Goal: Task Accomplishment & Management: Manage account settings

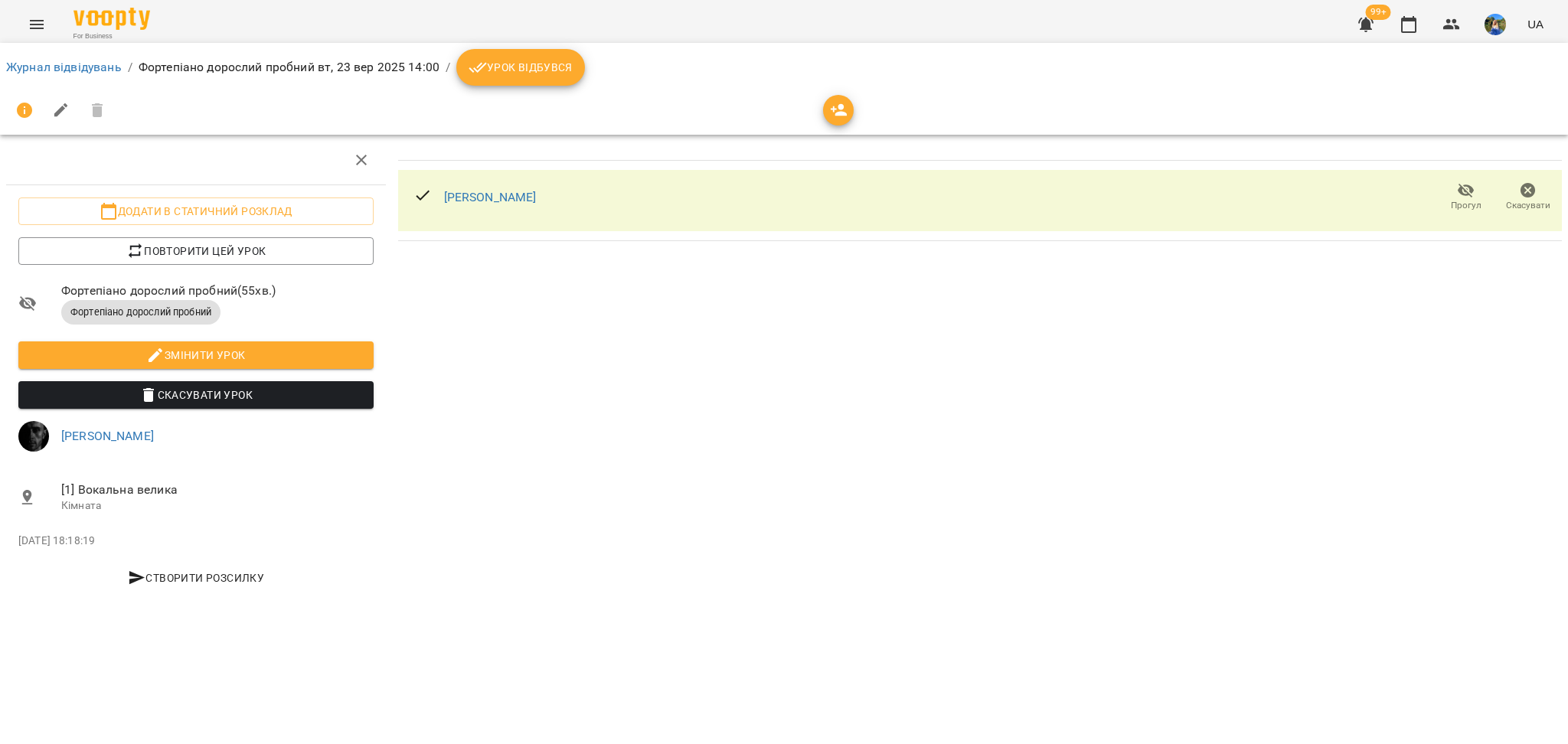
click at [33, 20] on icon "Menu" at bounding box center [37, 24] width 14 height 9
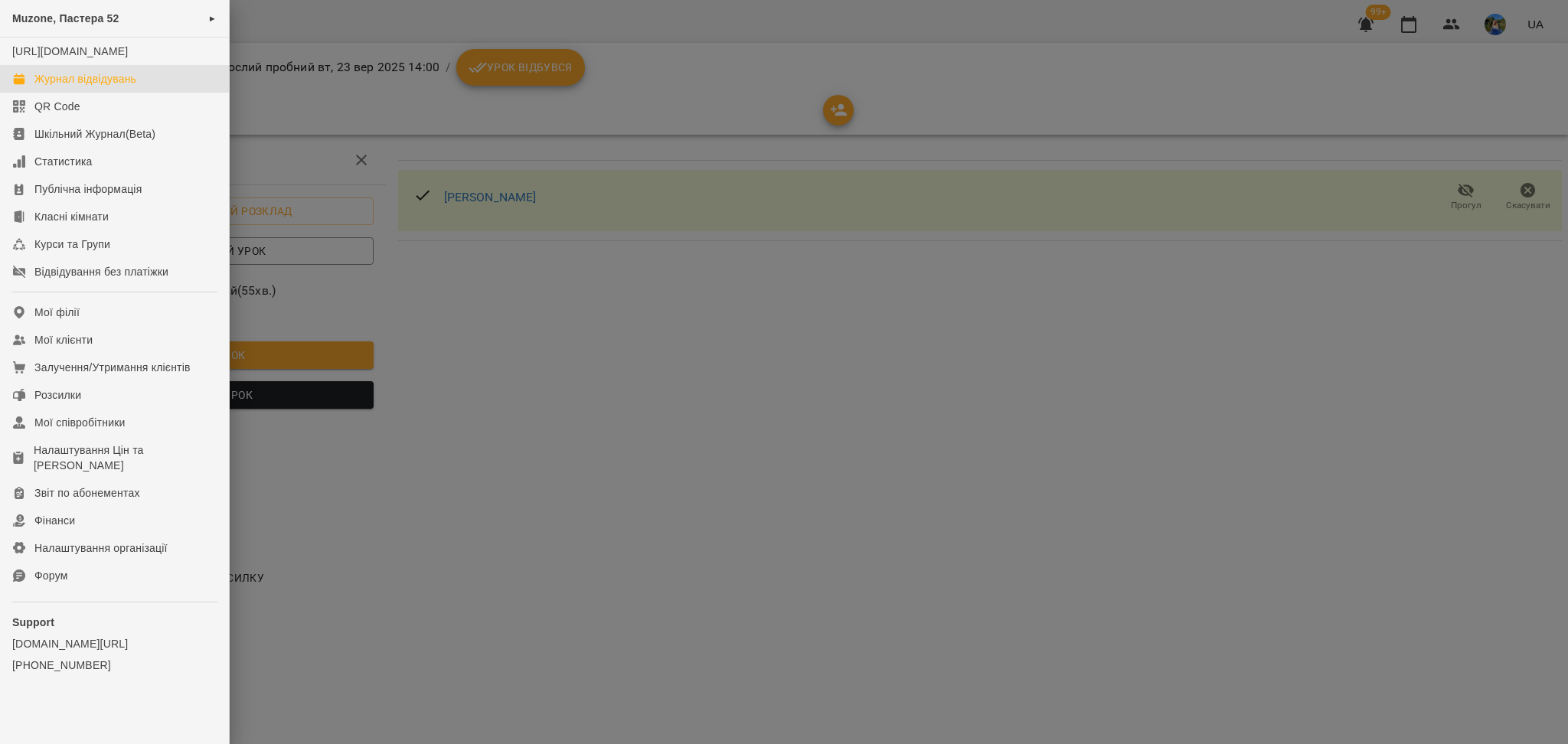
click at [96, 86] on div "Журнал відвідувань" at bounding box center [85, 79] width 102 height 15
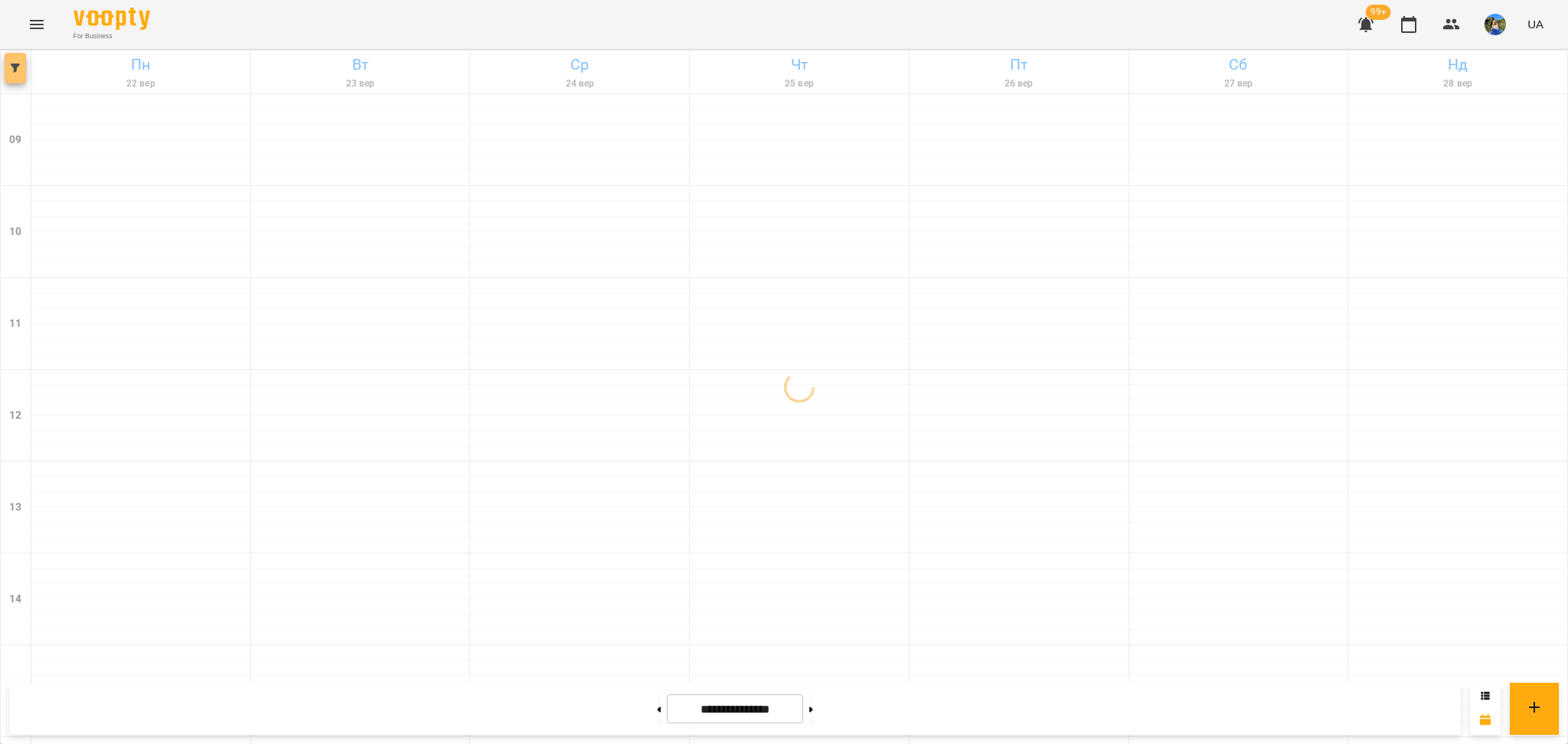
click at [15, 68] on icon "button" at bounding box center [15, 68] width 9 height 9
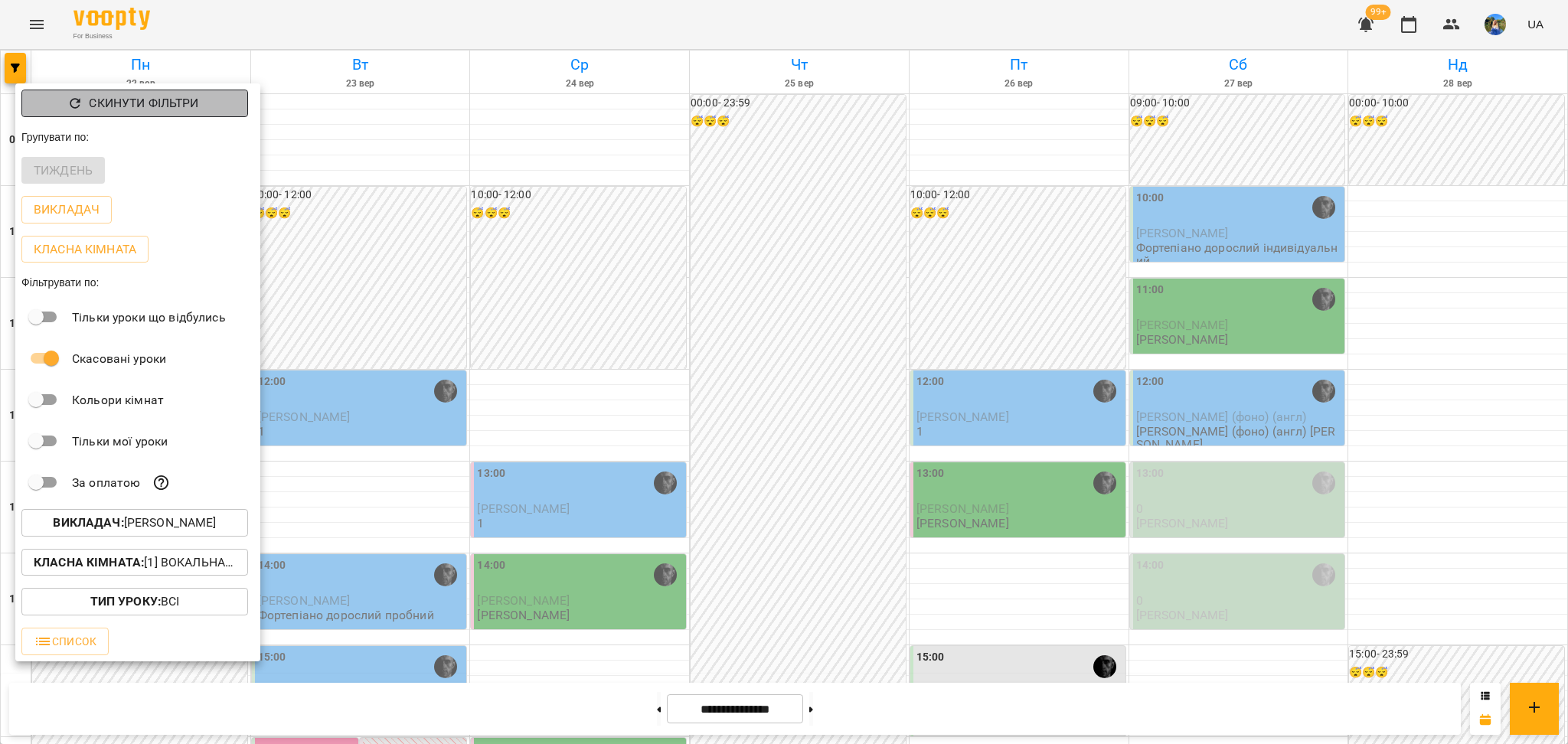
click at [105, 111] on p "Скинути фільтри" at bounding box center [144, 103] width 110 height 18
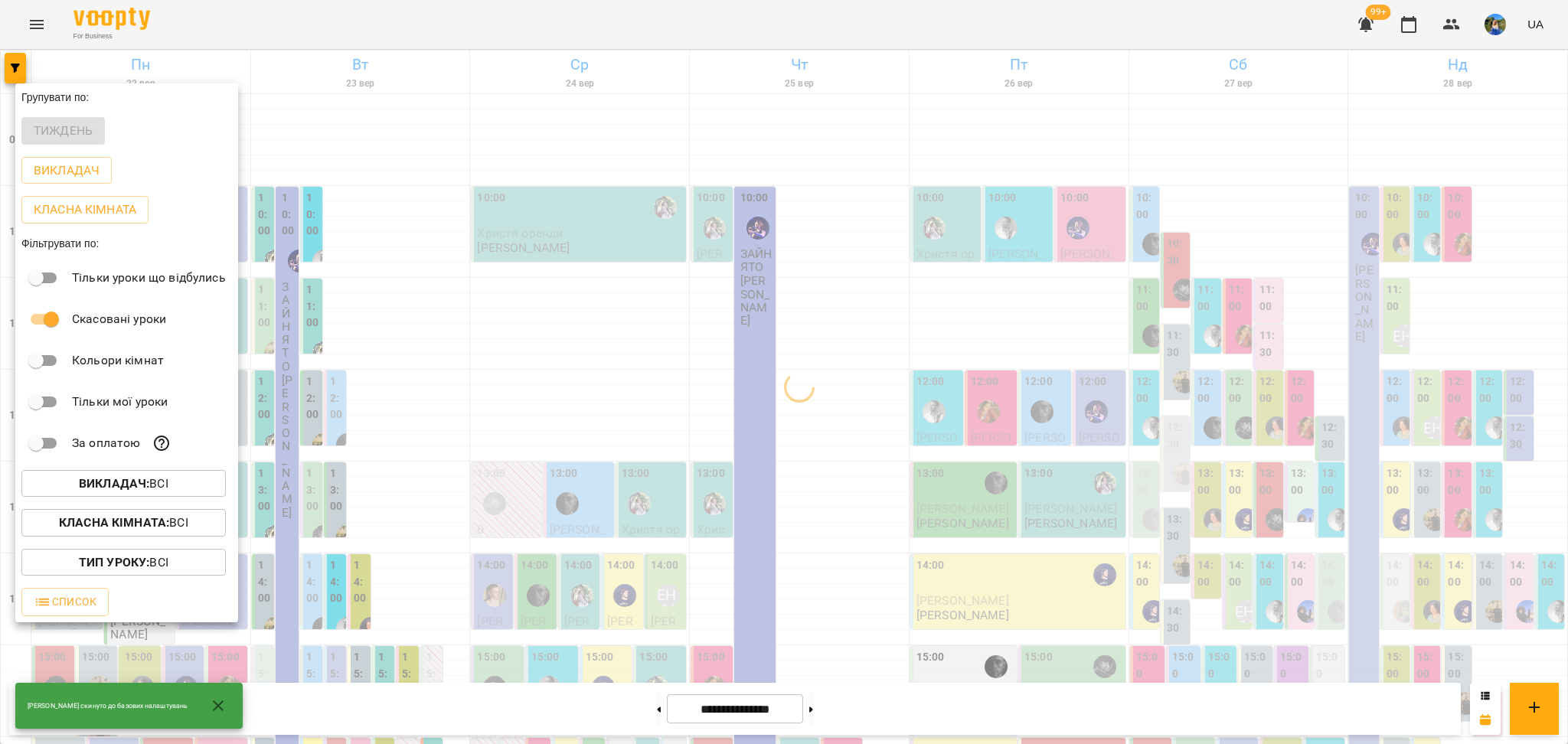
click at [152, 473] on button "Викладач : Всі" at bounding box center [123, 484] width 205 height 27
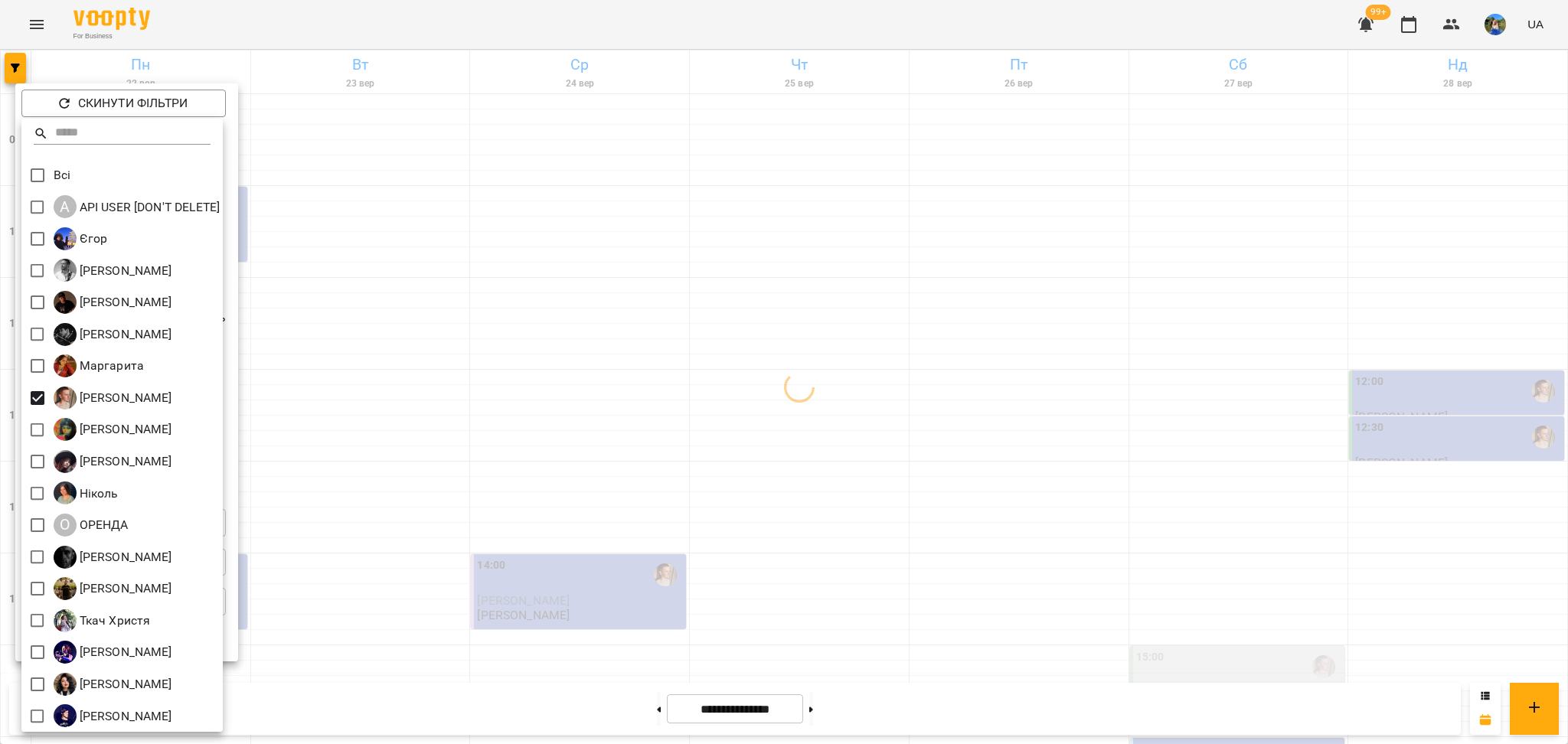
click at [705, 423] on div at bounding box center [784, 372] width 1568 height 744
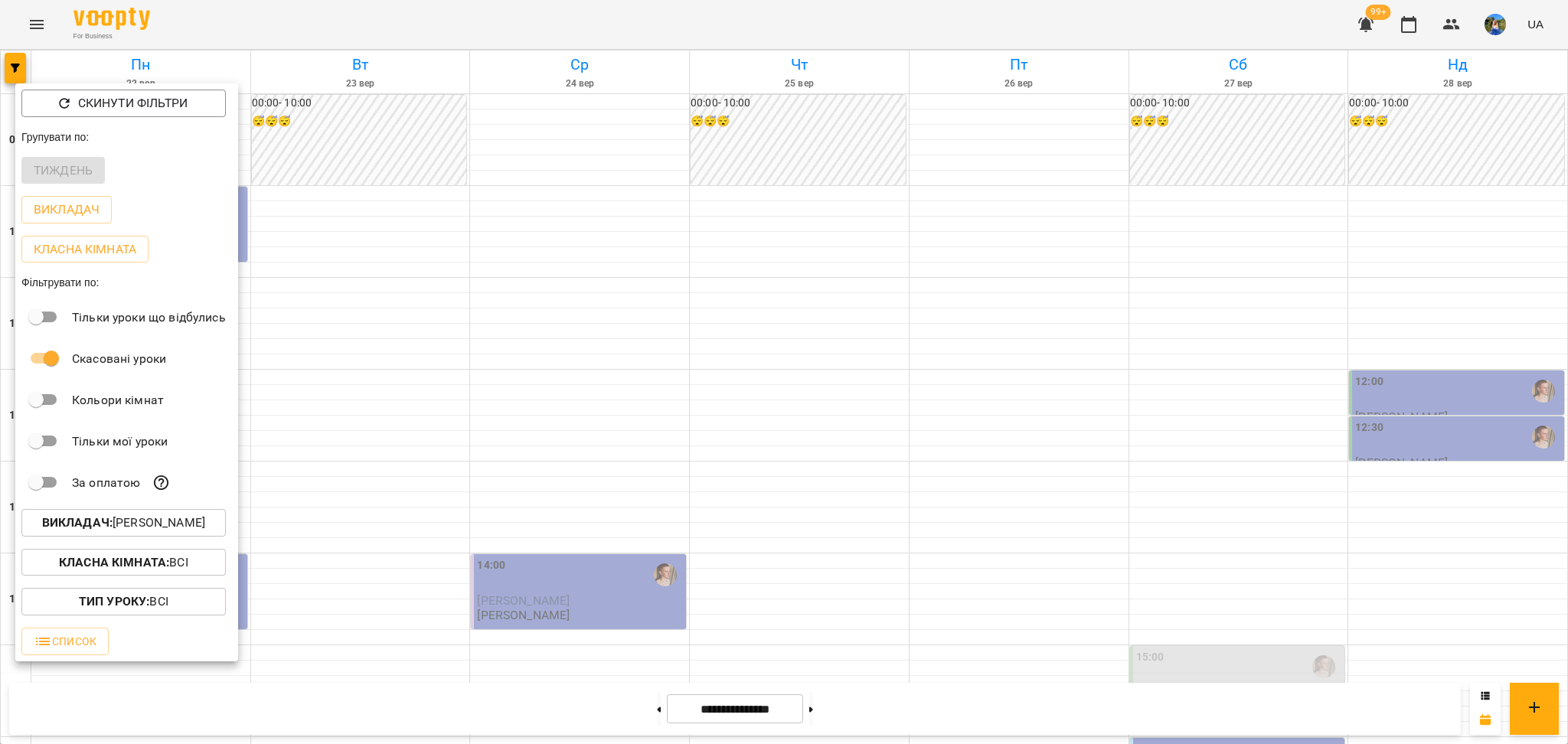
click at [838, 485] on div at bounding box center [784, 372] width 1568 height 744
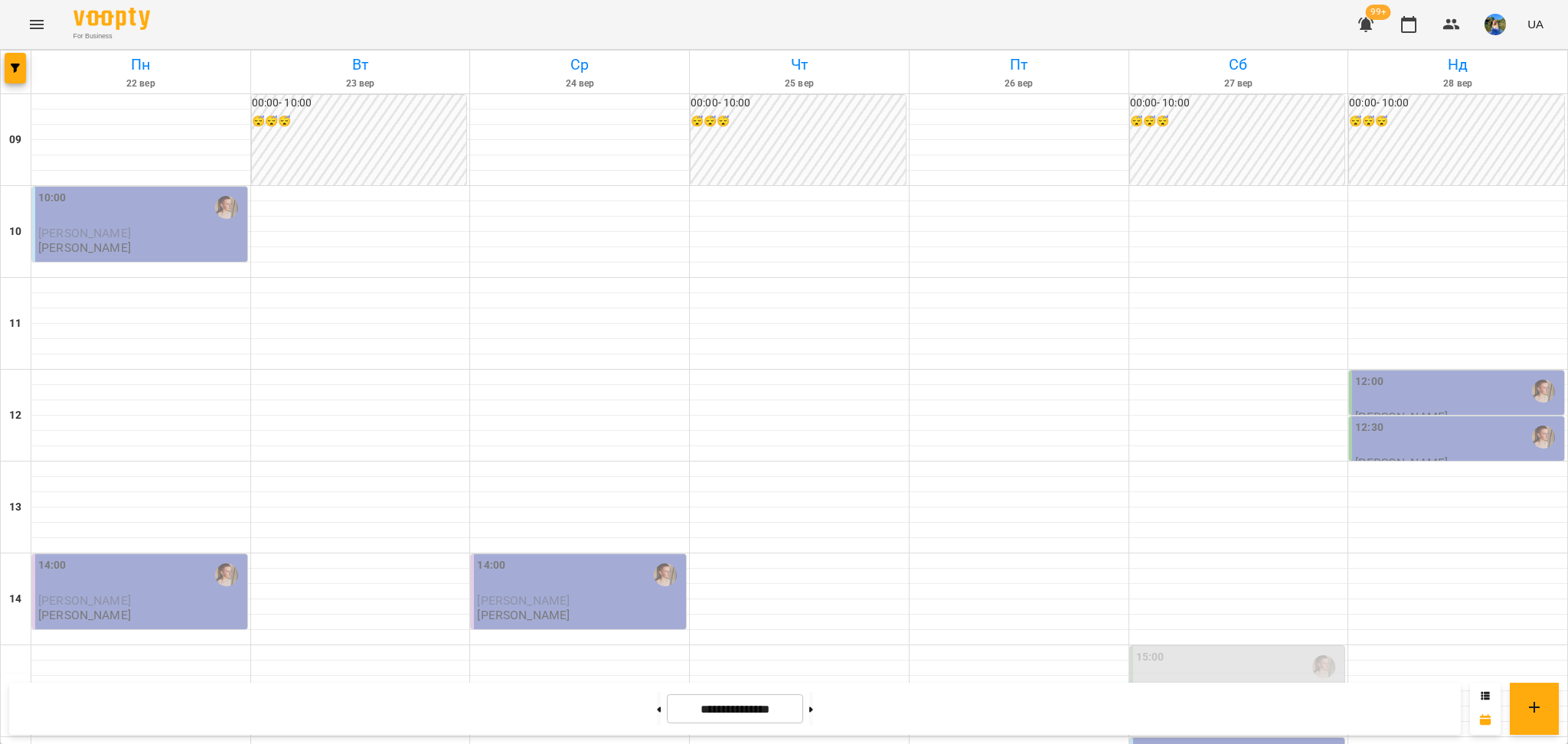
scroll to position [408, 0]
click at [657, 697] on button at bounding box center [659, 708] width 3 height 33
type input "**********"
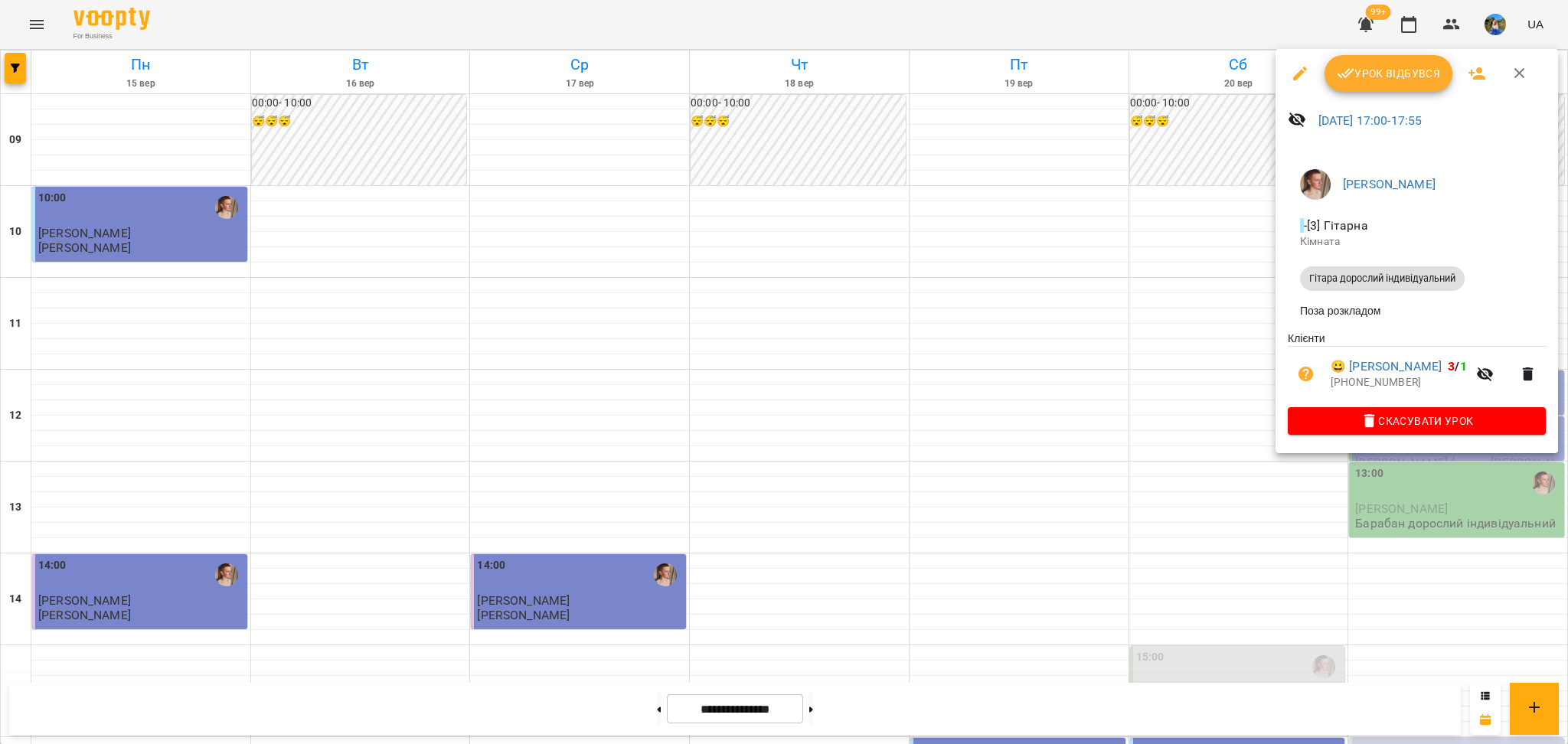
click at [1388, 533] on div at bounding box center [784, 372] width 1568 height 744
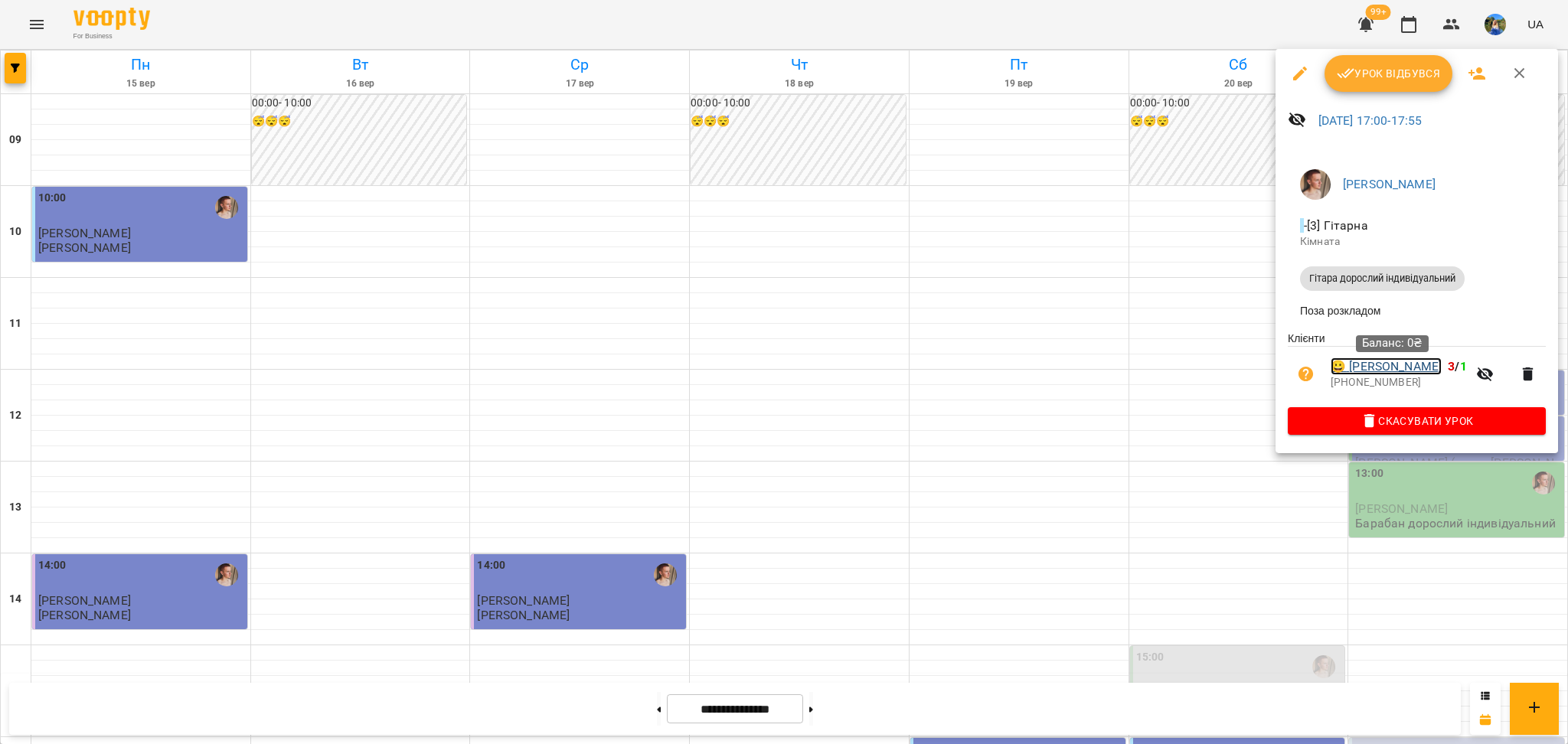
click at [1385, 376] on link "😀 [PERSON_NAME]" at bounding box center [1386, 366] width 111 height 18
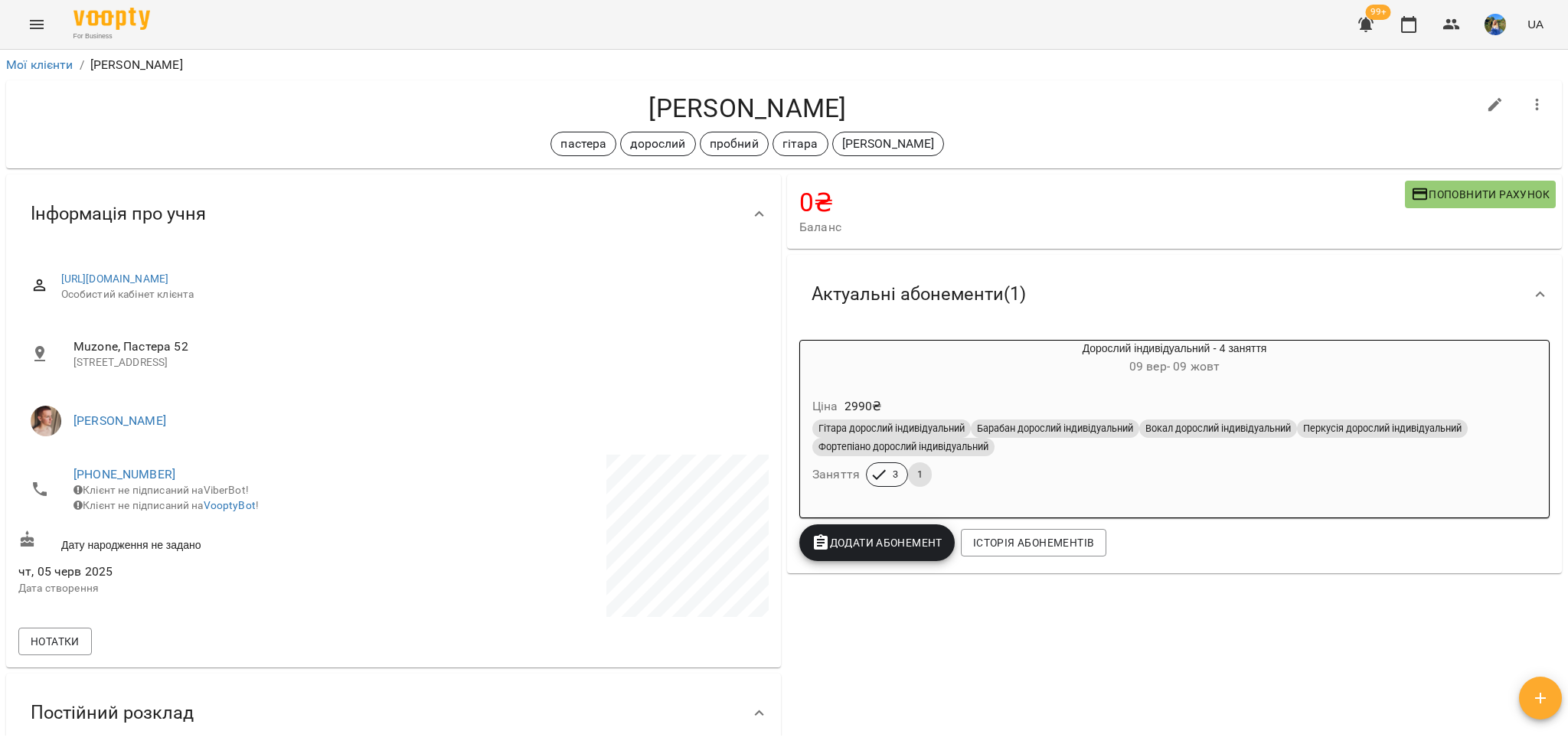
click at [729, 117] on h4 "[PERSON_NAME]" at bounding box center [747, 108] width 1458 height 32
copy div "[PERSON_NAME] пробний гітара [PERSON_NAME]"
click at [30, 9] on button "Menu" at bounding box center [36, 24] width 37 height 37
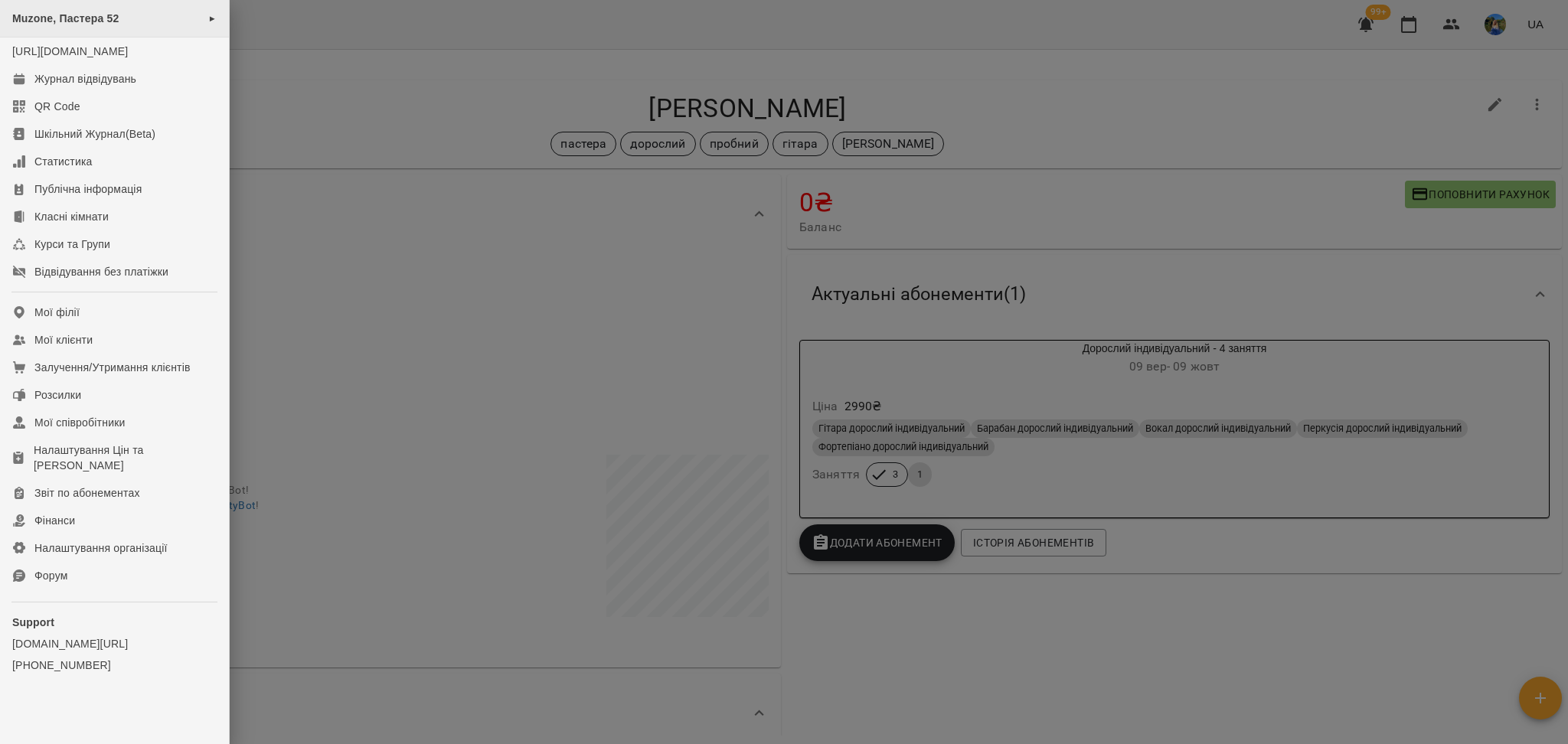
click at [114, 29] on div "Muzone, Пастера 52 ►" at bounding box center [114, 19] width 229 height 38
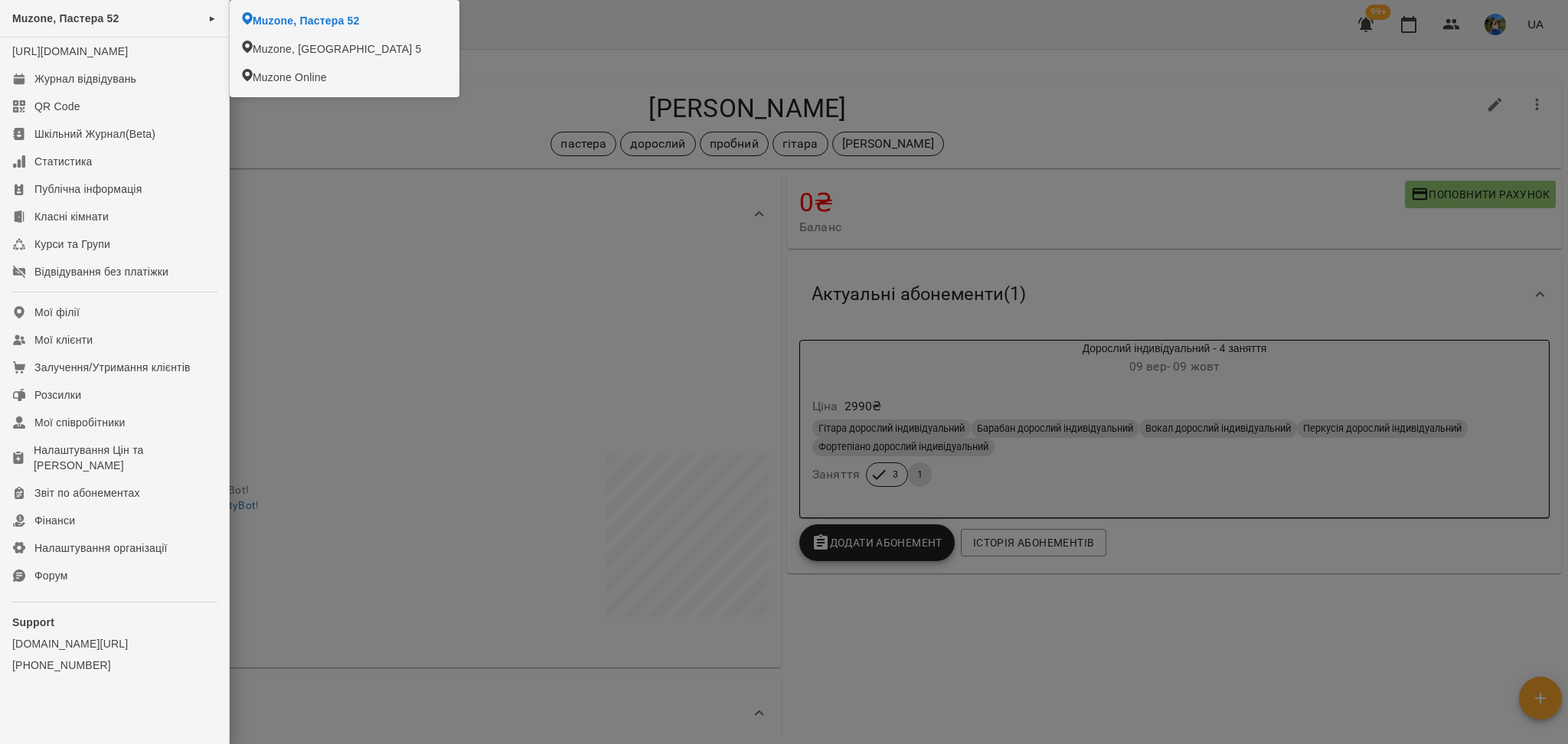
click at [313, 141] on div at bounding box center [784, 372] width 1568 height 744
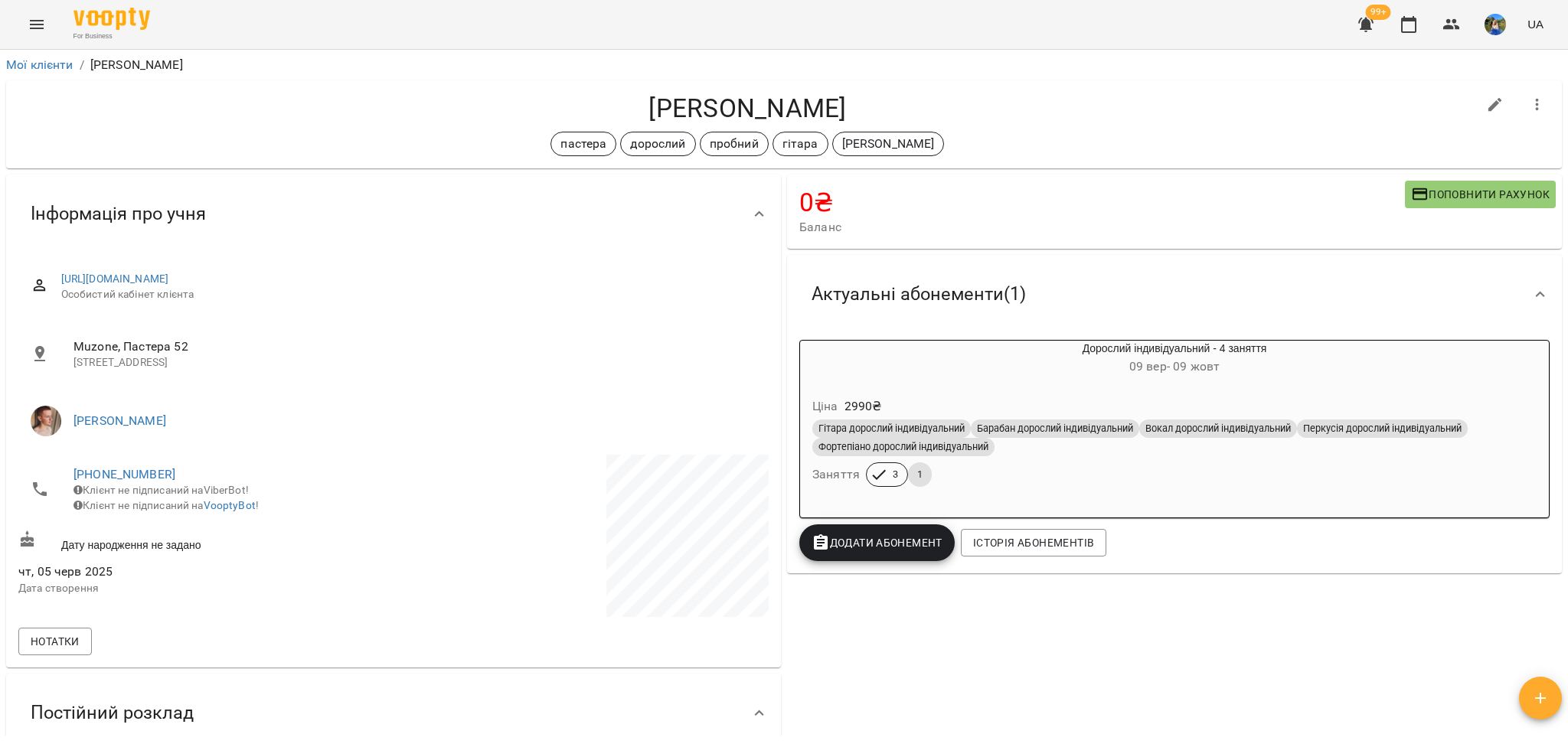
click at [29, 31] on icon "Menu" at bounding box center [36, 24] width 18 height 18
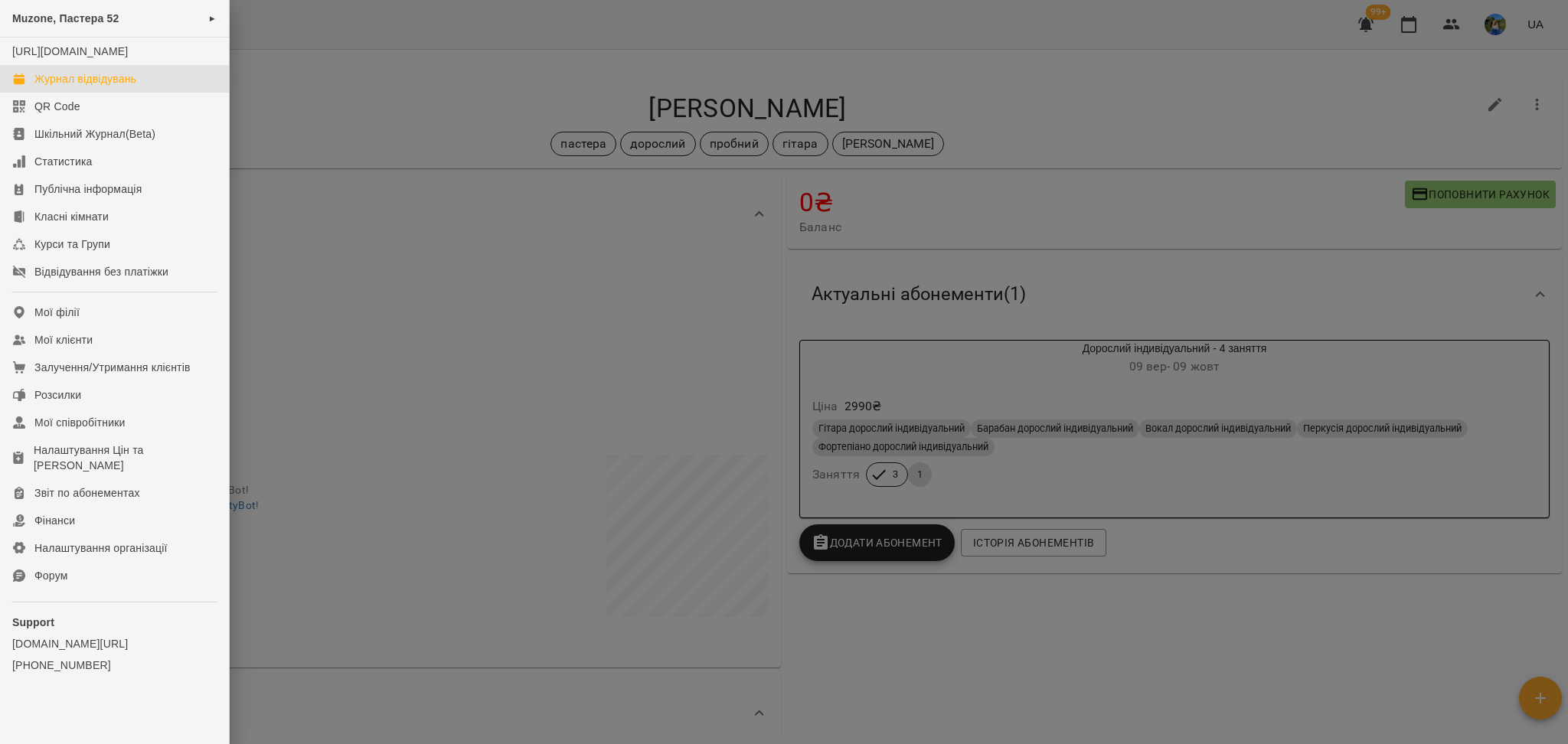
click at [80, 86] on div "Журнал відвідувань" at bounding box center [85, 79] width 102 height 15
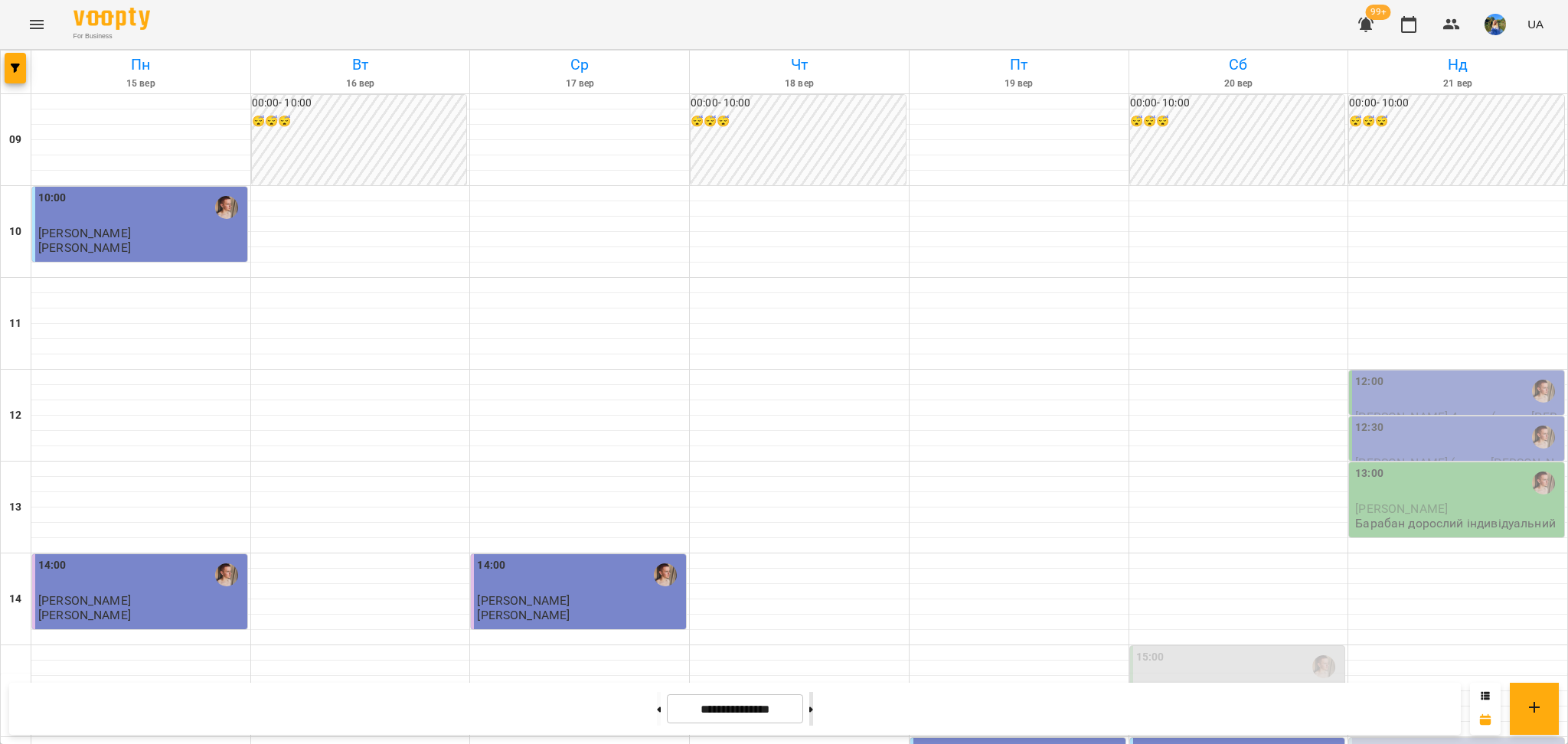
click at [814, 699] on button at bounding box center [811, 708] width 3 height 33
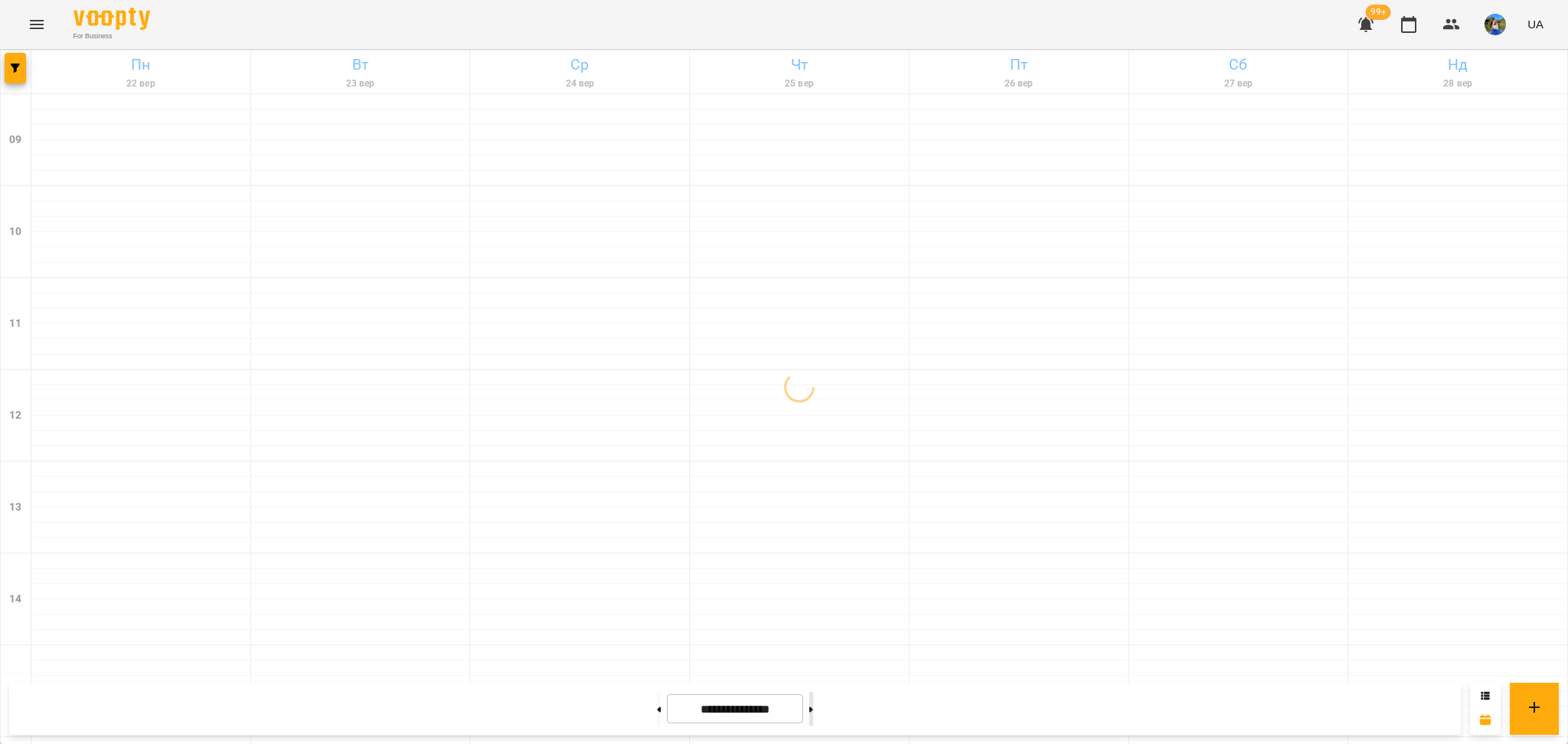
click at [814, 699] on button at bounding box center [811, 708] width 3 height 33
click at [657, 704] on button at bounding box center [659, 708] width 3 height 33
type input "**********"
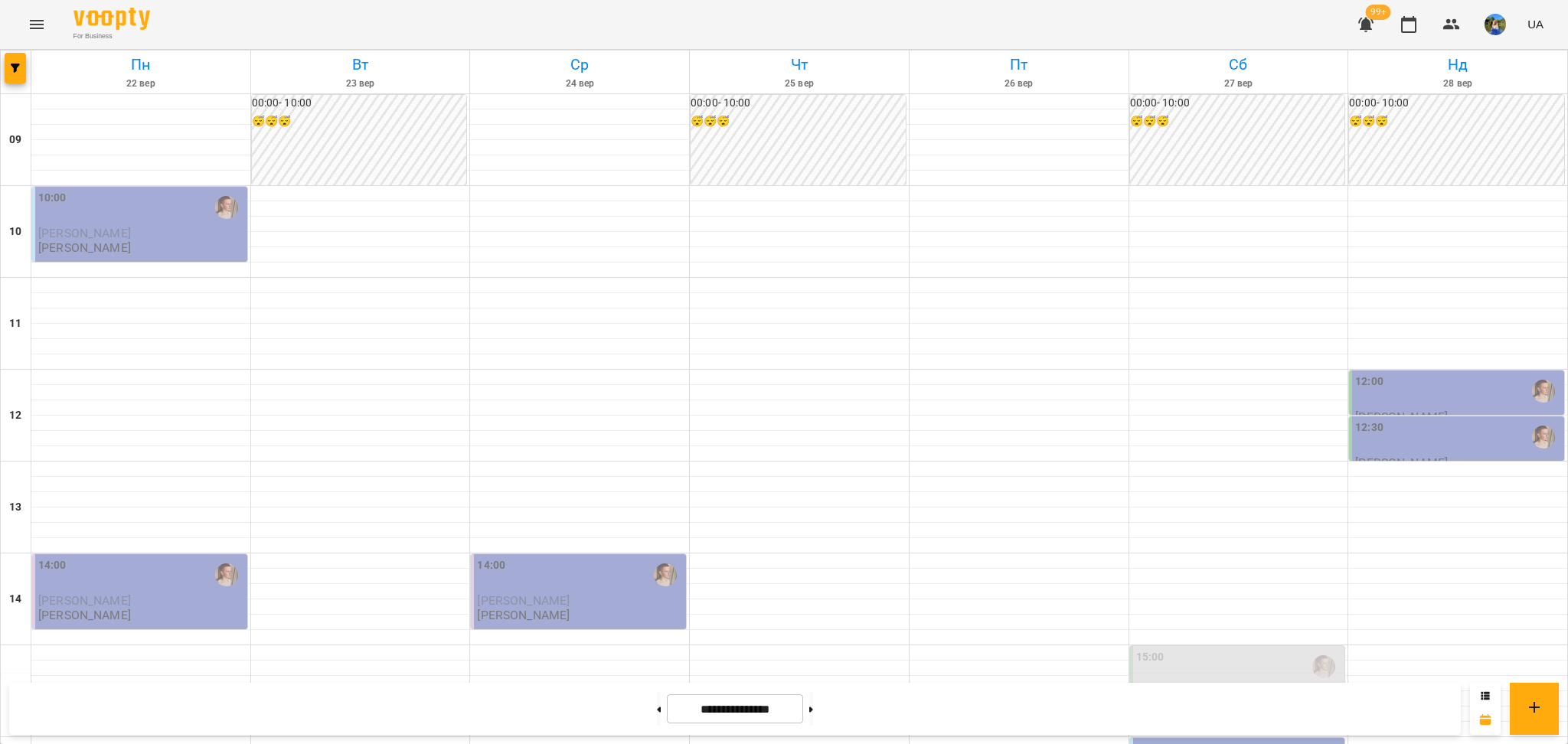
scroll to position [408, 0]
click at [8, 68] on span "button" at bounding box center [15, 68] width 21 height 9
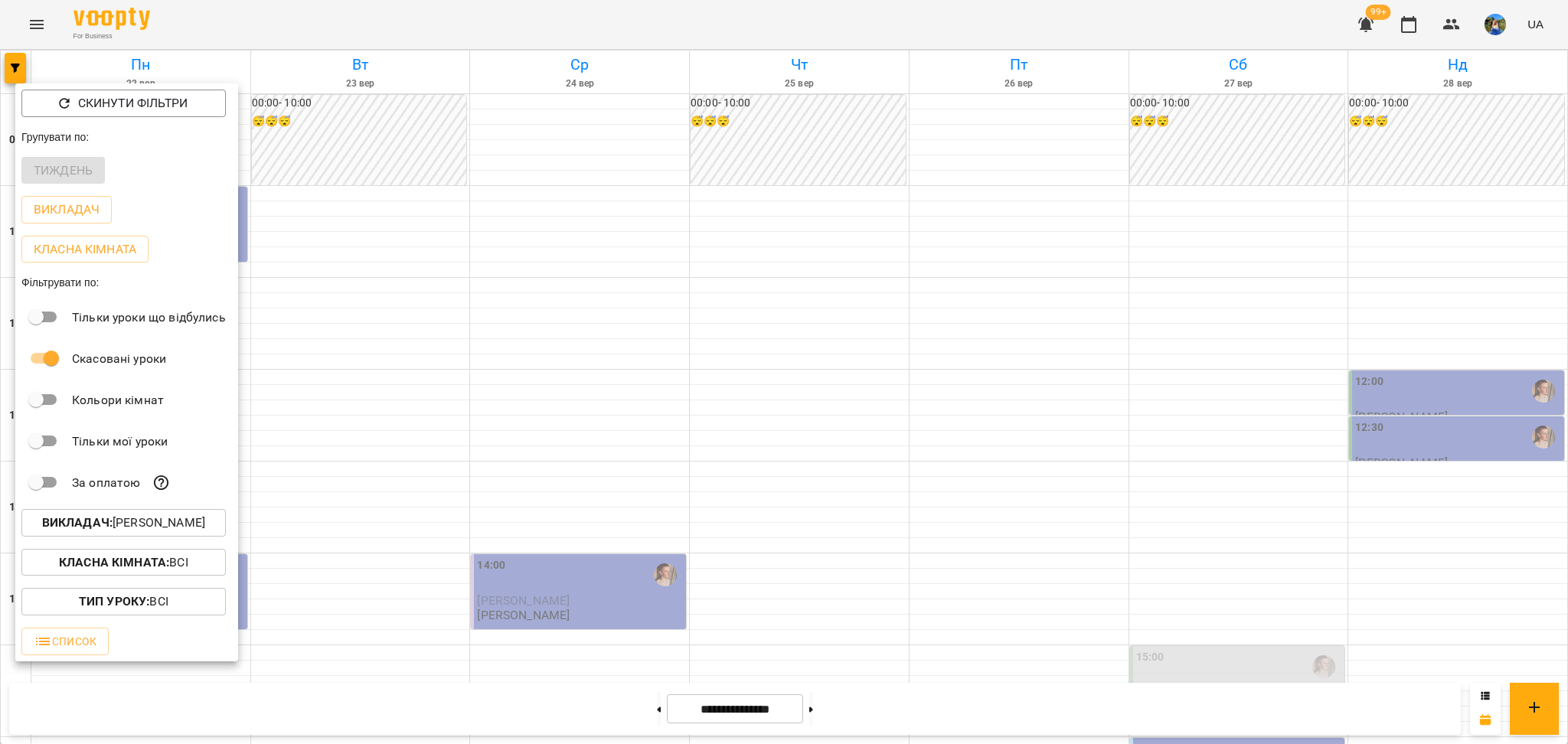
click at [134, 104] on p "Скинути фільтри" at bounding box center [133, 103] width 110 height 18
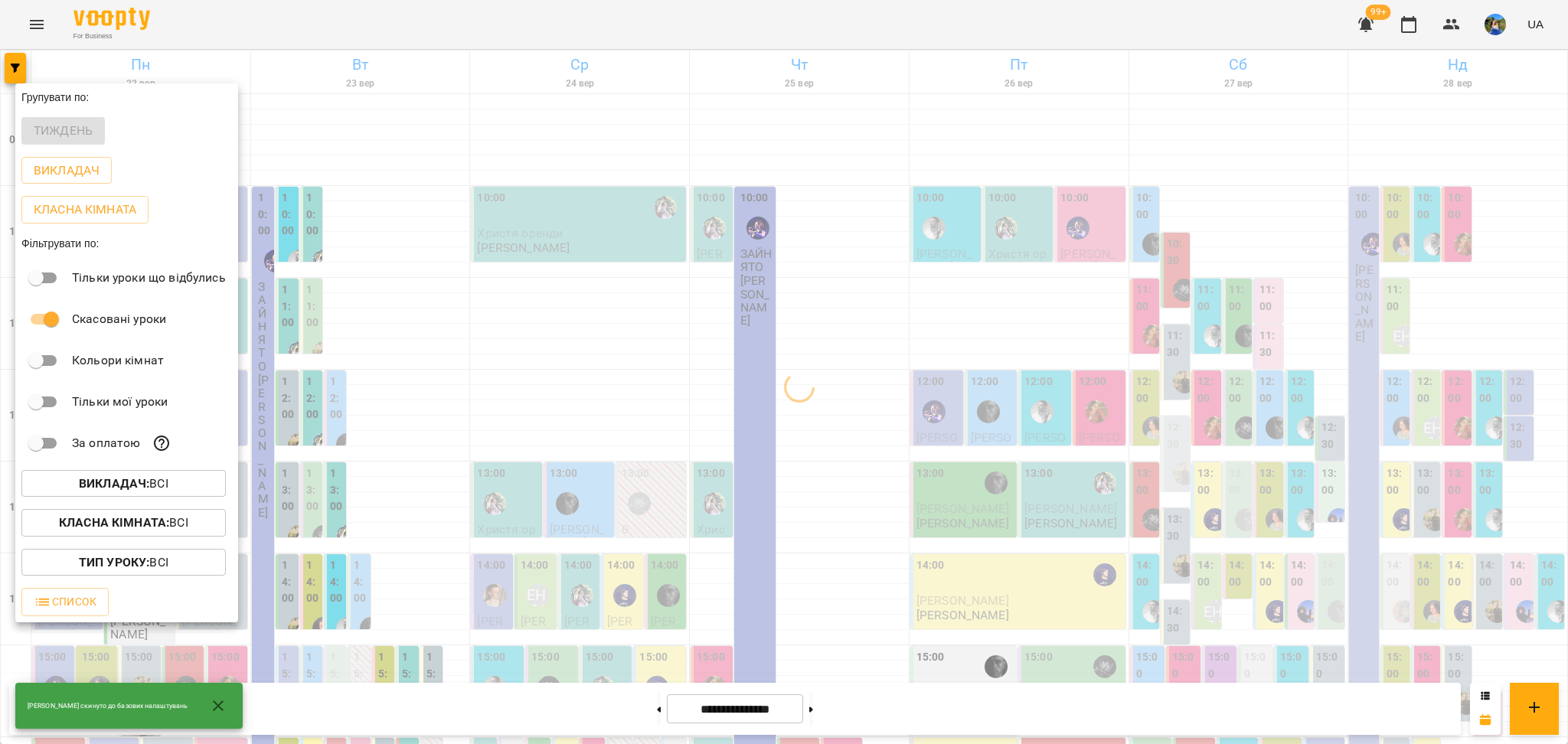
click at [175, 521] on p "Класна кімната : Всі" at bounding box center [123, 522] width 129 height 18
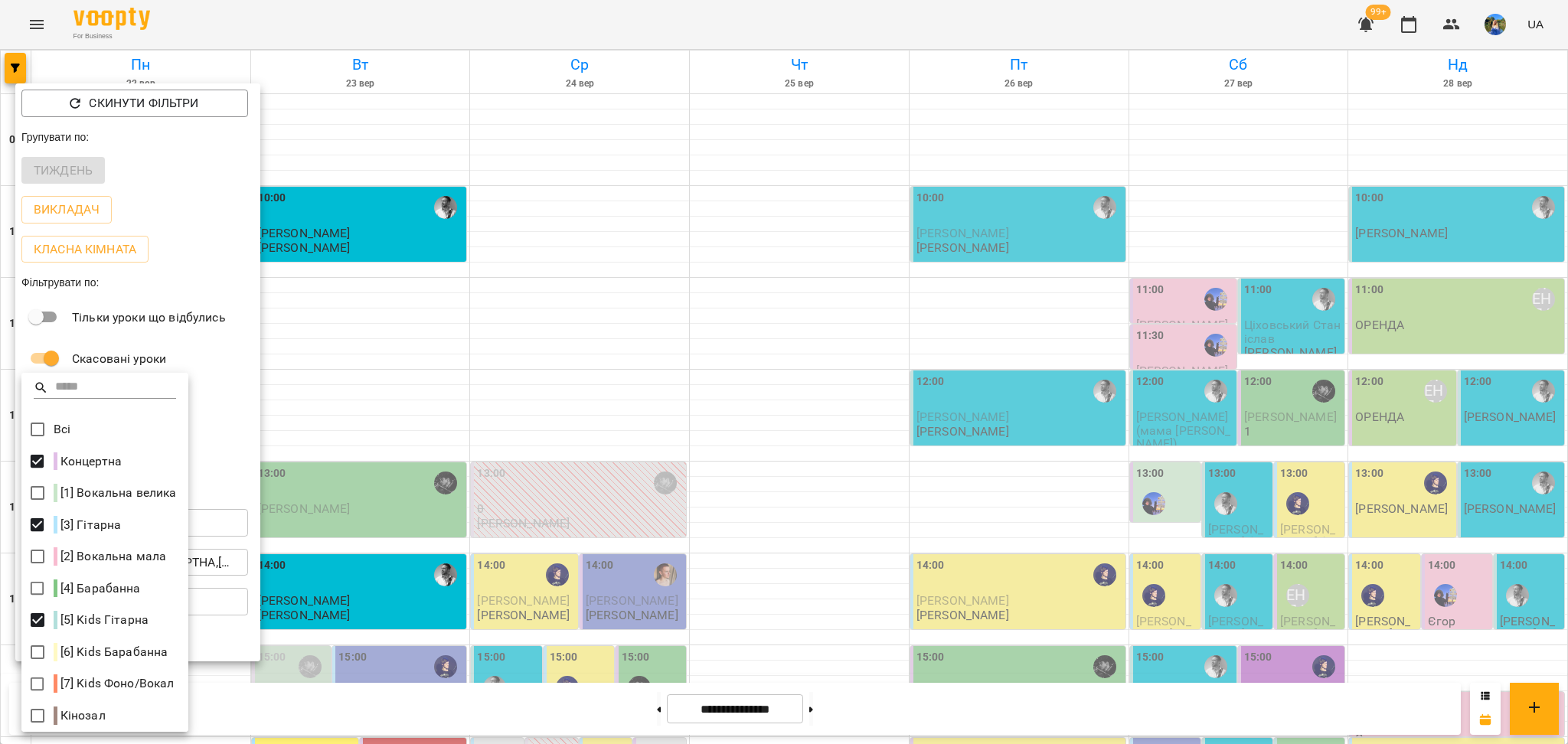
click at [236, 451] on div at bounding box center [784, 372] width 1568 height 744
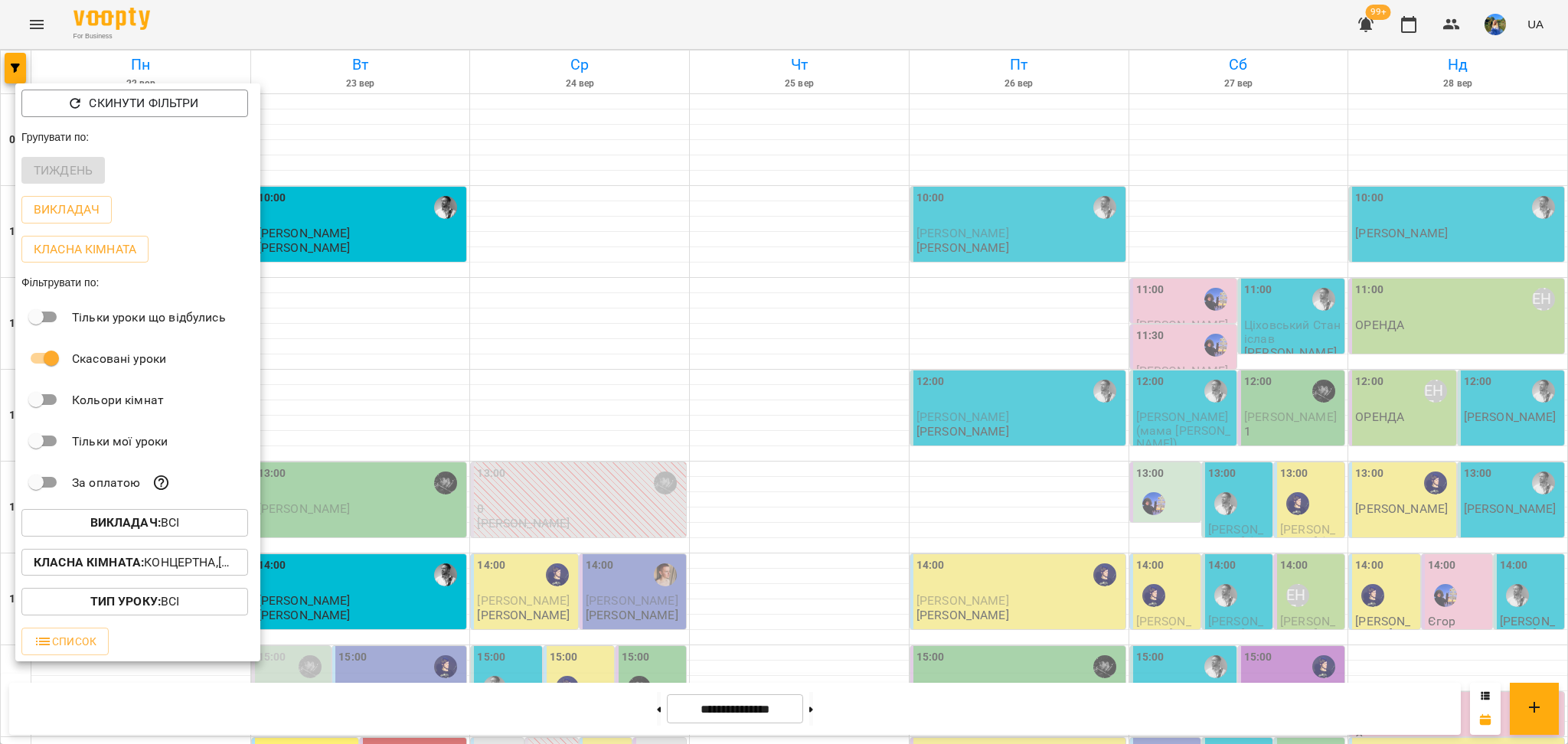
click at [809, 334] on div at bounding box center [784, 372] width 1568 height 744
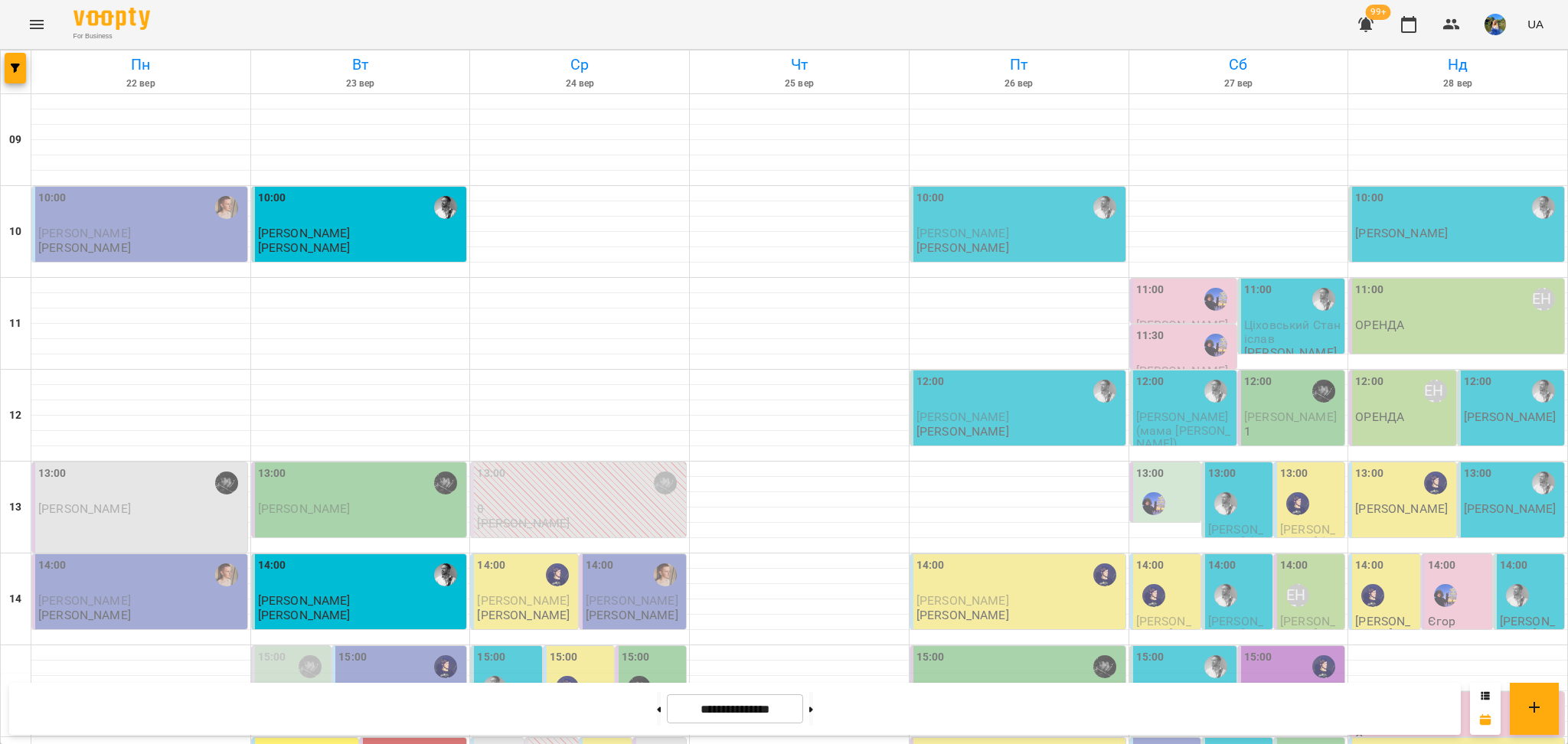
click at [553, 705] on span "[PERSON_NAME] (мама [PERSON_NAME])" at bounding box center [580, 732] width 61 height 54
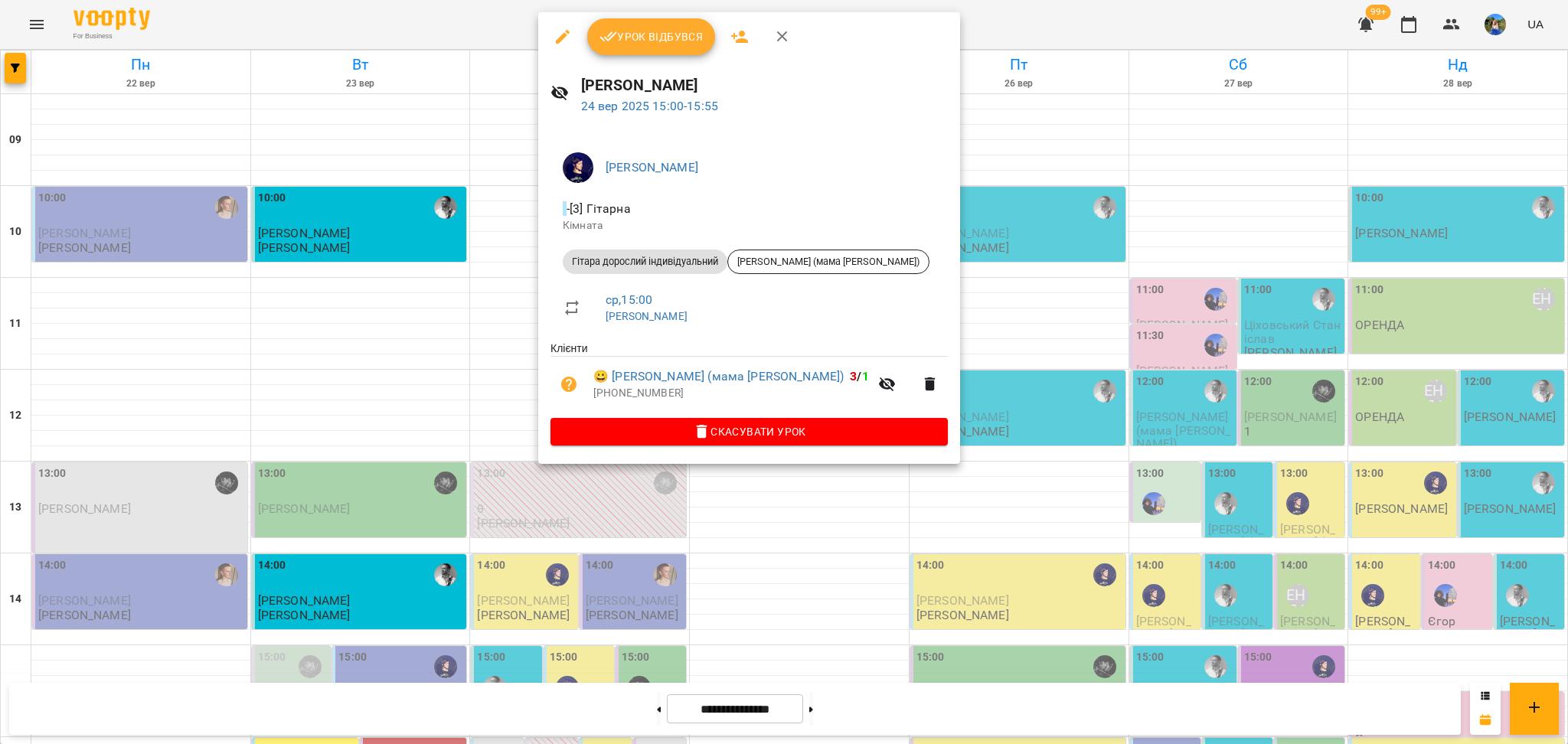
click at [744, 586] on div at bounding box center [784, 372] width 1568 height 744
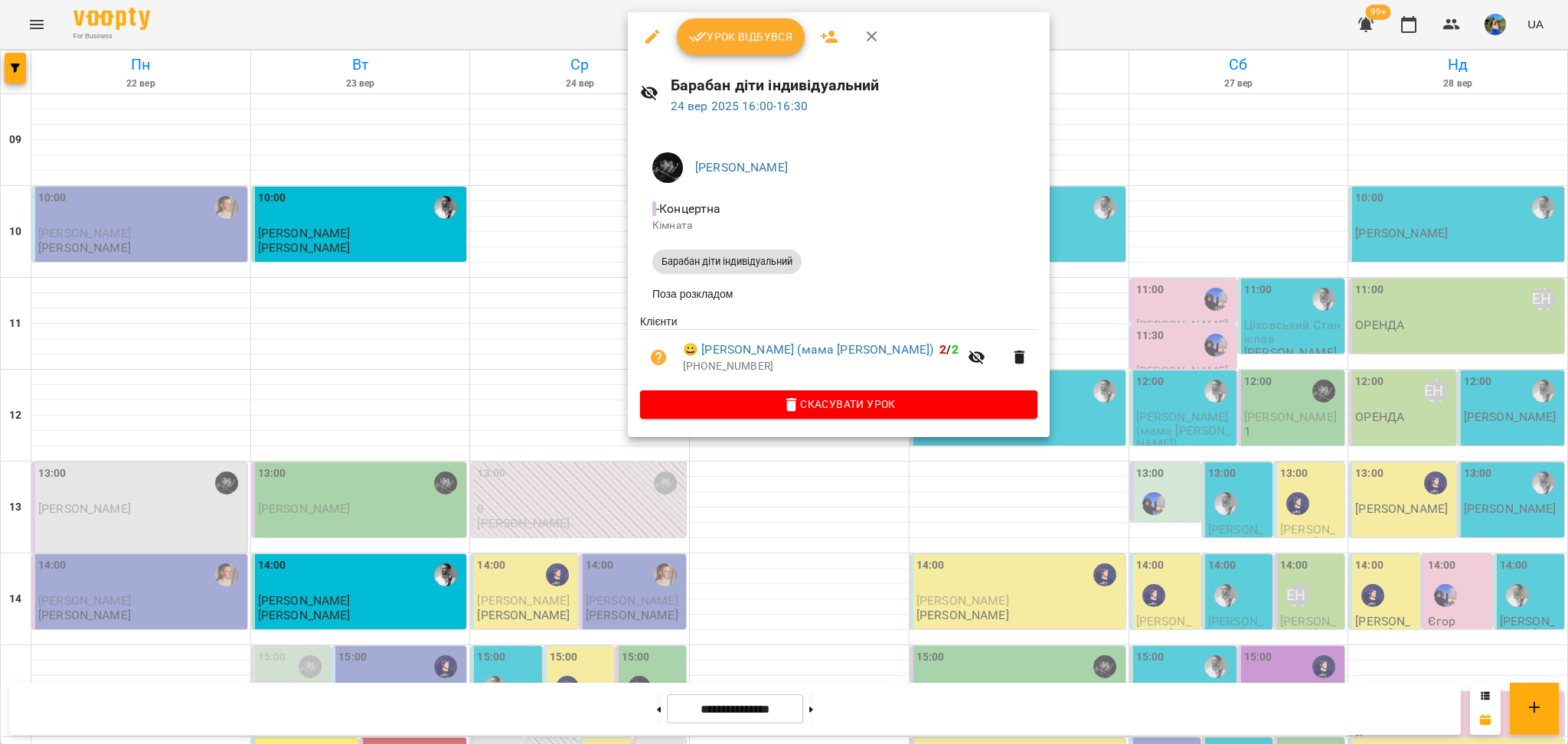
click at [620, 443] on div at bounding box center [784, 372] width 1568 height 744
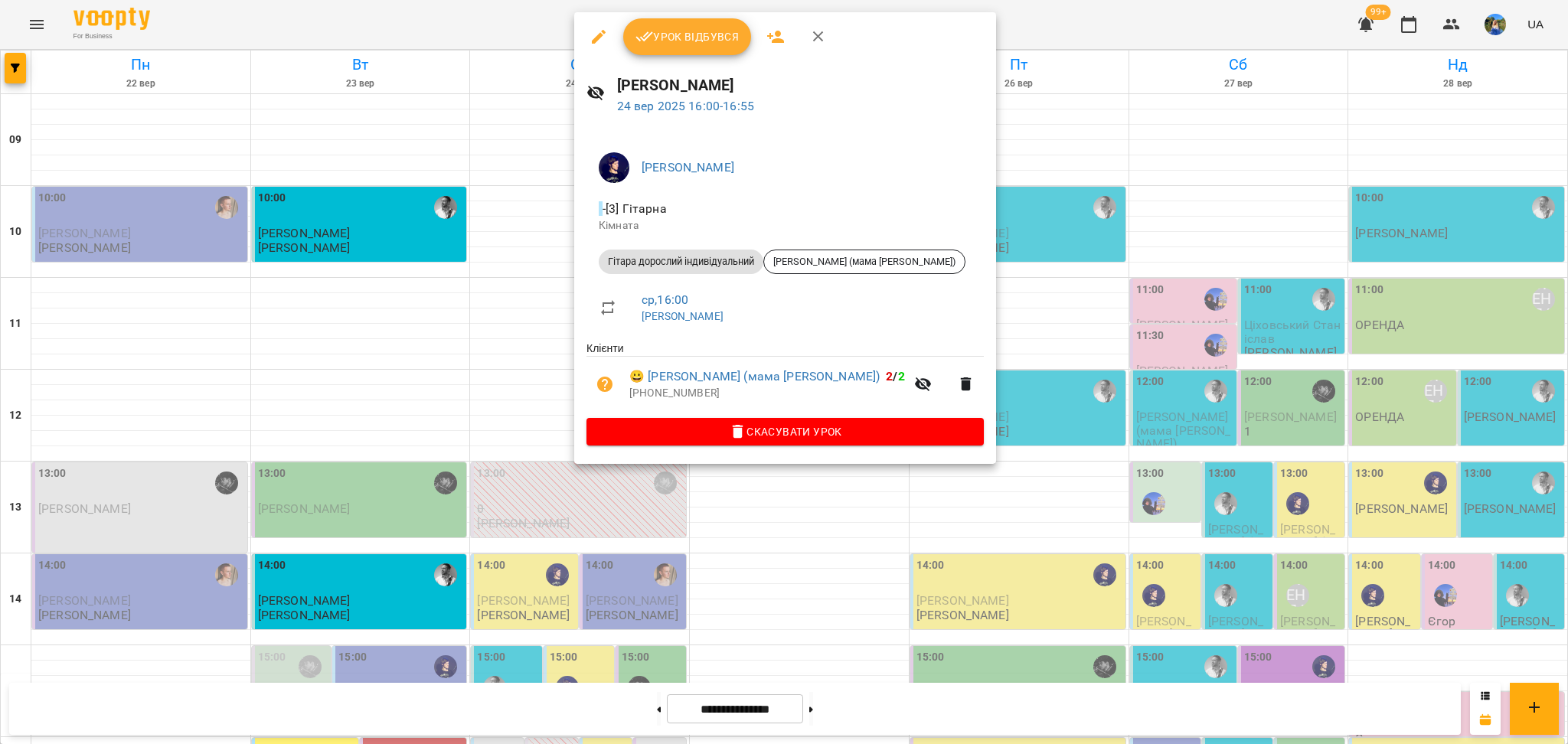
click at [566, 448] on div at bounding box center [784, 372] width 1568 height 744
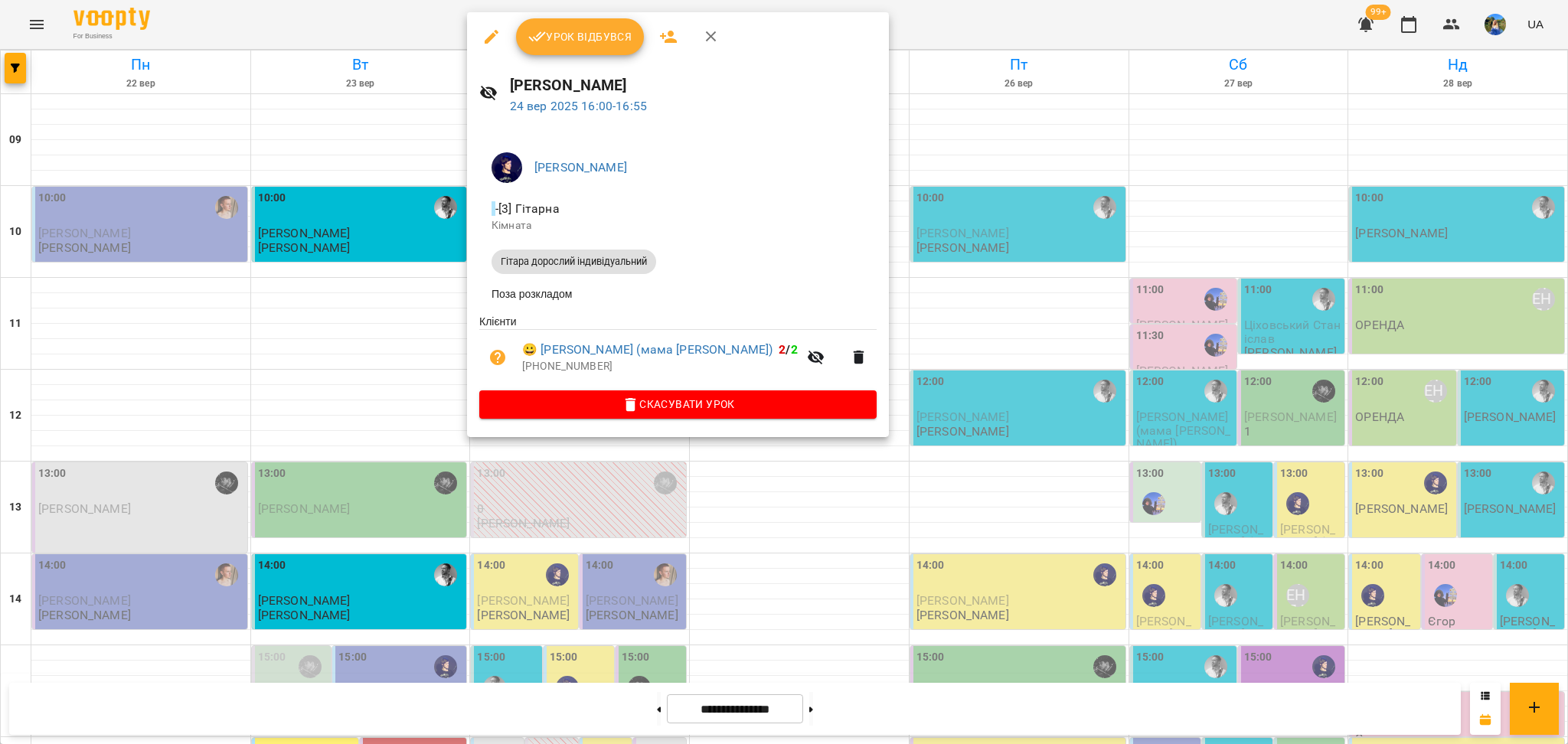
click at [524, 475] on div at bounding box center [784, 372] width 1568 height 744
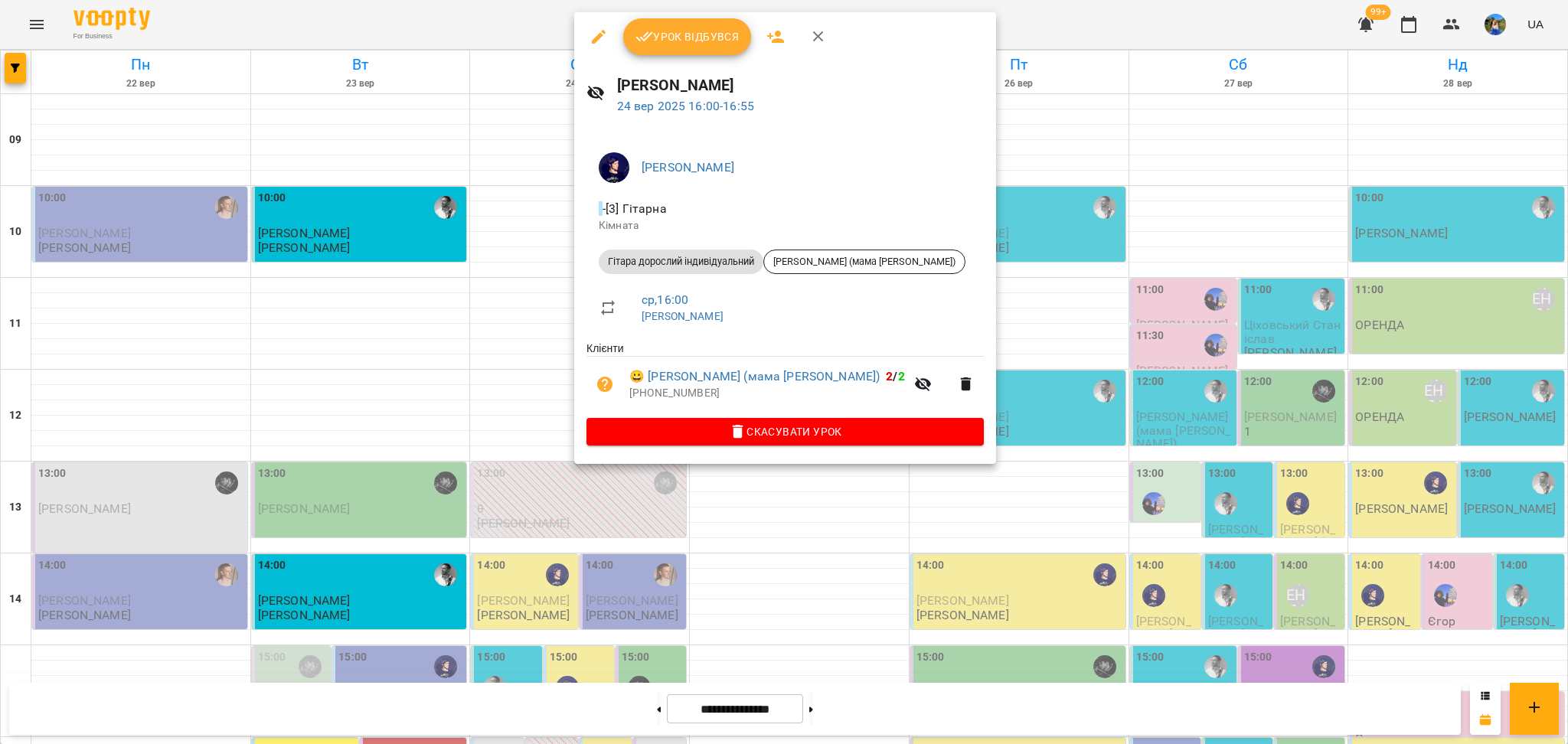
click at [482, 397] on div at bounding box center [784, 372] width 1568 height 744
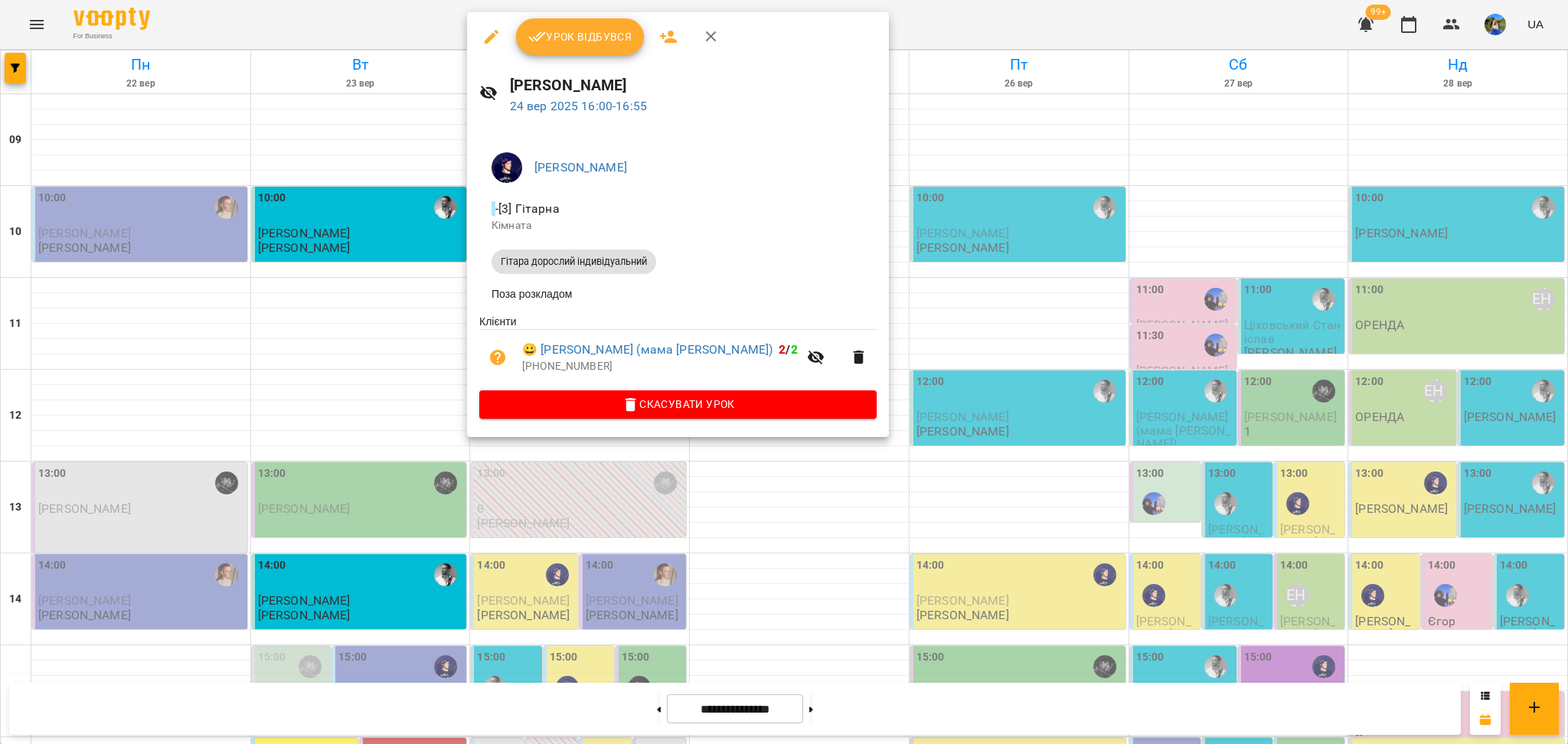
click at [523, 470] on div at bounding box center [784, 372] width 1568 height 744
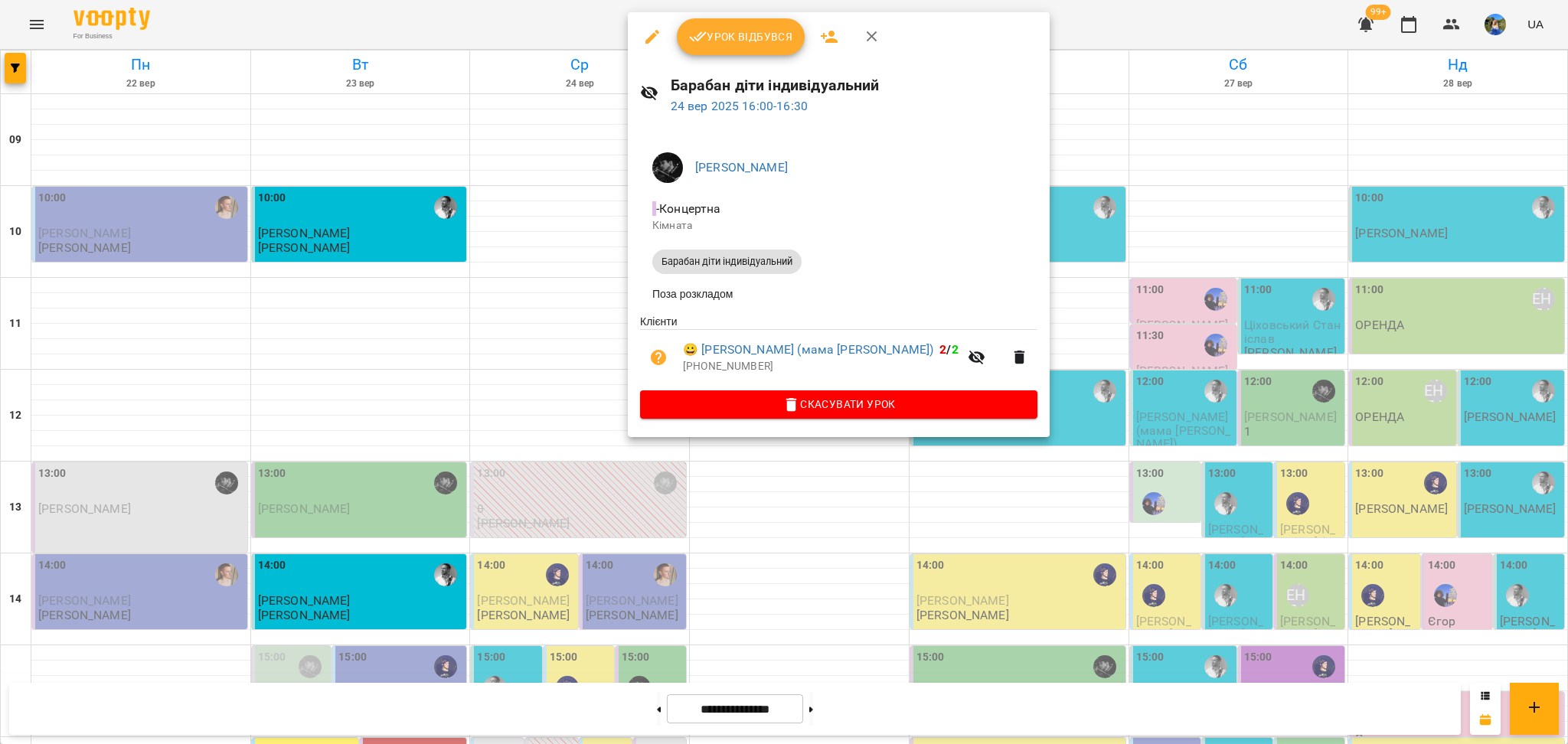
click at [647, 46] on button "button" at bounding box center [652, 36] width 37 height 37
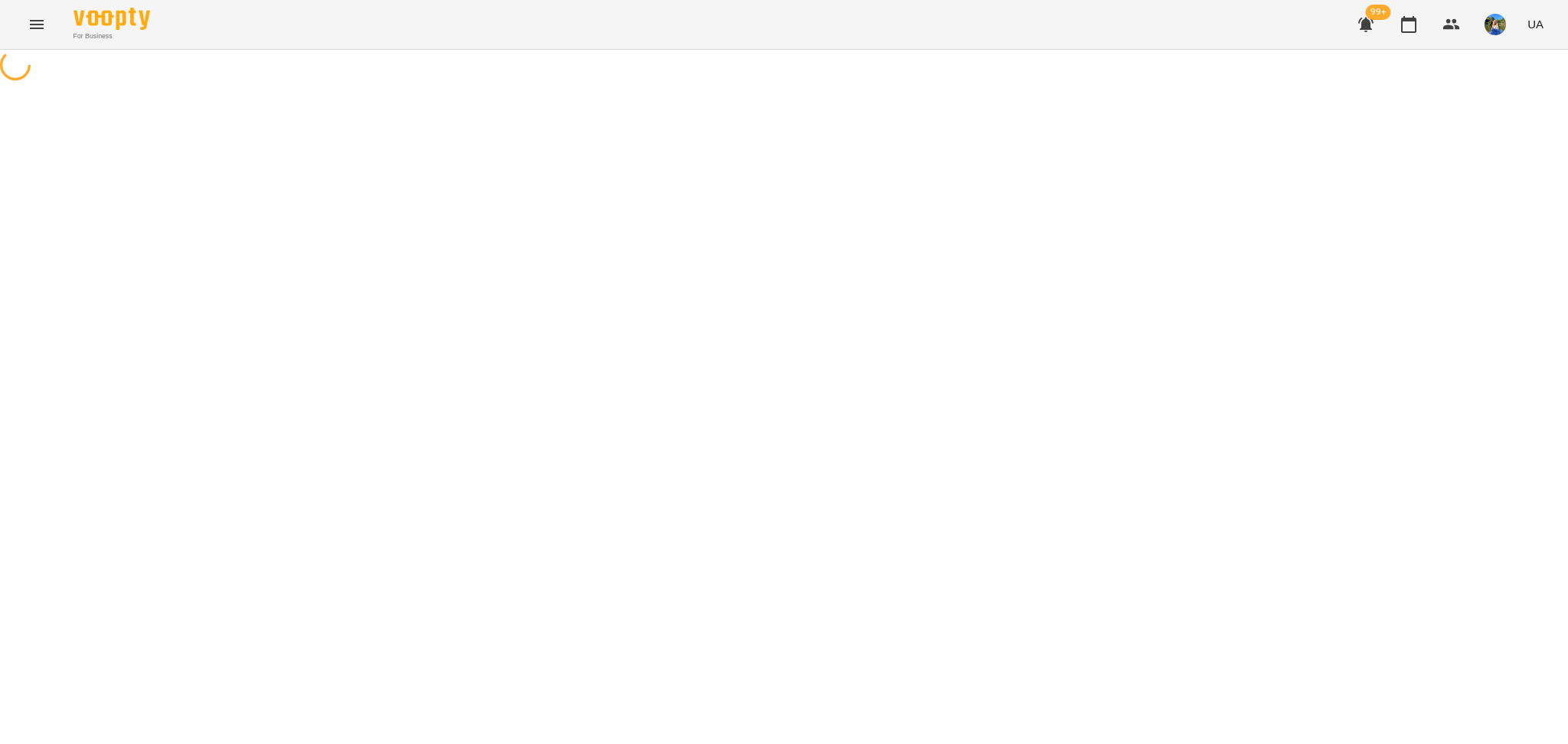
select select "**********"
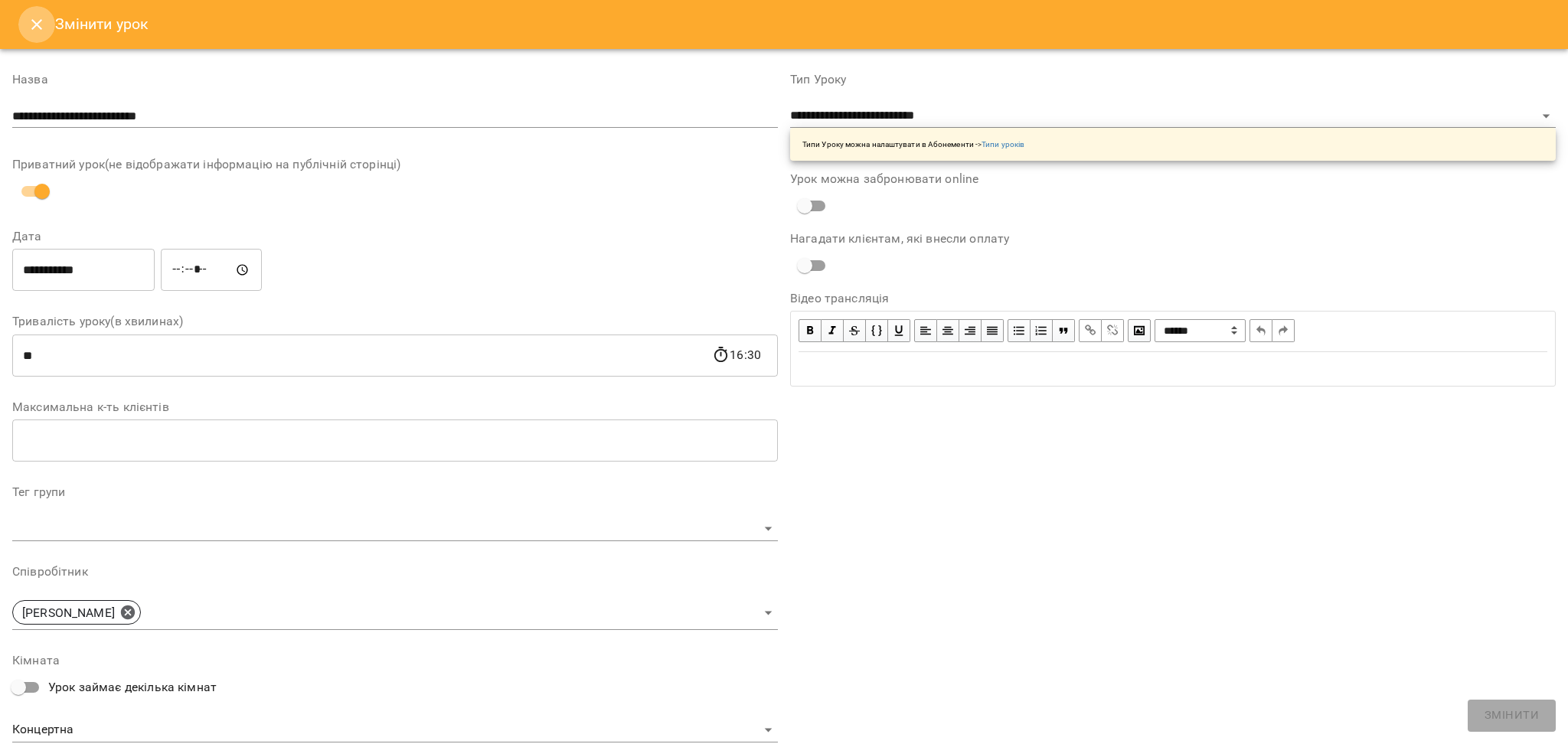
click at [43, 7] on button "Close" at bounding box center [36, 24] width 37 height 37
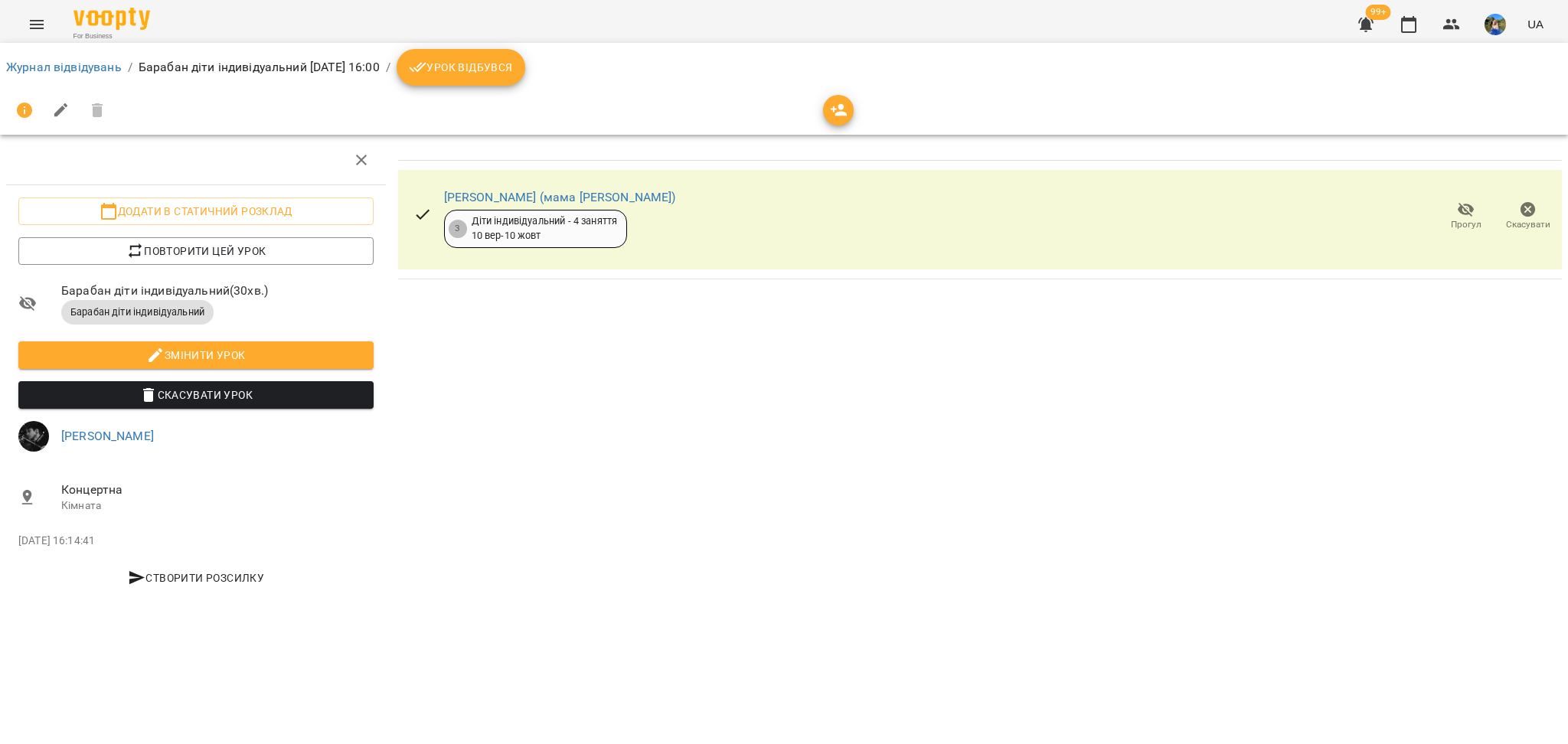
click at [42, 12] on button "Menu" at bounding box center [36, 24] width 37 height 37
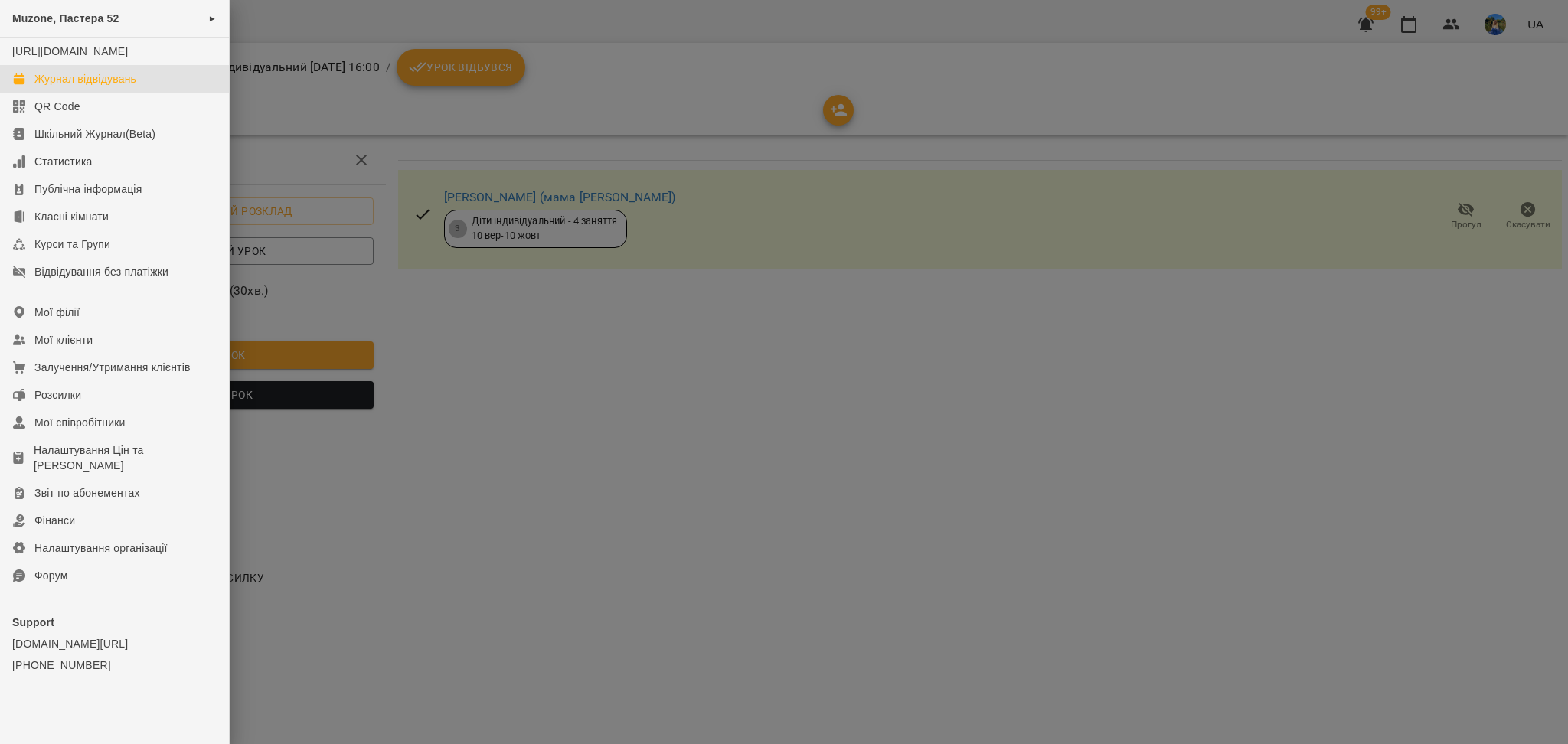
click at [105, 86] on div "Журнал відвідувань" at bounding box center [85, 79] width 102 height 15
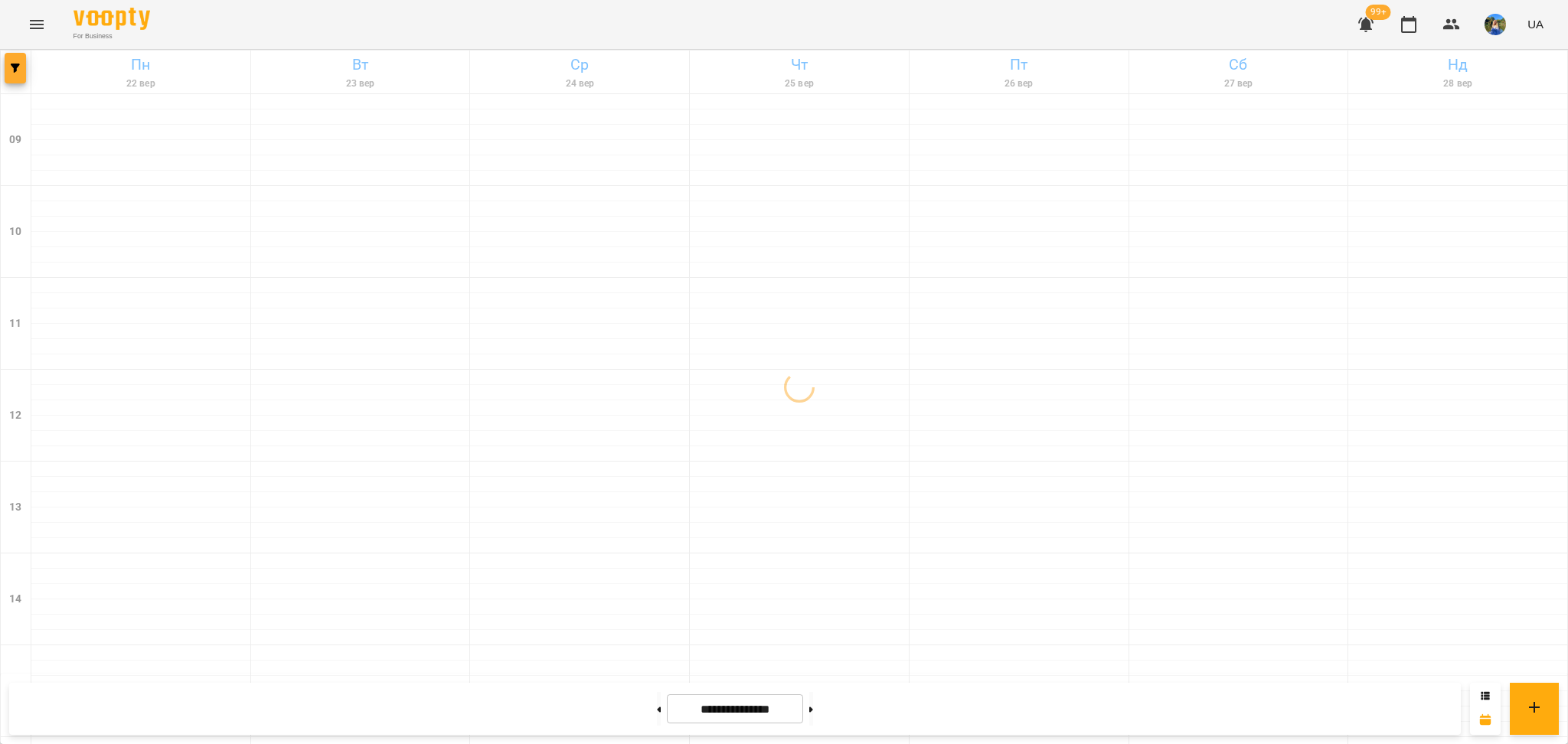
click at [15, 75] on button "button" at bounding box center [15, 68] width 21 height 31
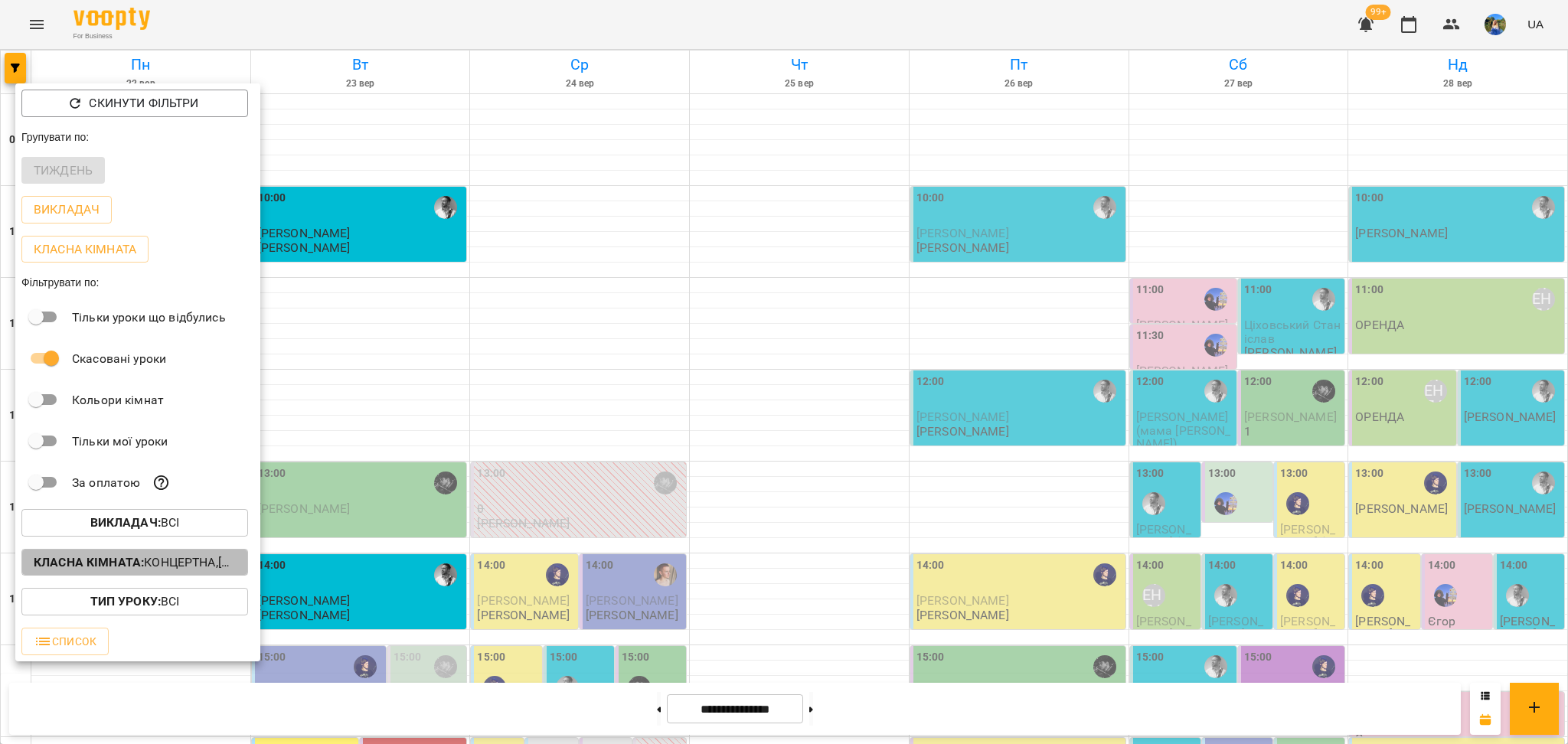
click at [209, 568] on p "Класна кімната : Концертна,[3] Гітарна,[5] Kids Гітарна" at bounding box center [134, 562] width 202 height 18
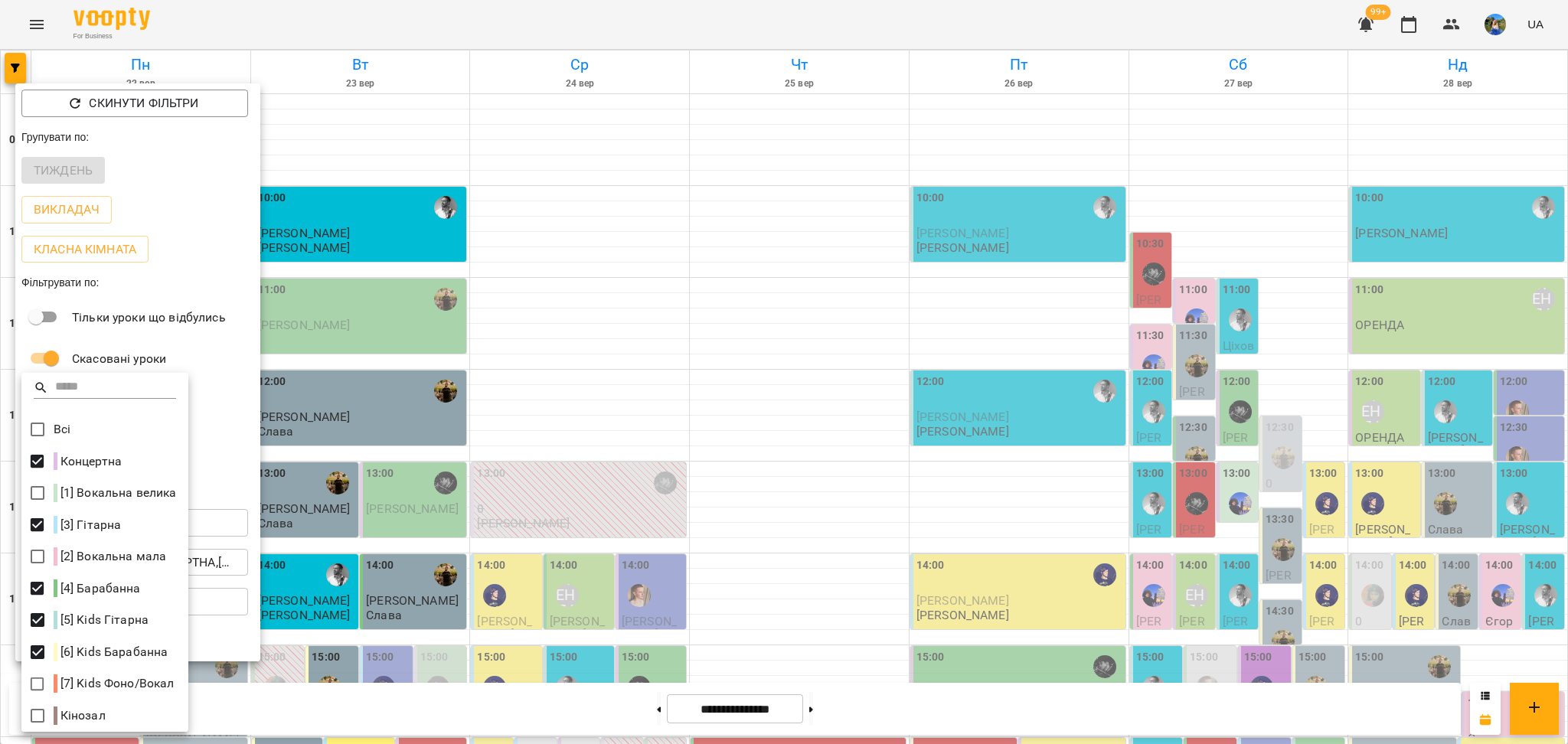
click at [569, 343] on div at bounding box center [784, 372] width 1568 height 744
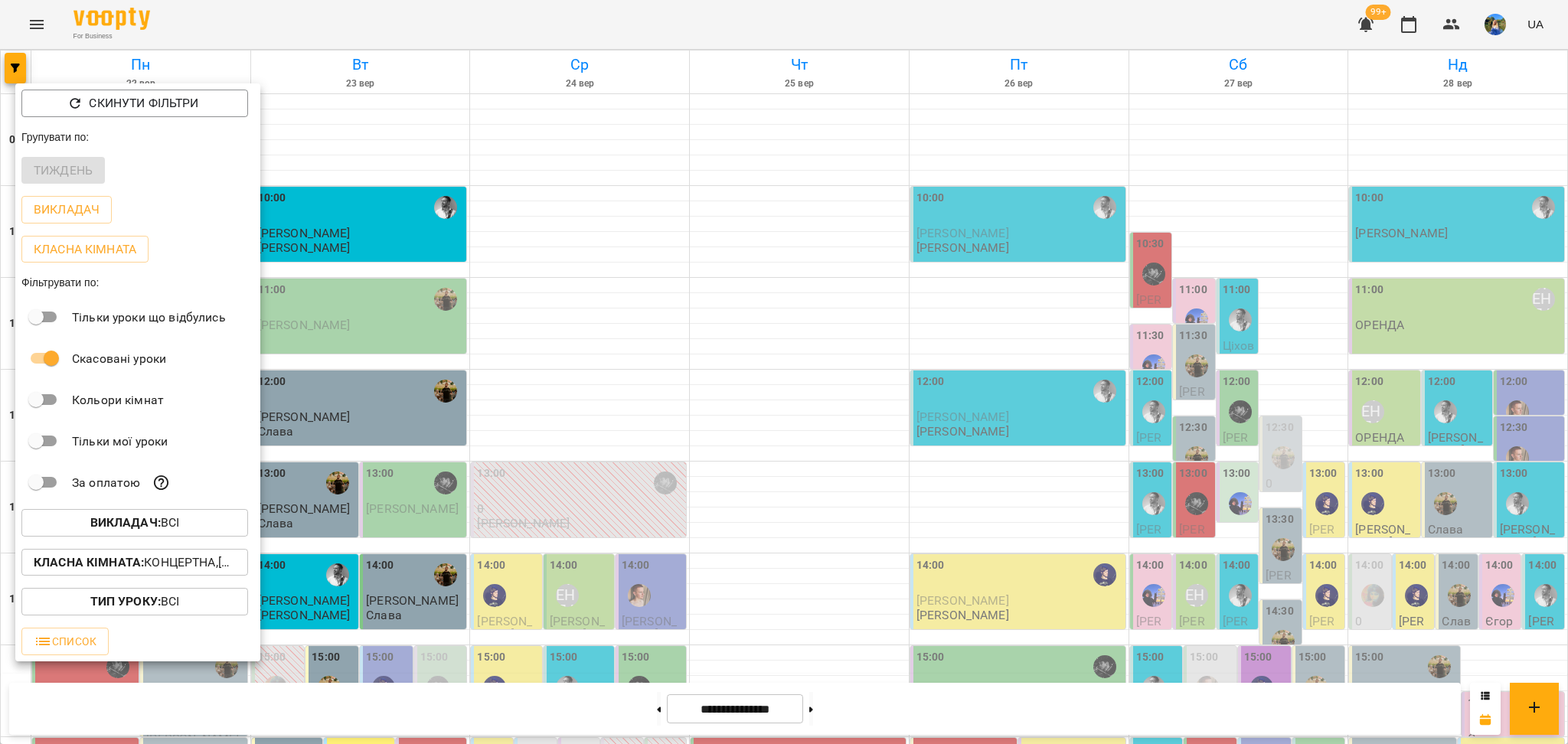
click at [571, 347] on div at bounding box center [784, 372] width 1568 height 744
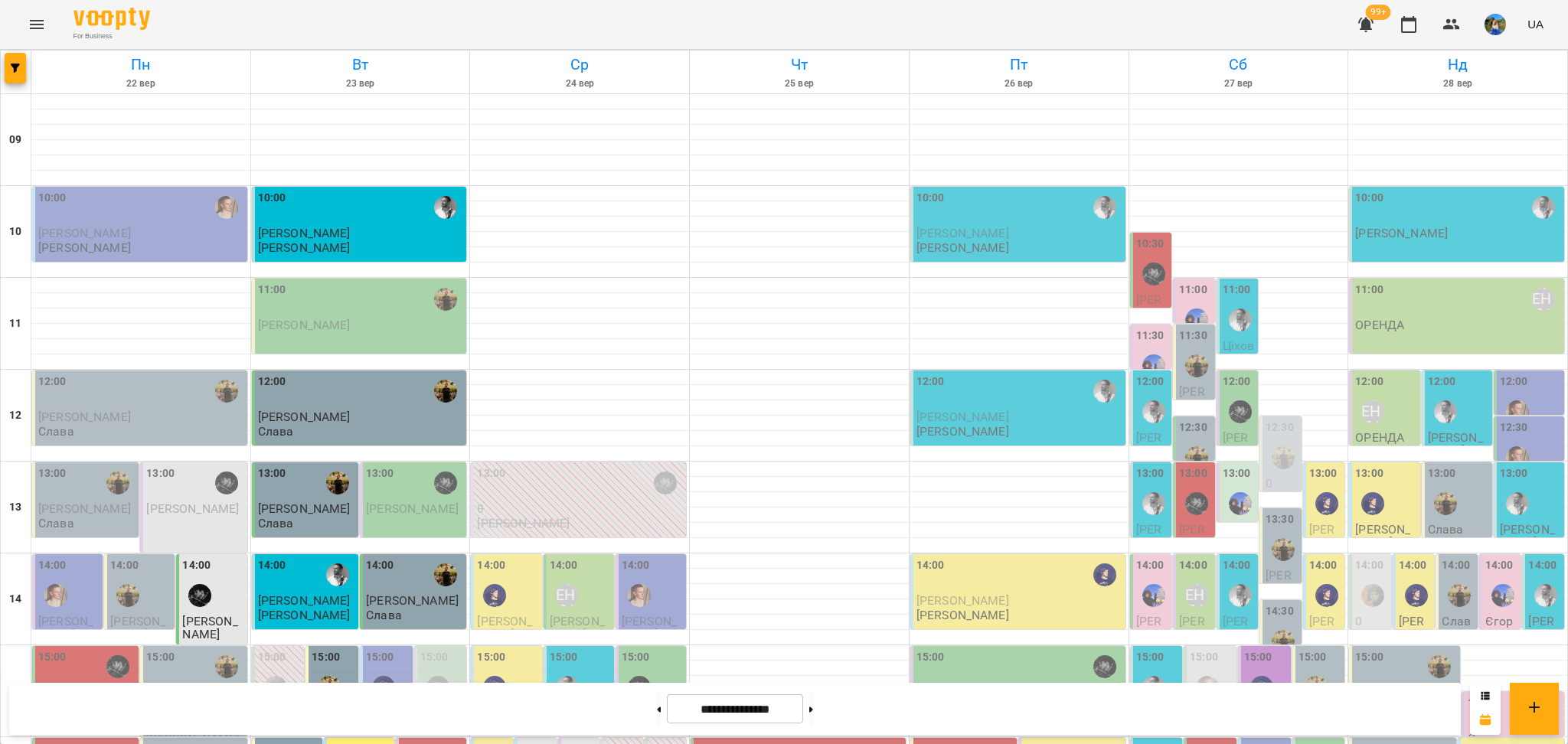
scroll to position [408, 0]
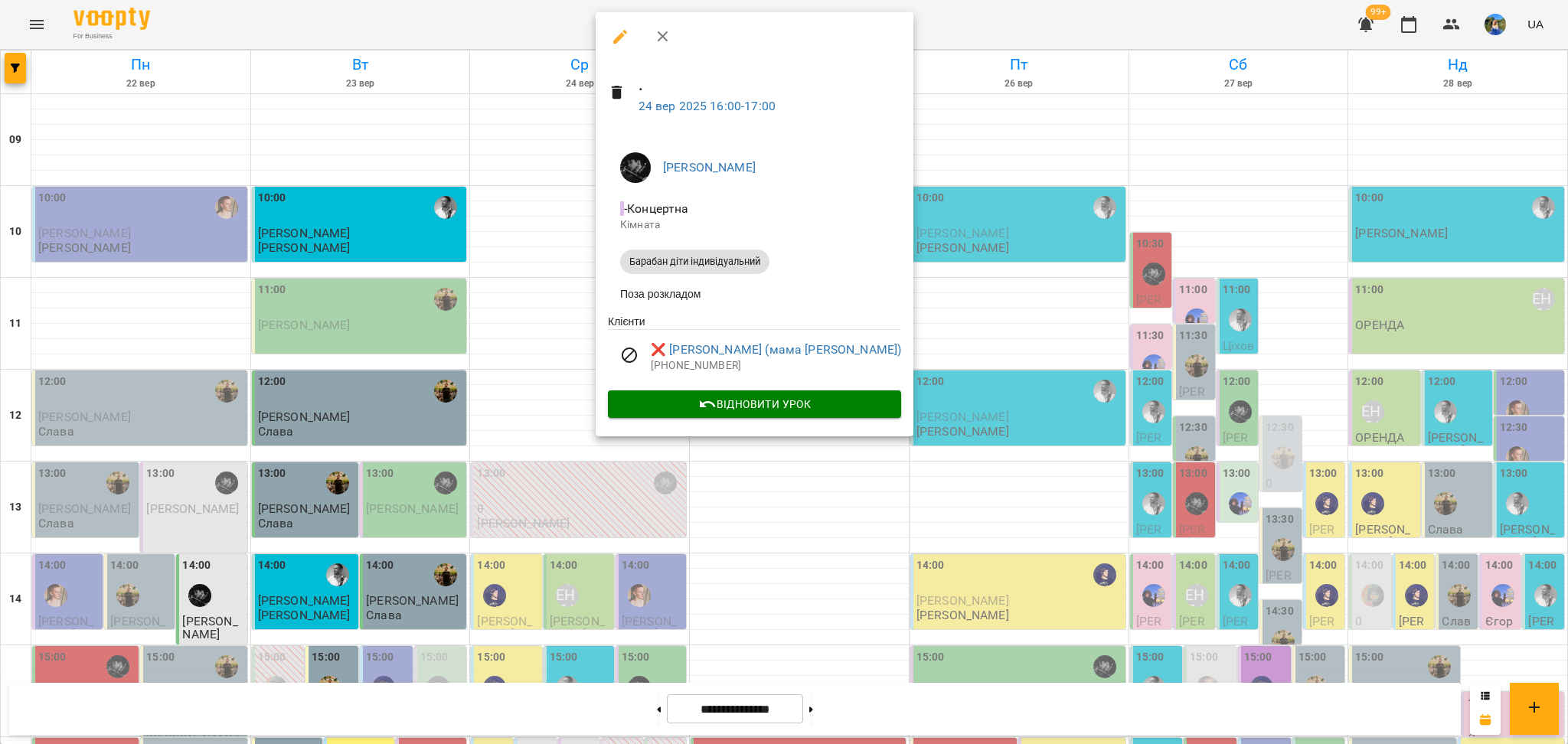
click at [574, 386] on div at bounding box center [784, 372] width 1568 height 744
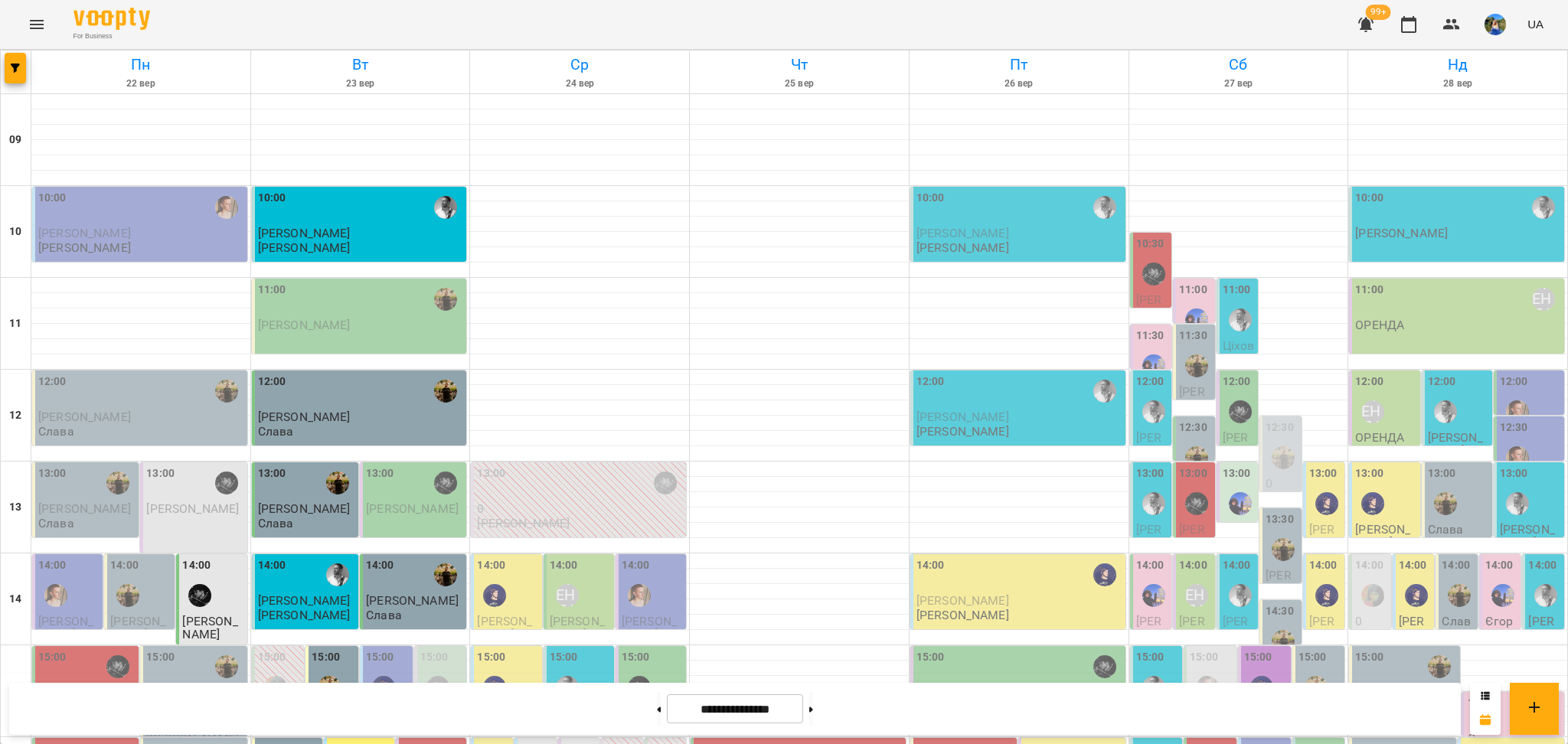
click at [651, 741] on div "16:00" at bounding box center [665, 751] width 28 height 21
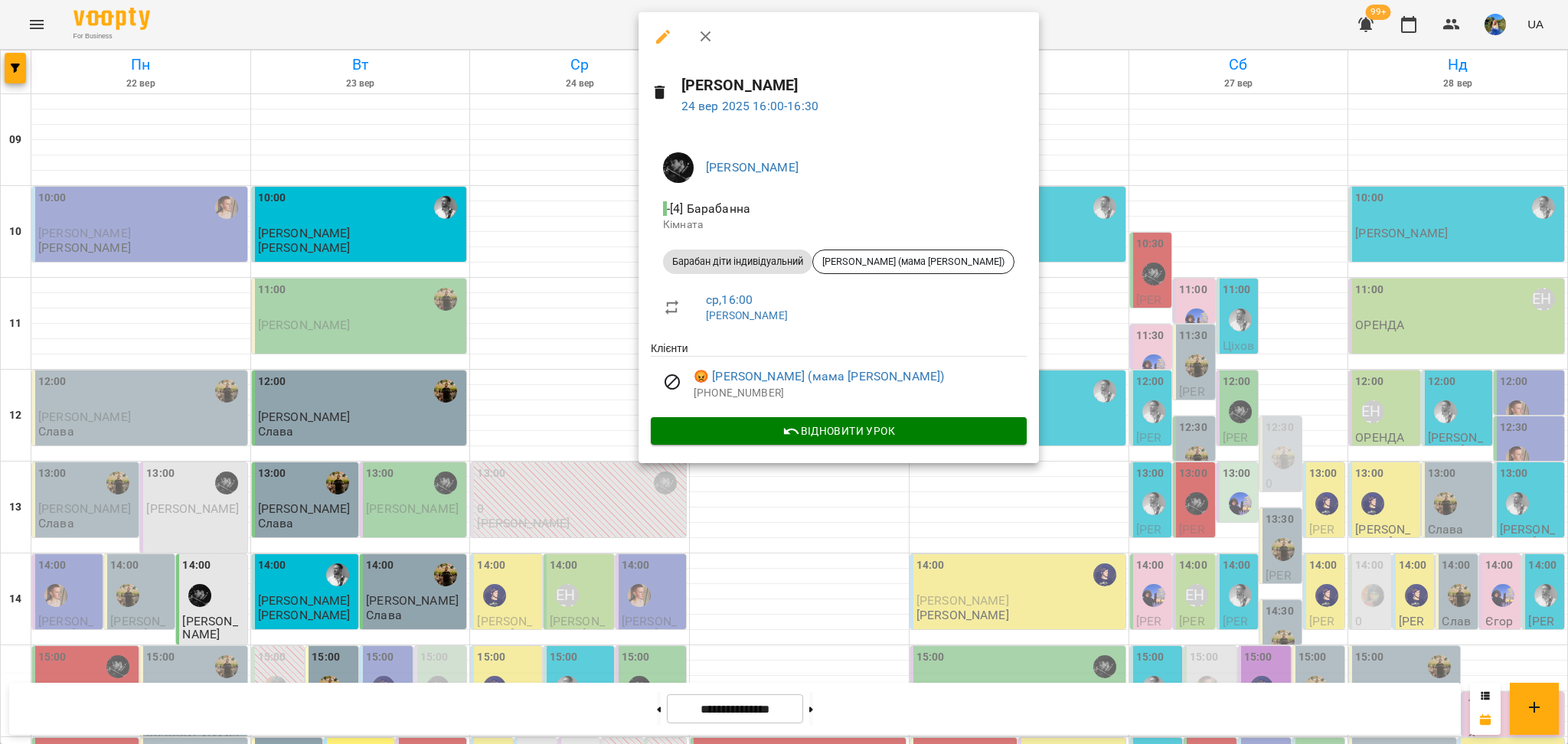
click at [576, 385] on div at bounding box center [784, 372] width 1568 height 744
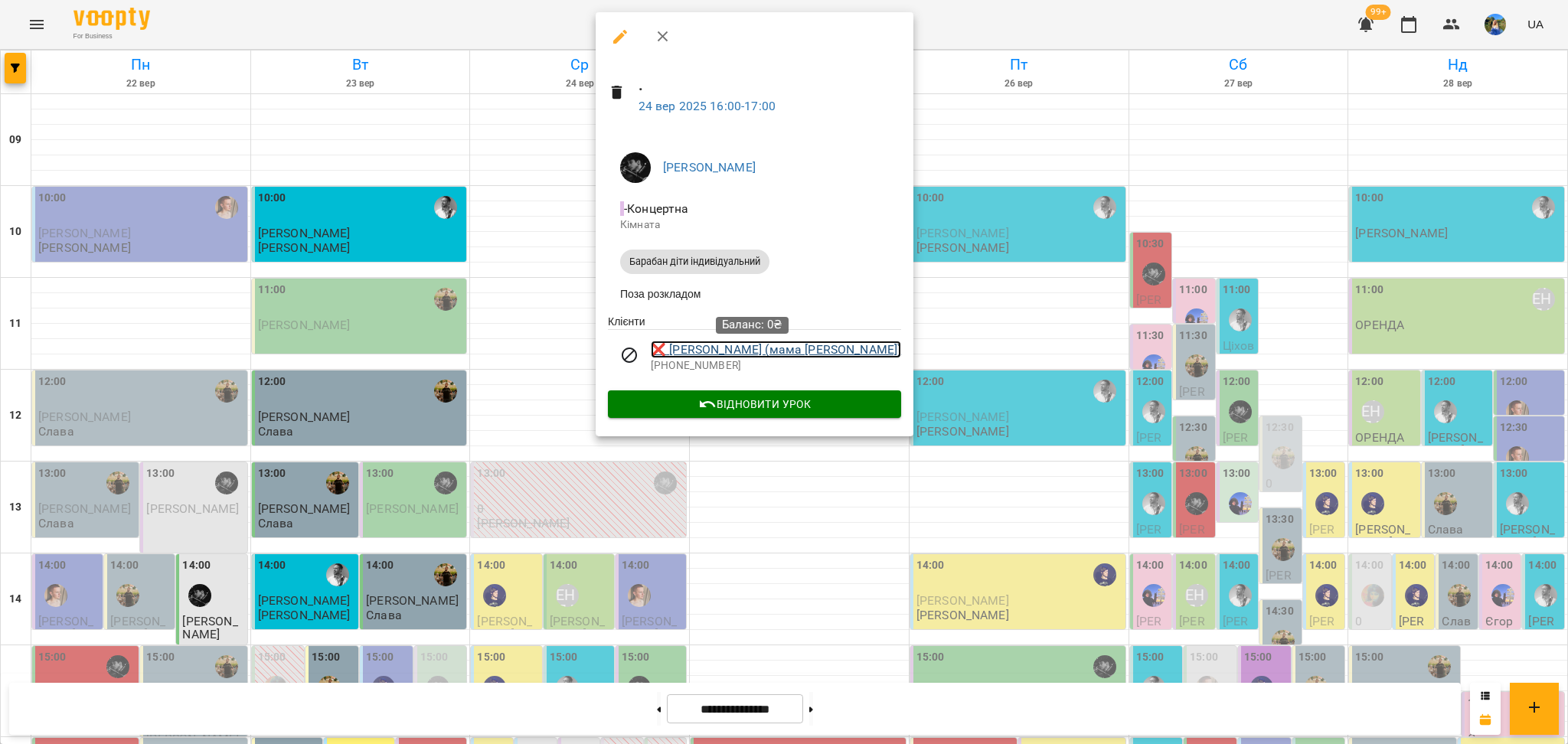
click at [683, 352] on link "❌ [PERSON_NAME] (мама [PERSON_NAME])" at bounding box center [776, 349] width 250 height 18
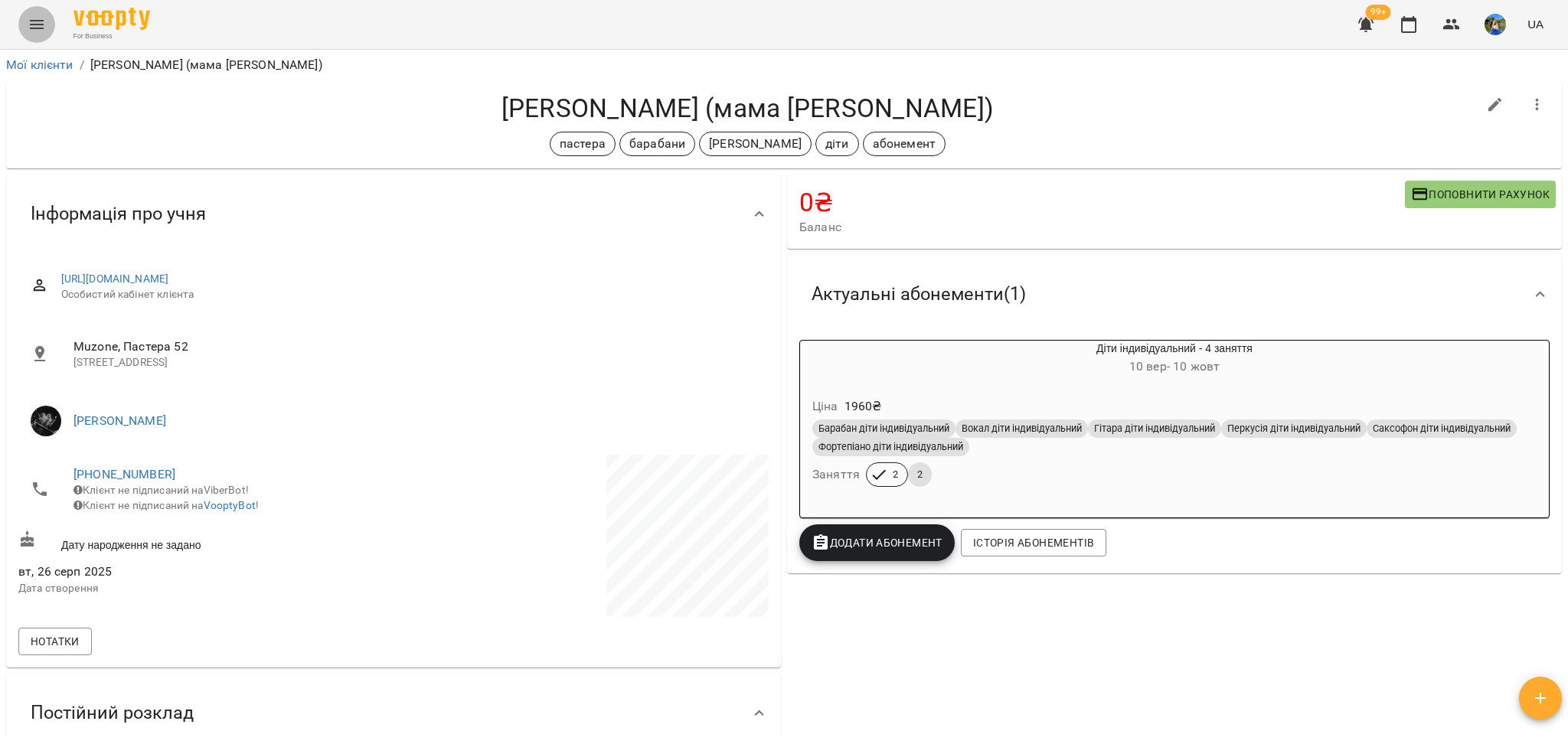
click at [28, 21] on icon "Menu" at bounding box center [36, 24] width 18 height 18
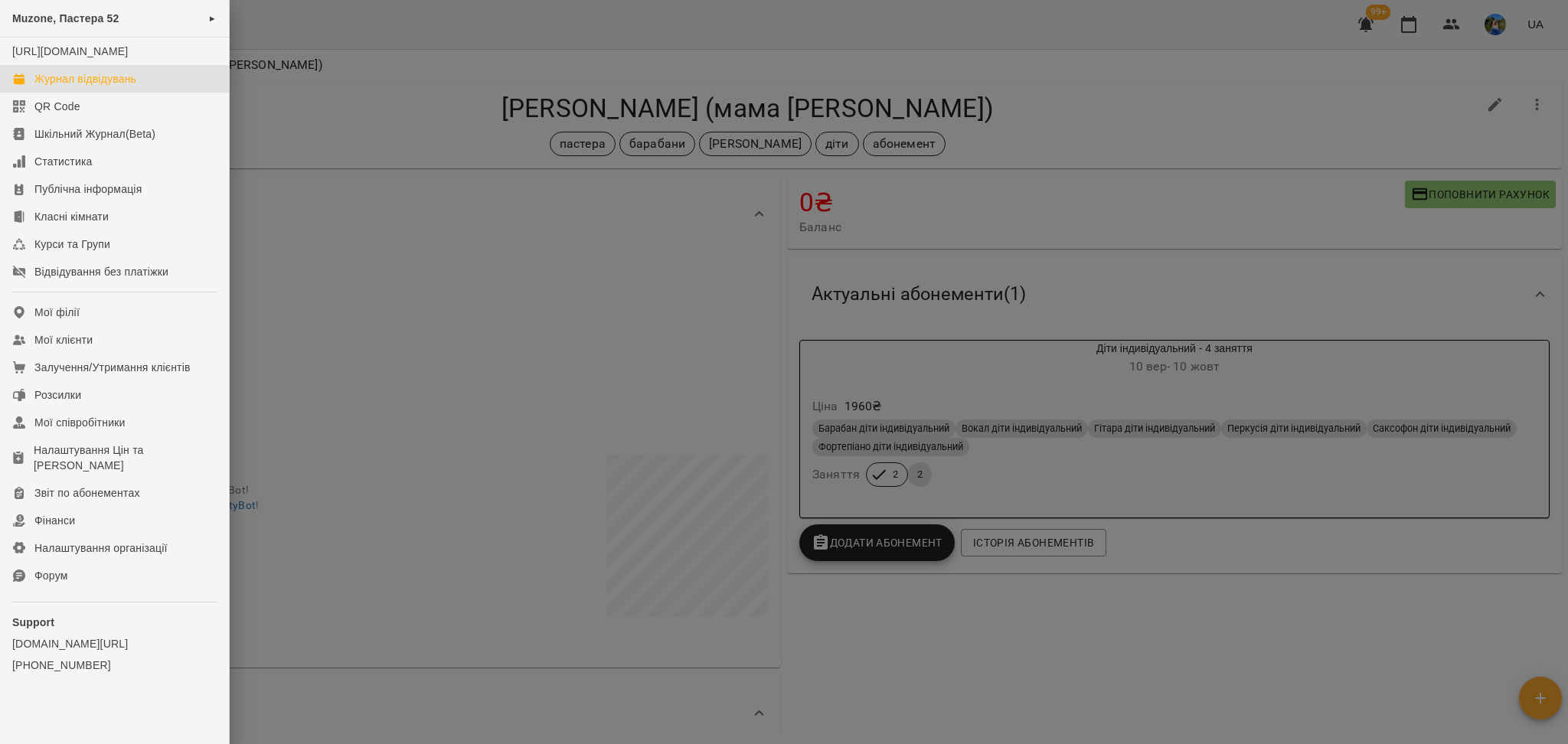
click at [109, 86] on div "Журнал відвідувань" at bounding box center [85, 79] width 102 height 15
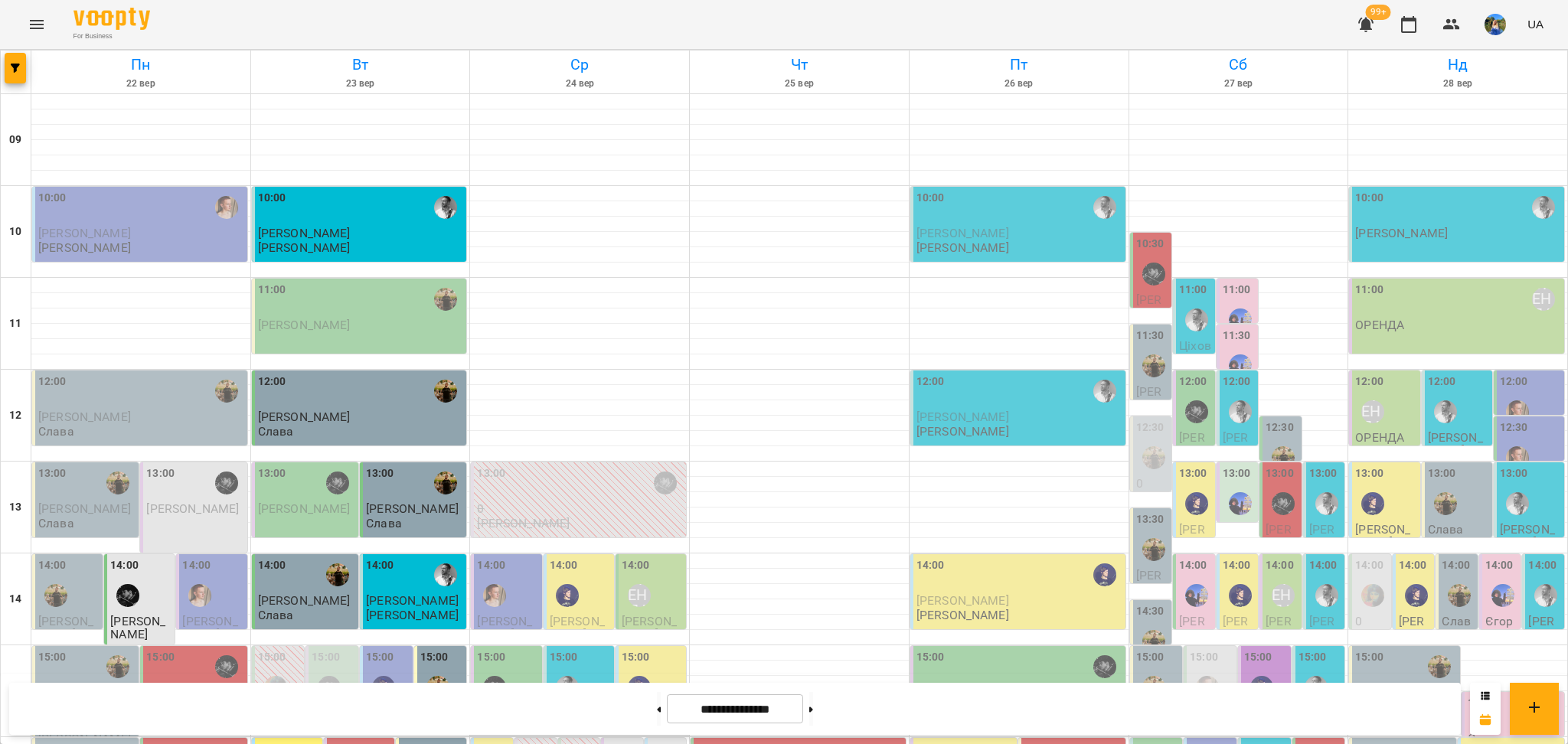
scroll to position [307, 0]
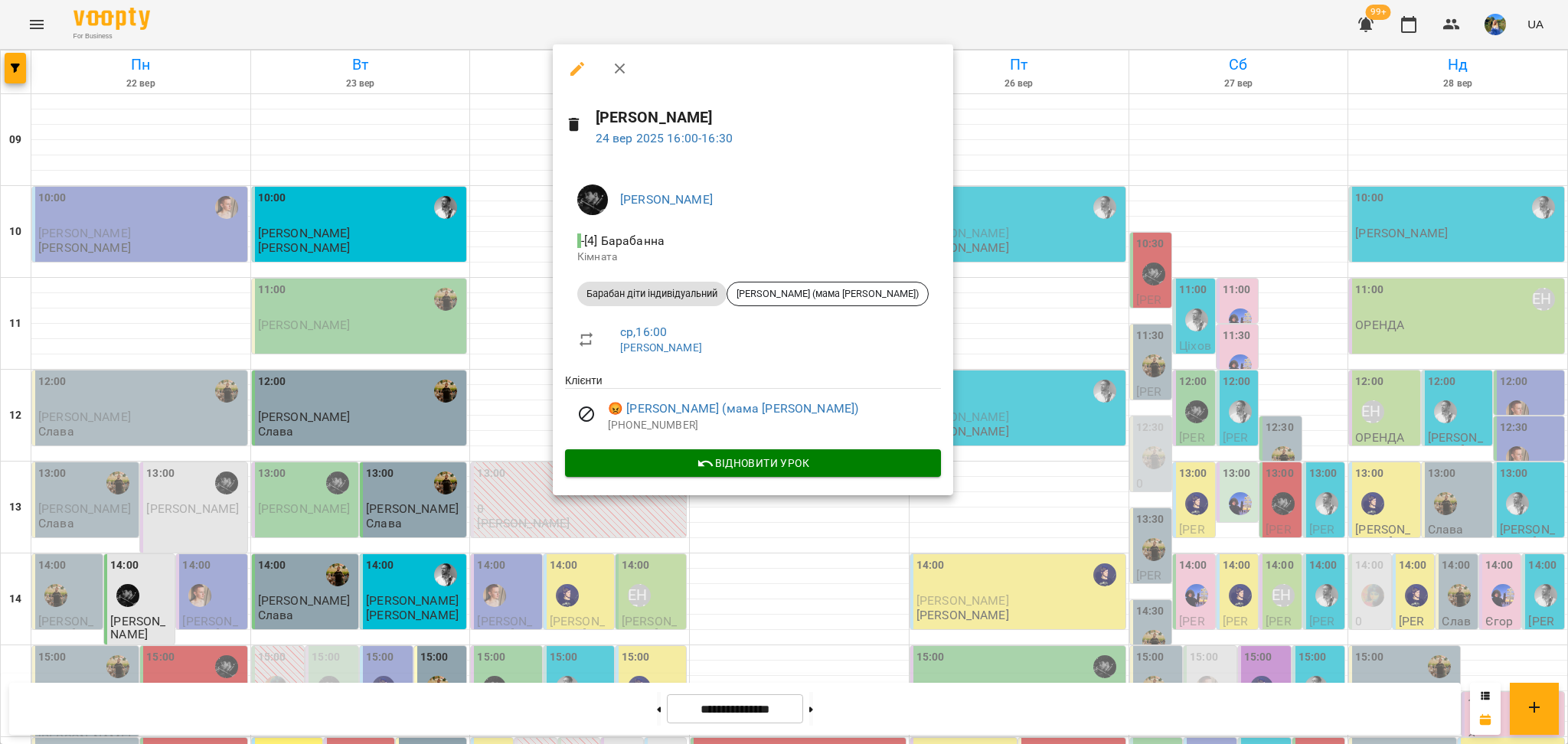
click at [592, 504] on div at bounding box center [784, 372] width 1568 height 744
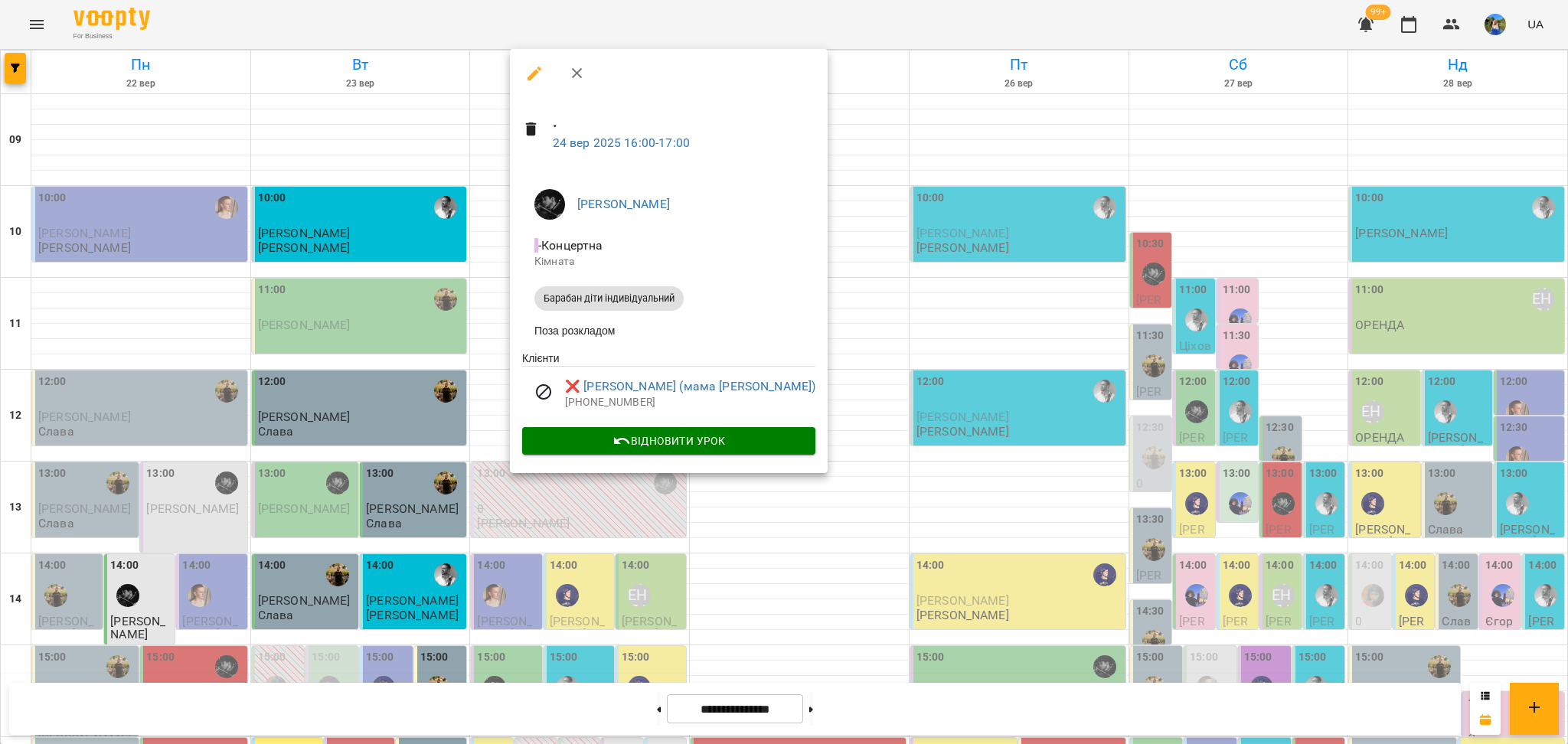
click at [588, 496] on div at bounding box center [784, 372] width 1568 height 744
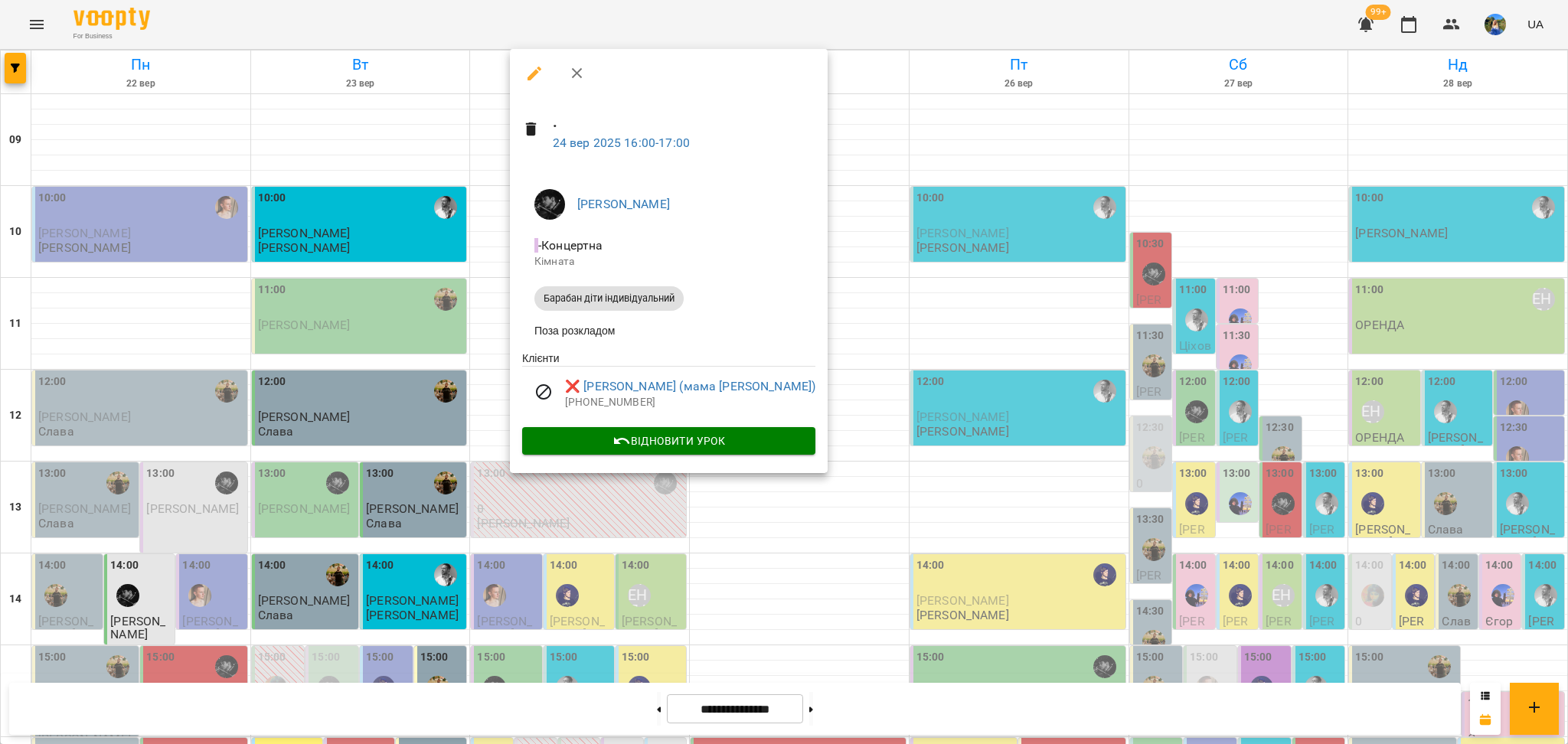
click at [839, 215] on div at bounding box center [784, 372] width 1568 height 744
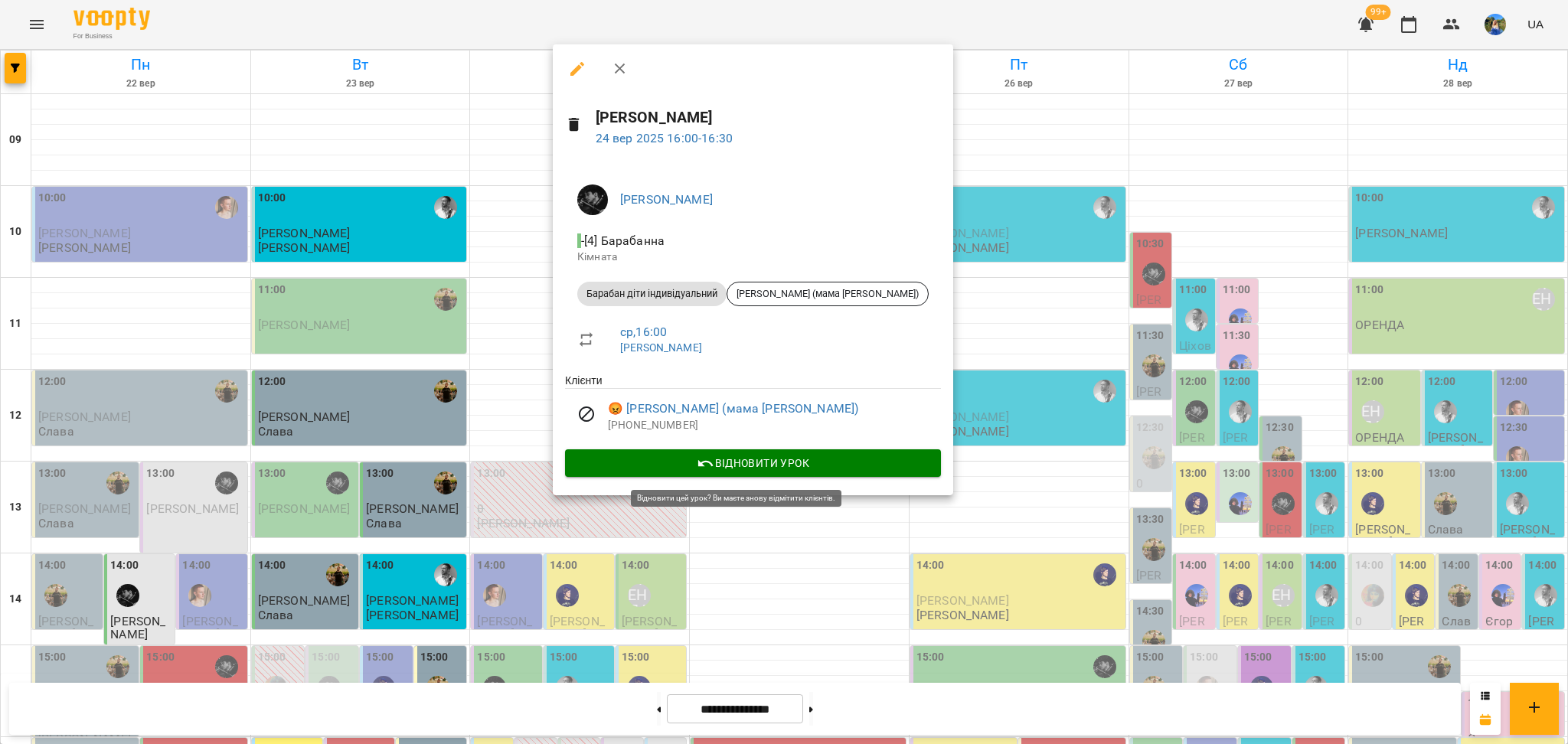
click at [602, 459] on span "Відновити урок" at bounding box center [753, 462] width 351 height 18
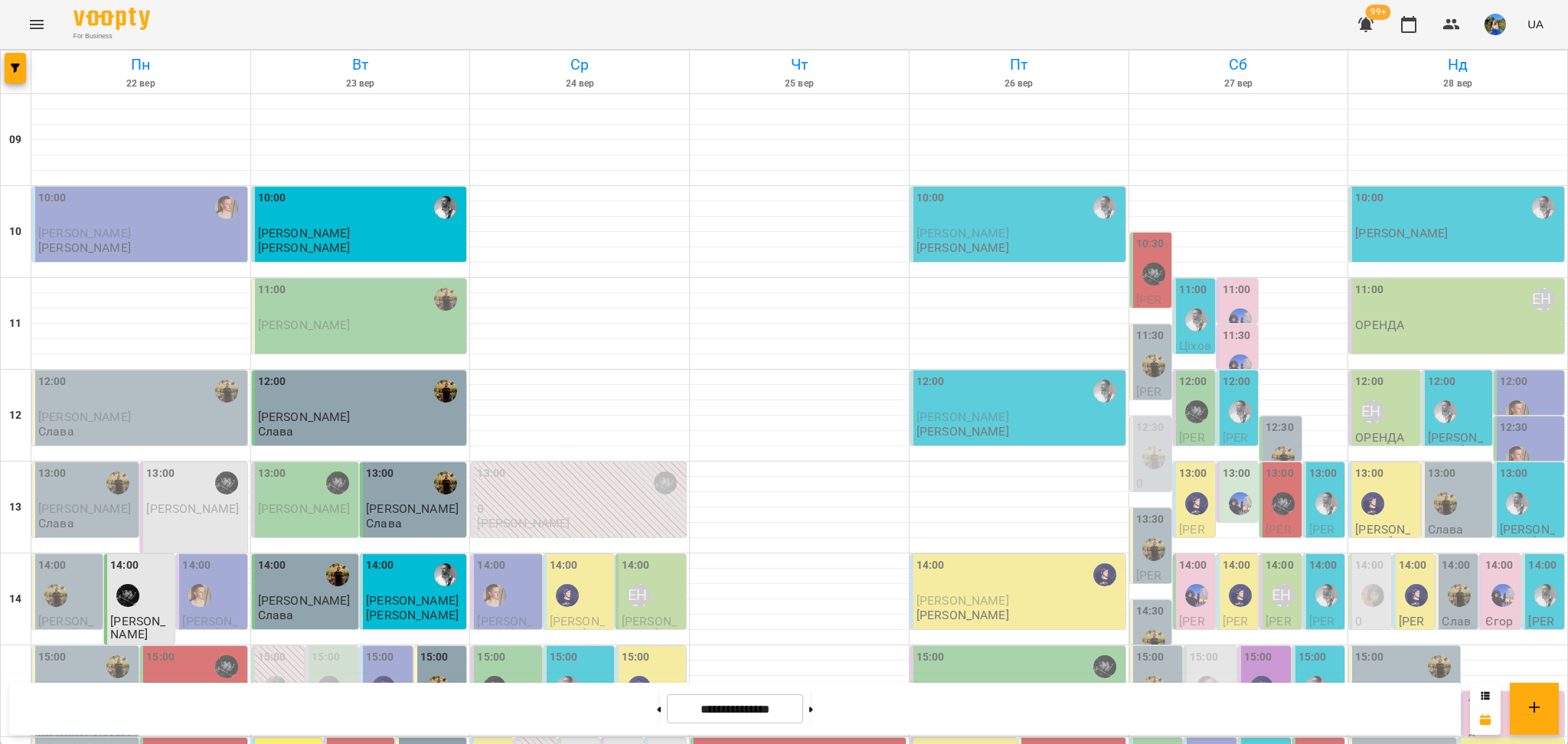
click at [572, 741] on div "16:00" at bounding box center [578, 751] width 28 height 21
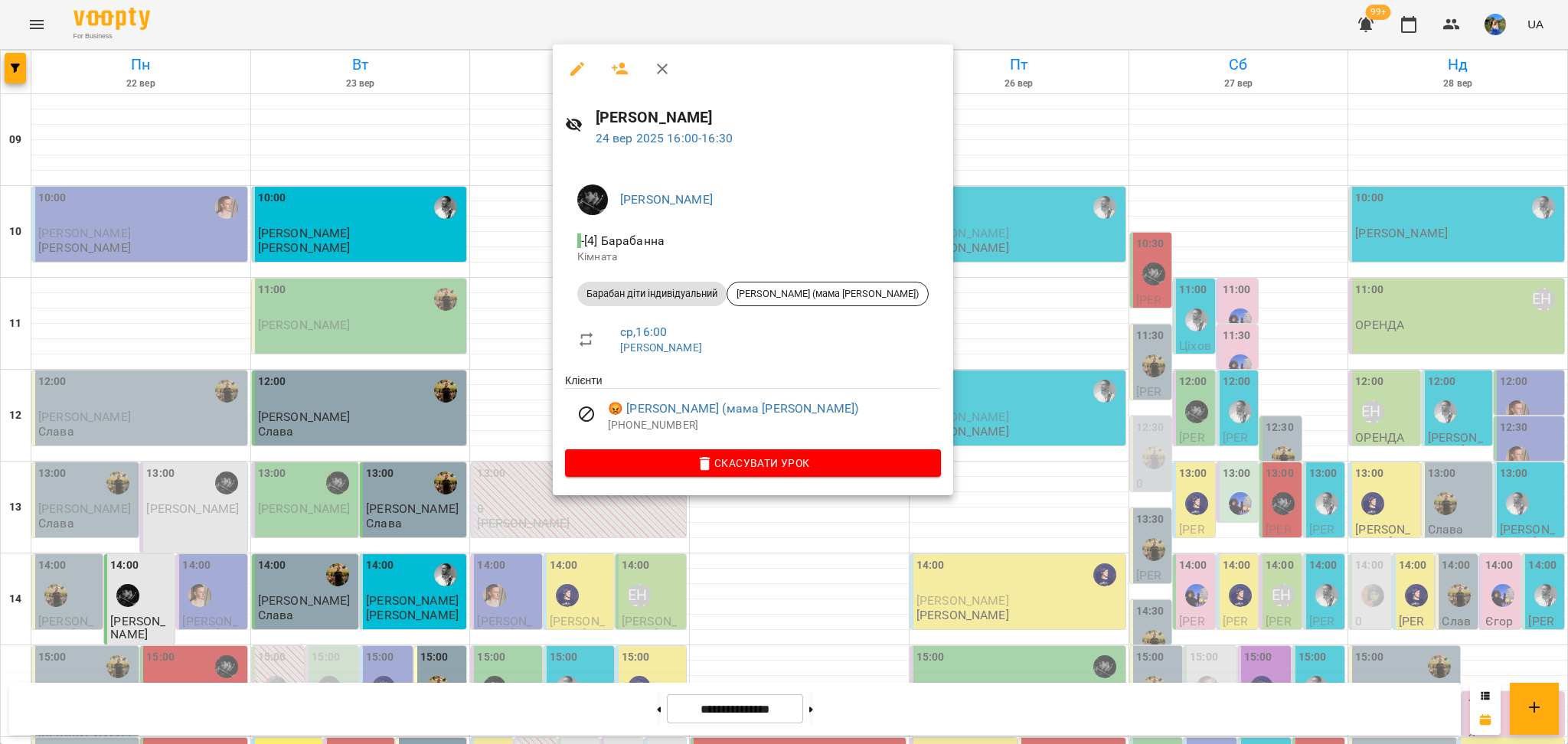
click at [614, 503] on div at bounding box center [784, 372] width 1568 height 744
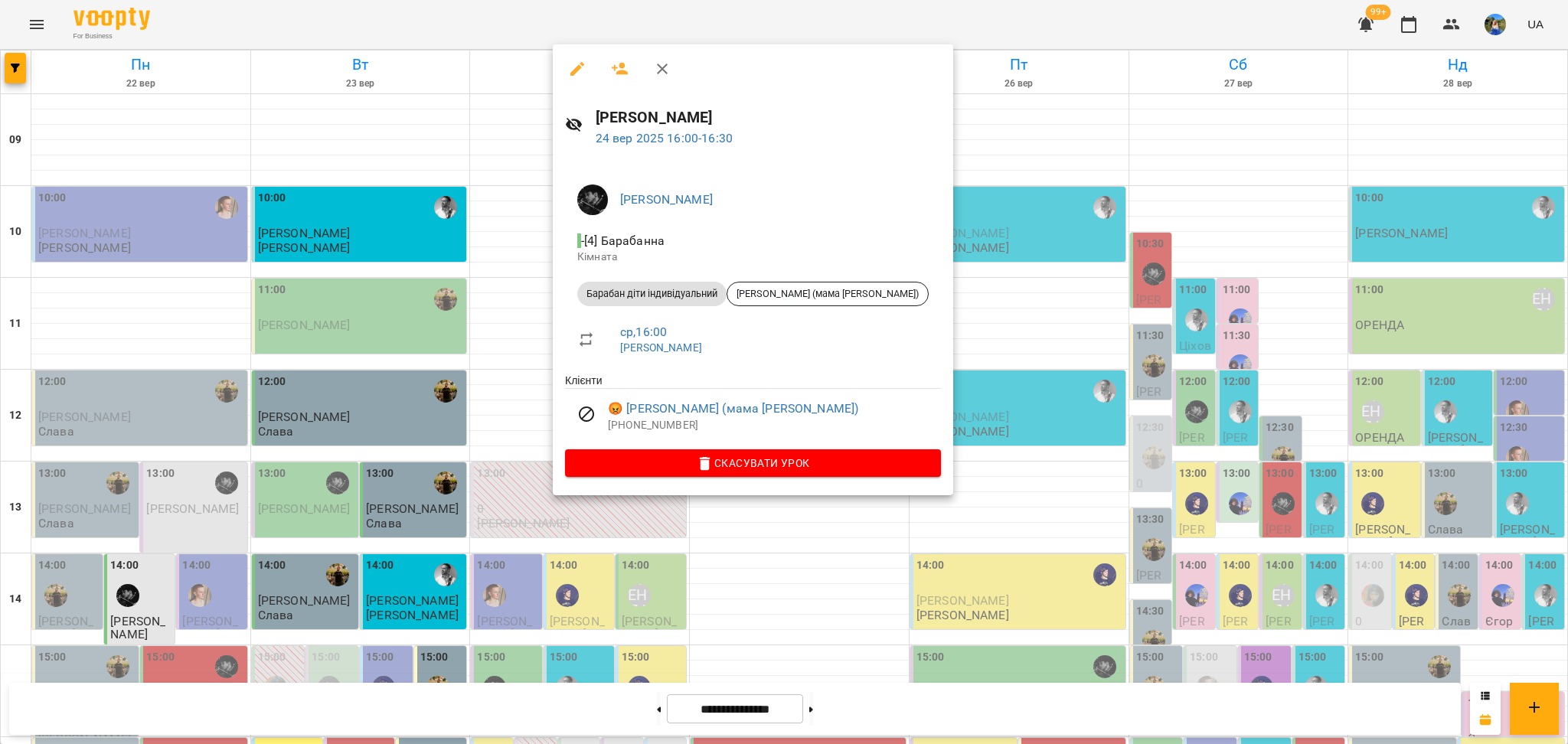
click at [603, 500] on div at bounding box center [784, 372] width 1568 height 744
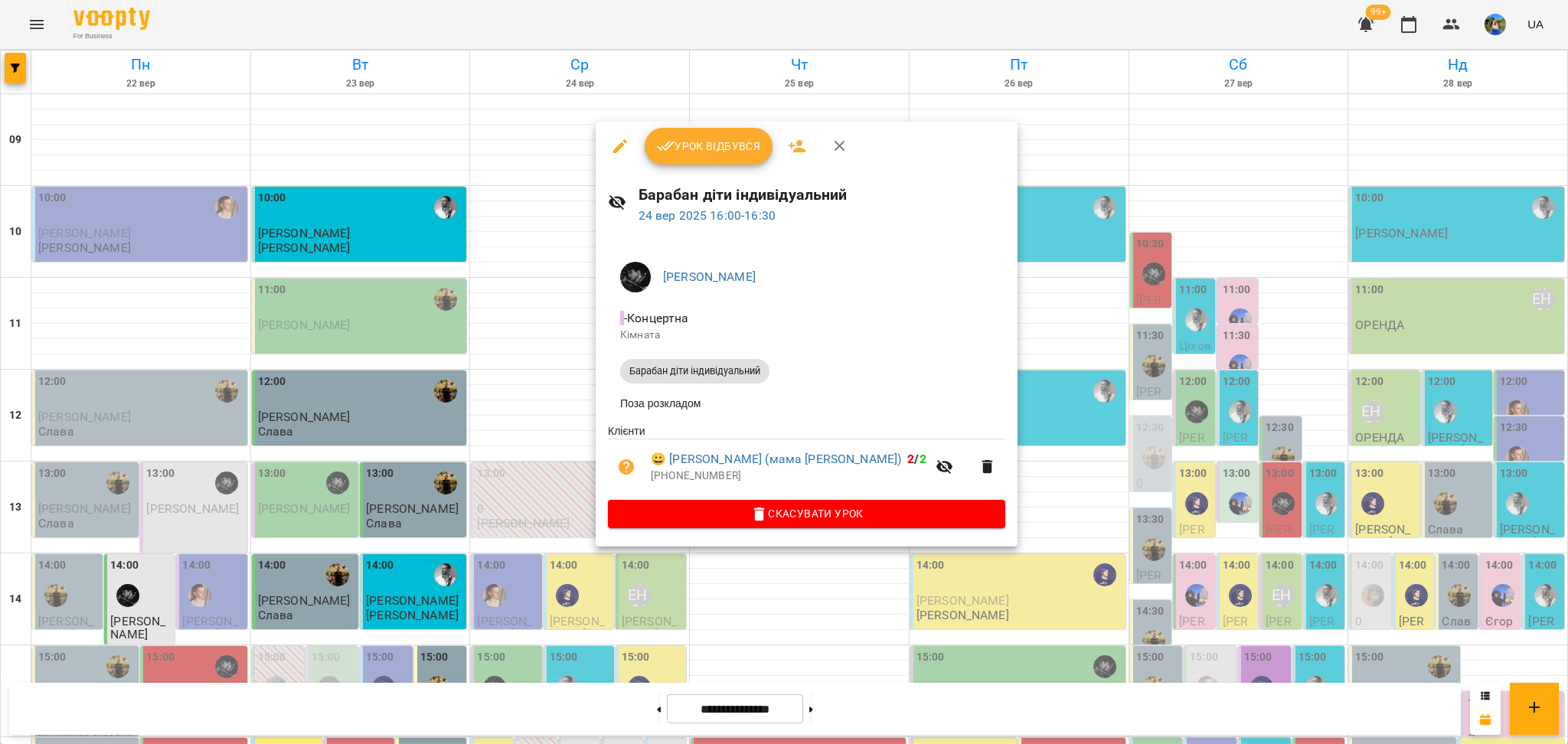
click at [579, 496] on div at bounding box center [784, 372] width 1568 height 744
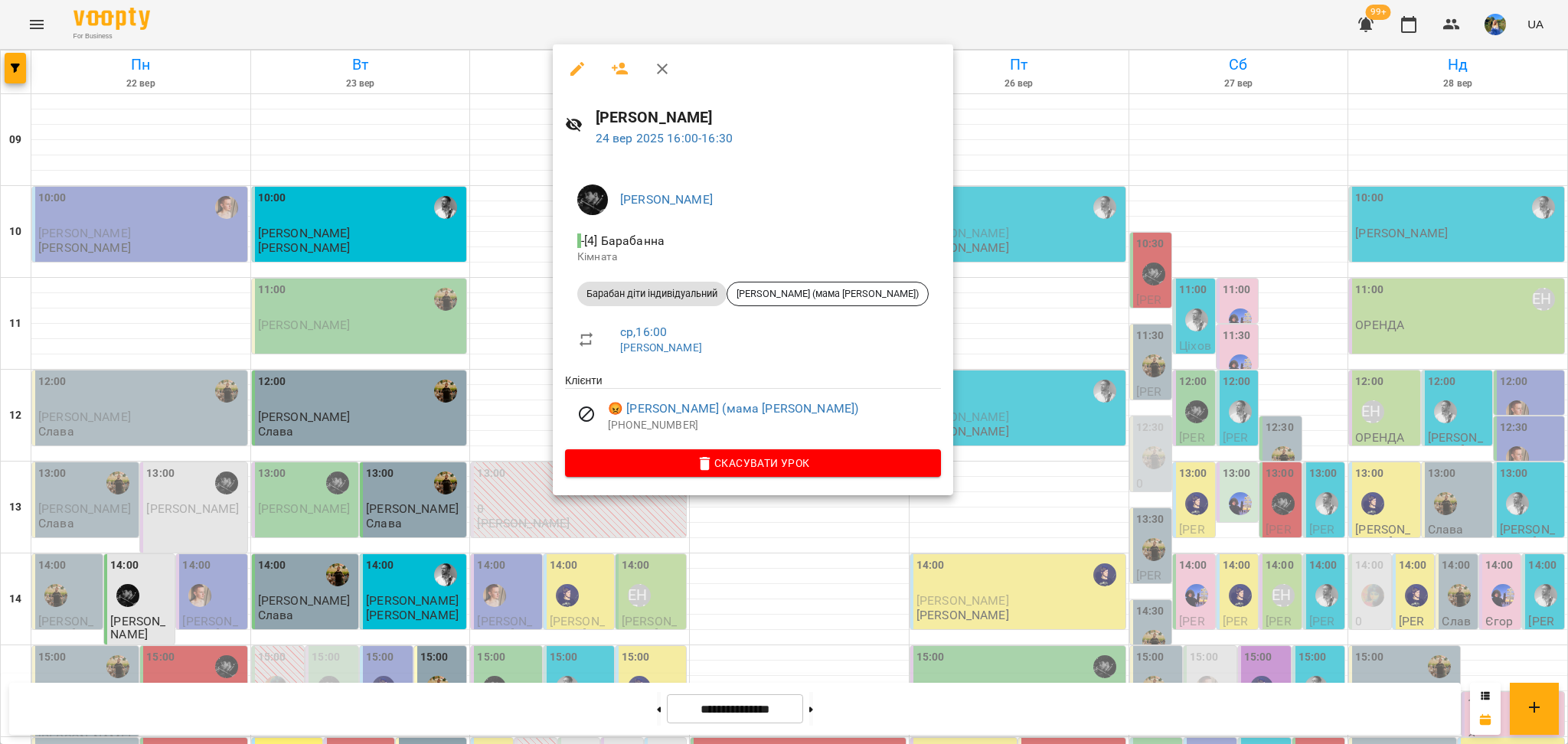
click at [657, 473] on span "Скасувати Урок" at bounding box center [753, 462] width 351 height 18
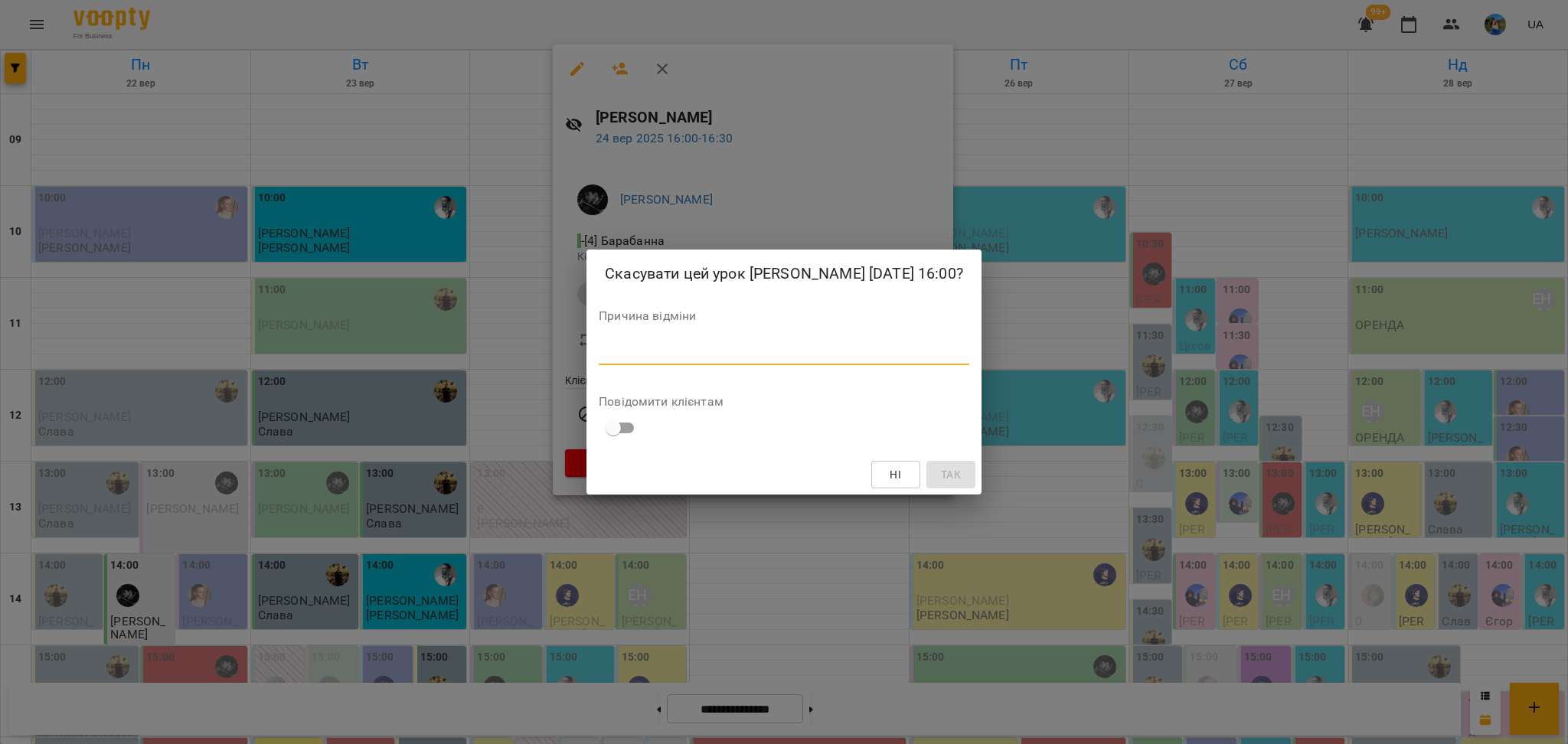
click at [678, 357] on textarea at bounding box center [784, 352] width 371 height 15
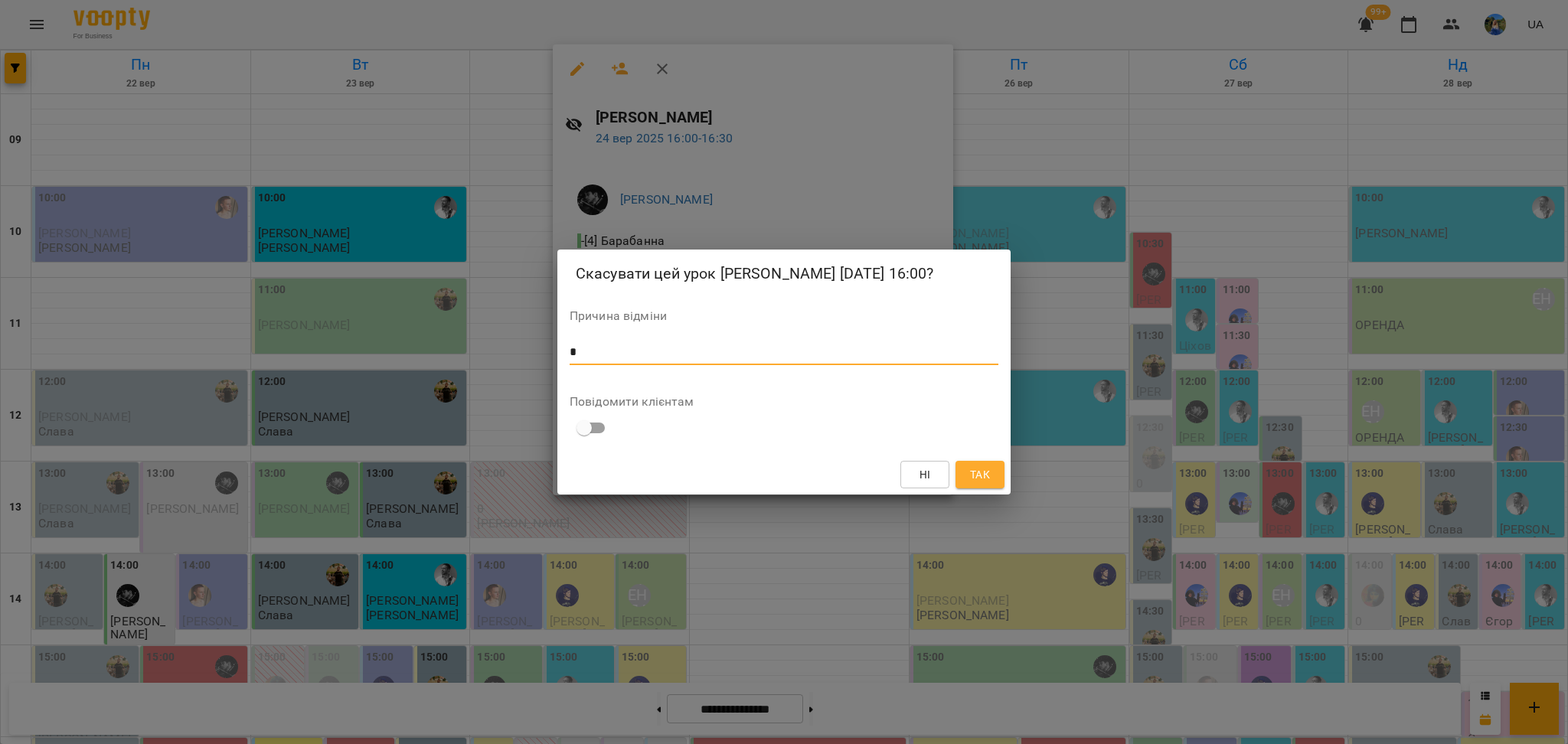
type textarea "*"
click at [987, 469] on span "Так" at bounding box center [980, 474] width 20 height 18
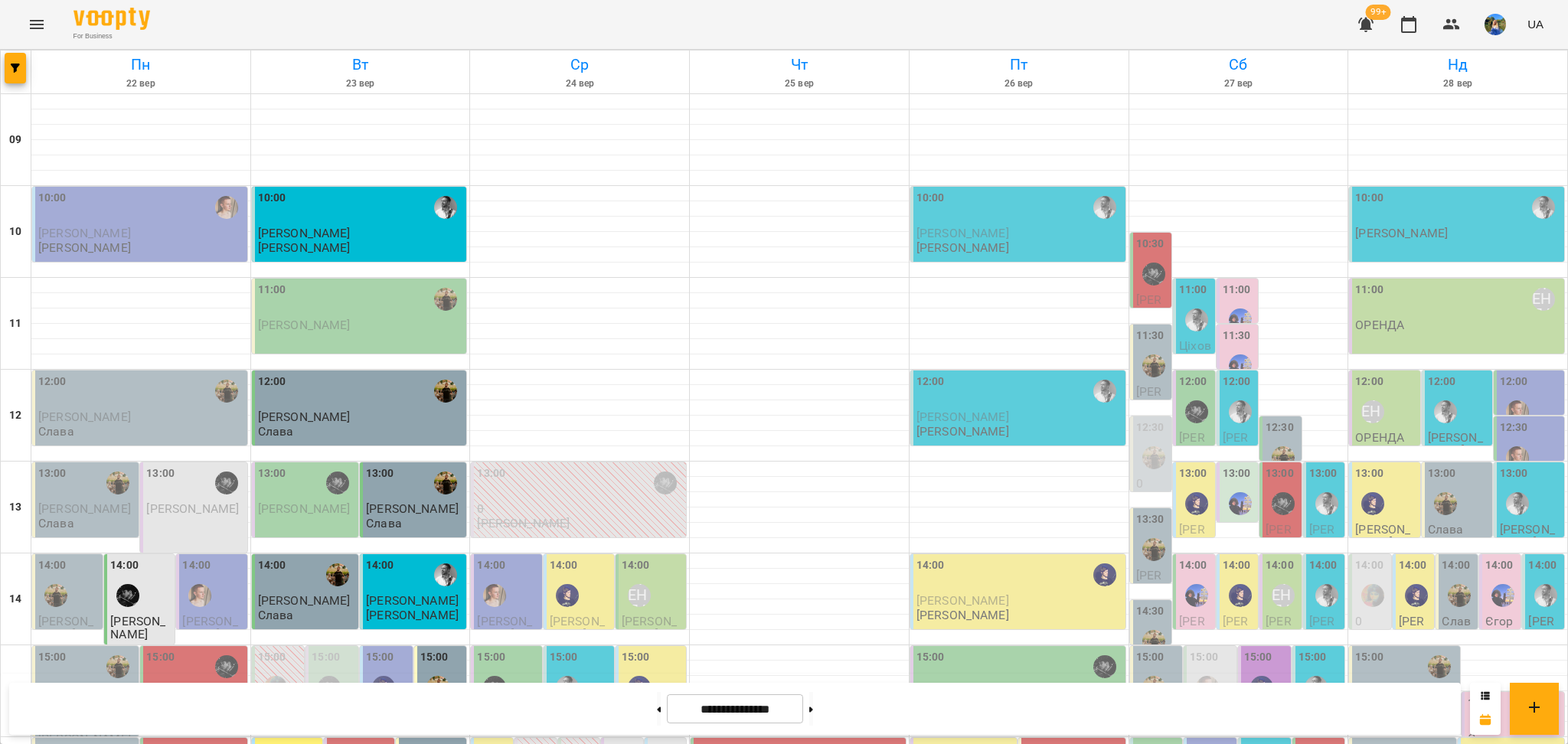
click at [611, 741] on div "16:00" at bounding box center [621, 751] width 28 height 21
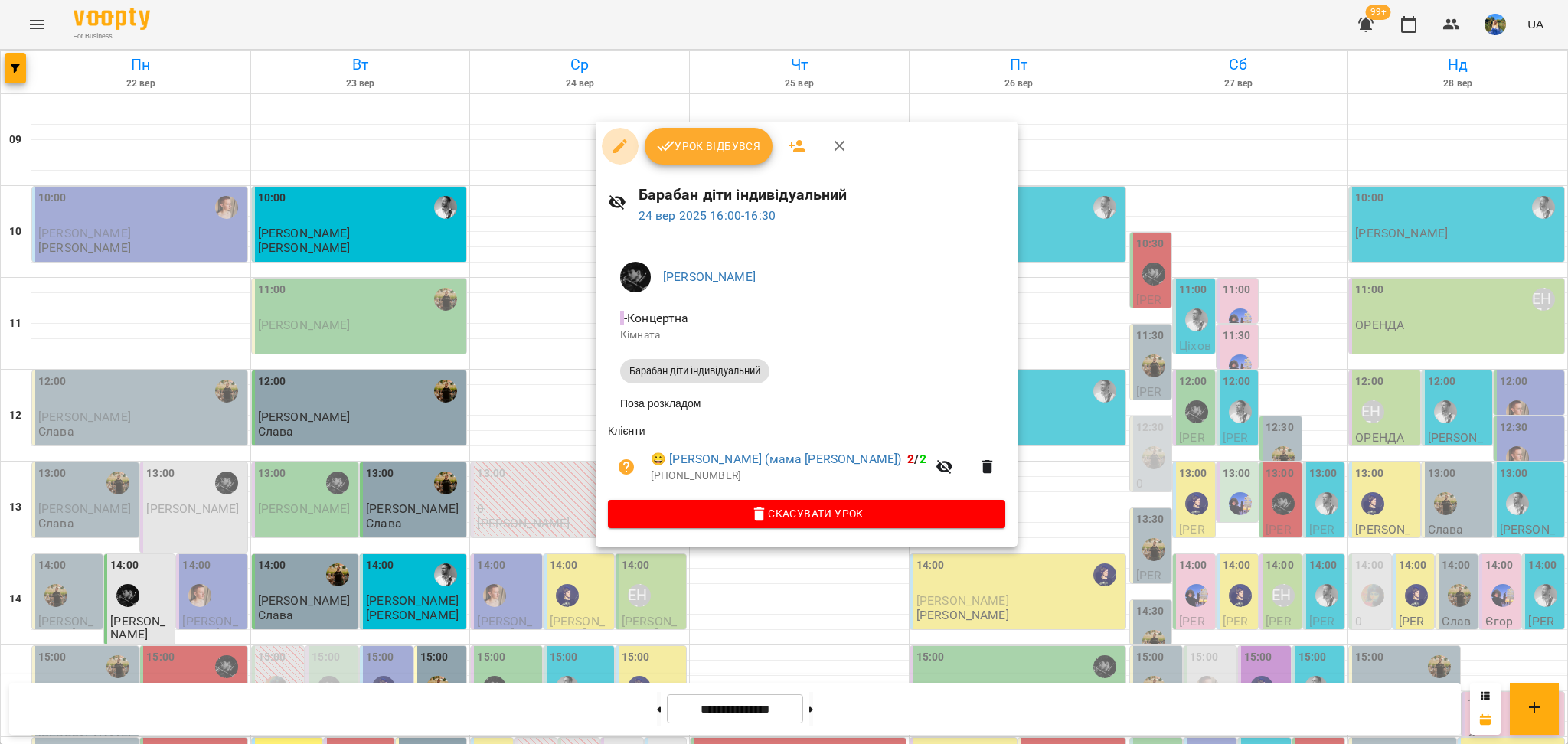
click at [619, 158] on button "button" at bounding box center [620, 146] width 37 height 37
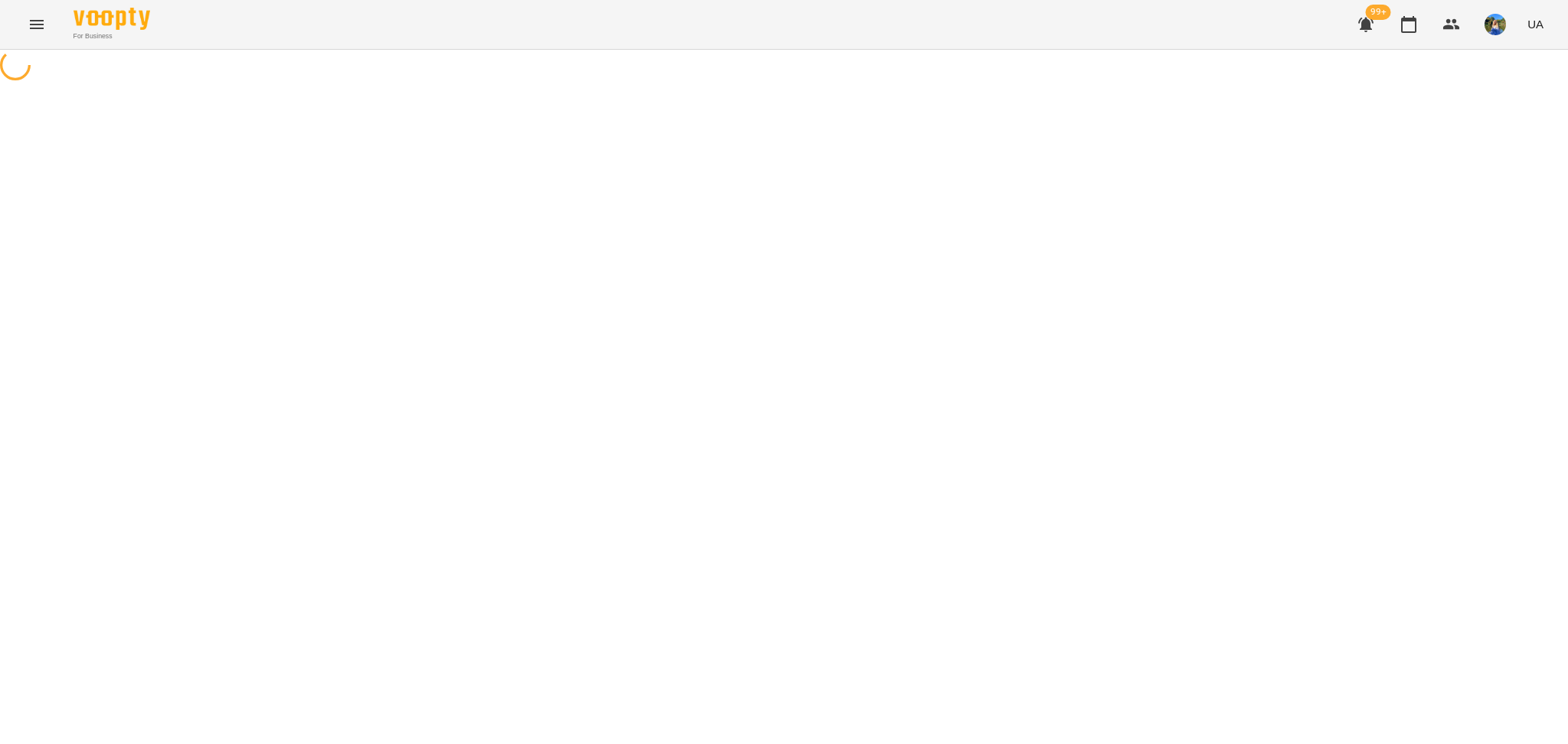
select select "**********"
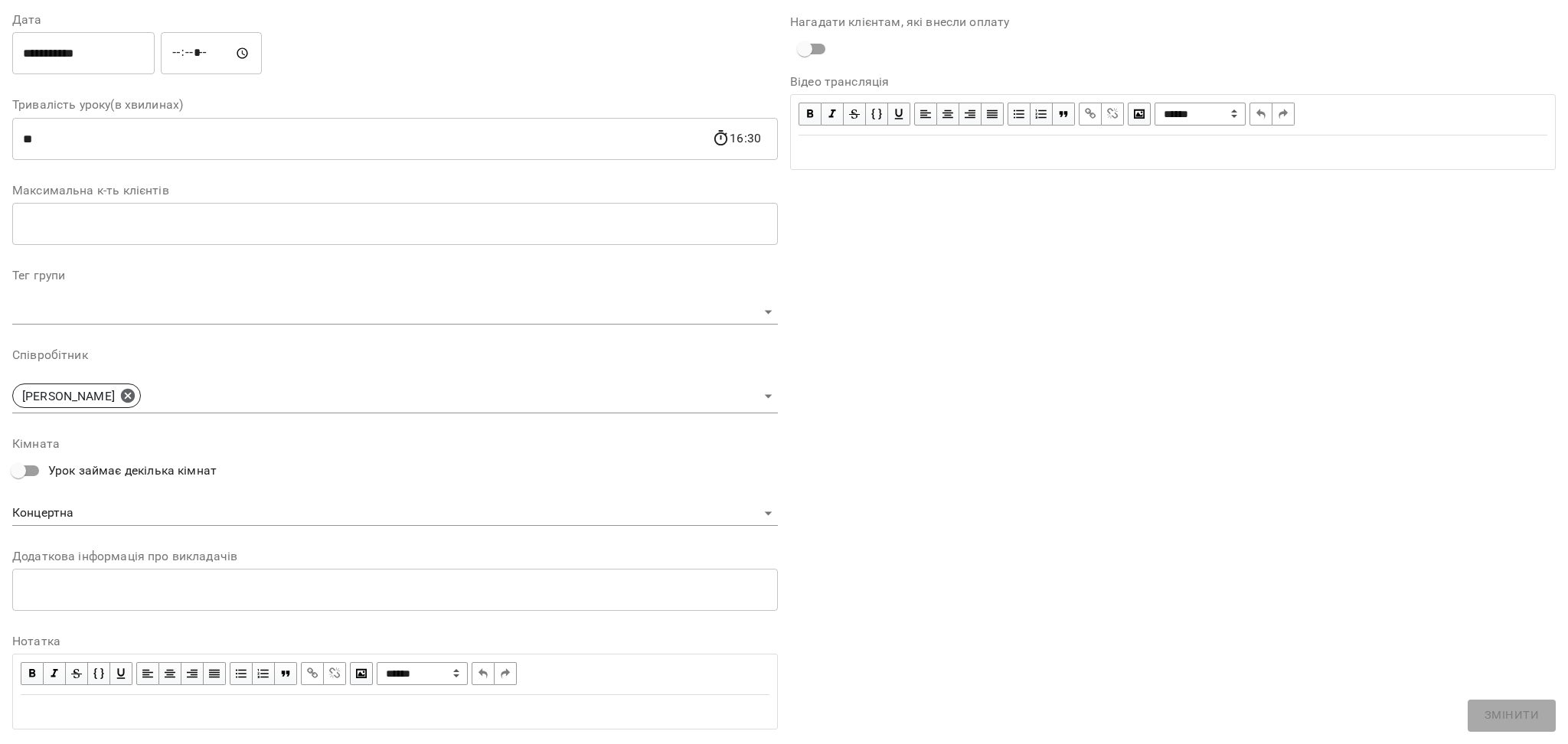
scroll to position [257, 0]
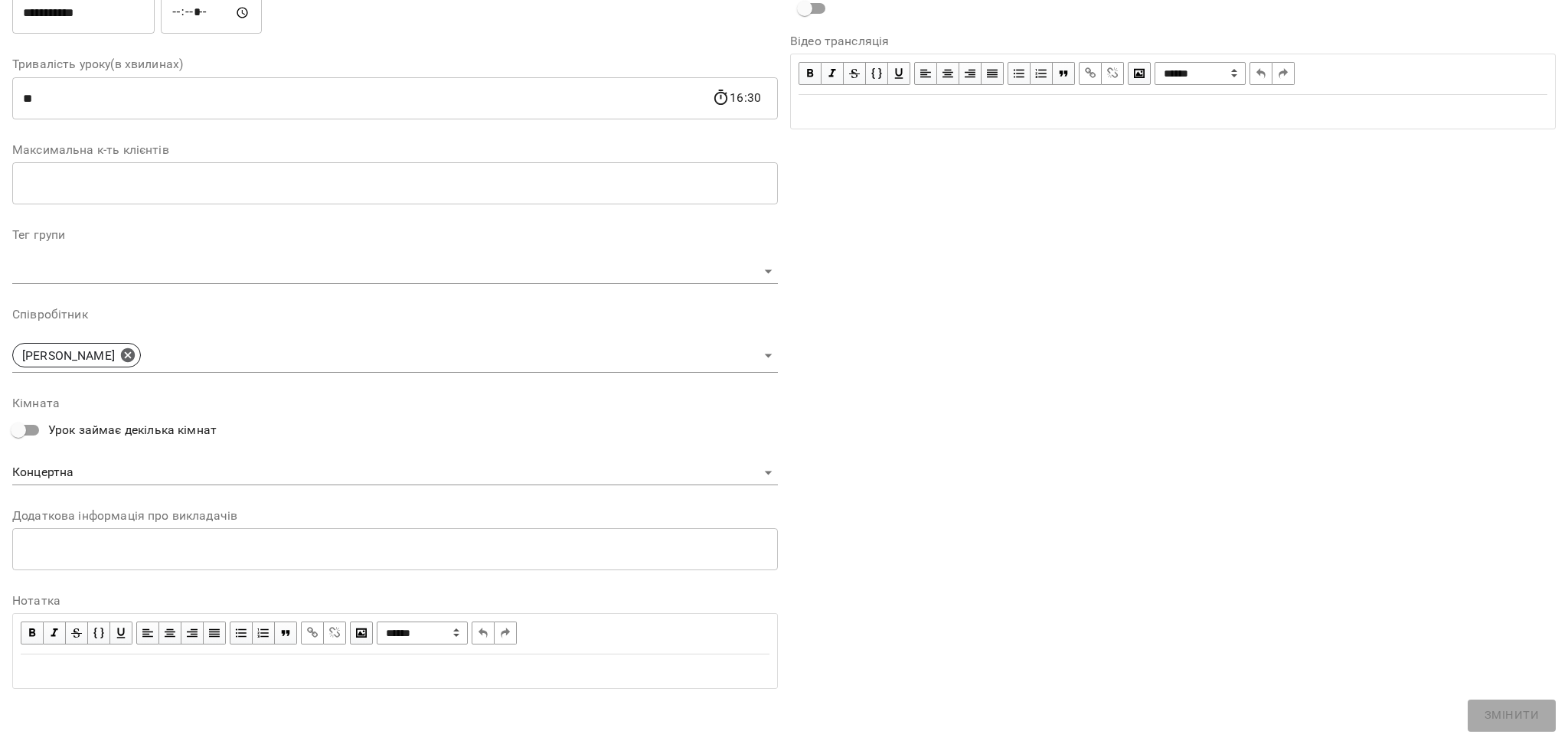
click at [185, 479] on body "**********" at bounding box center [784, 305] width 1568 height 610
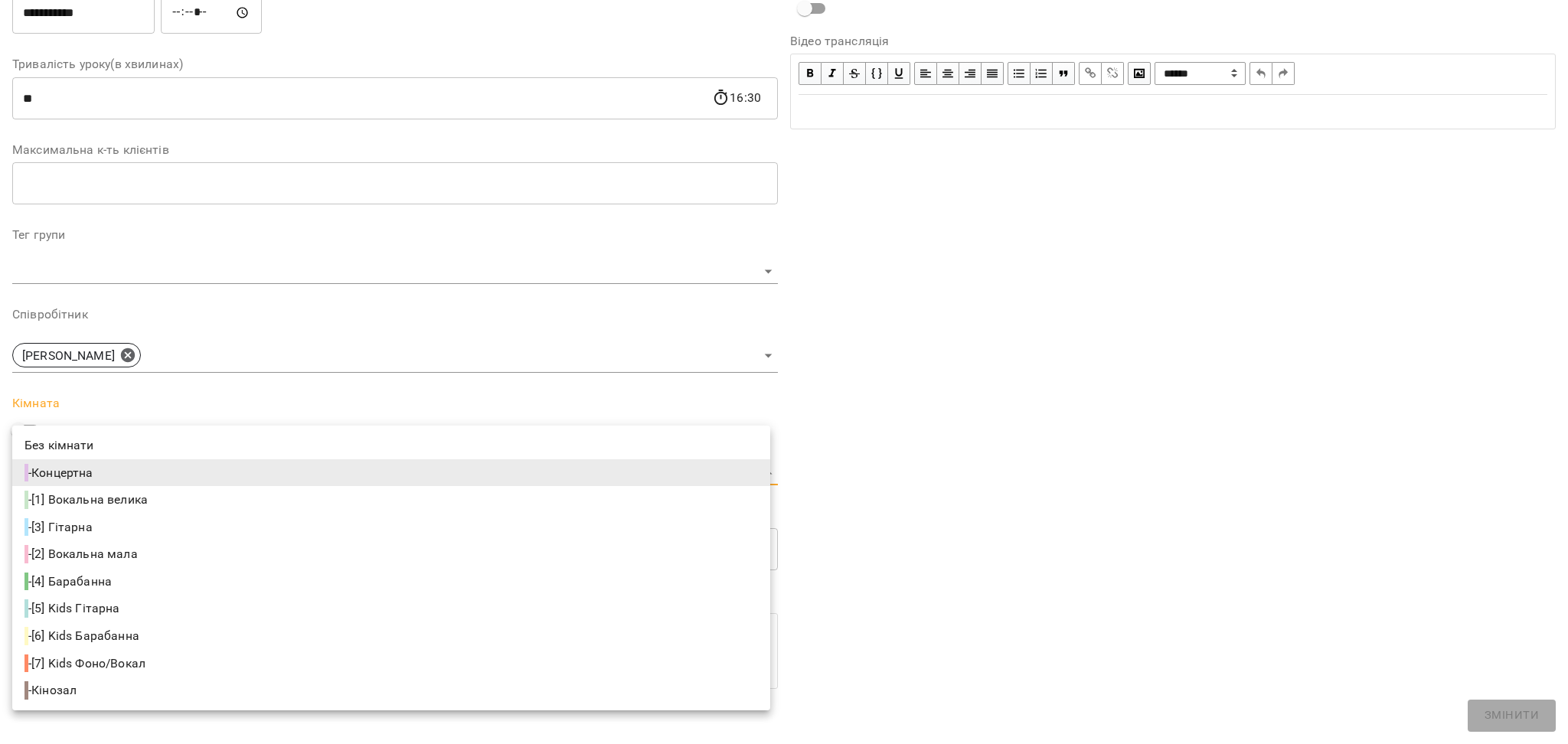
click at [151, 574] on li "- [4] Барабанна" at bounding box center [391, 581] width 758 height 27
type input "**********"
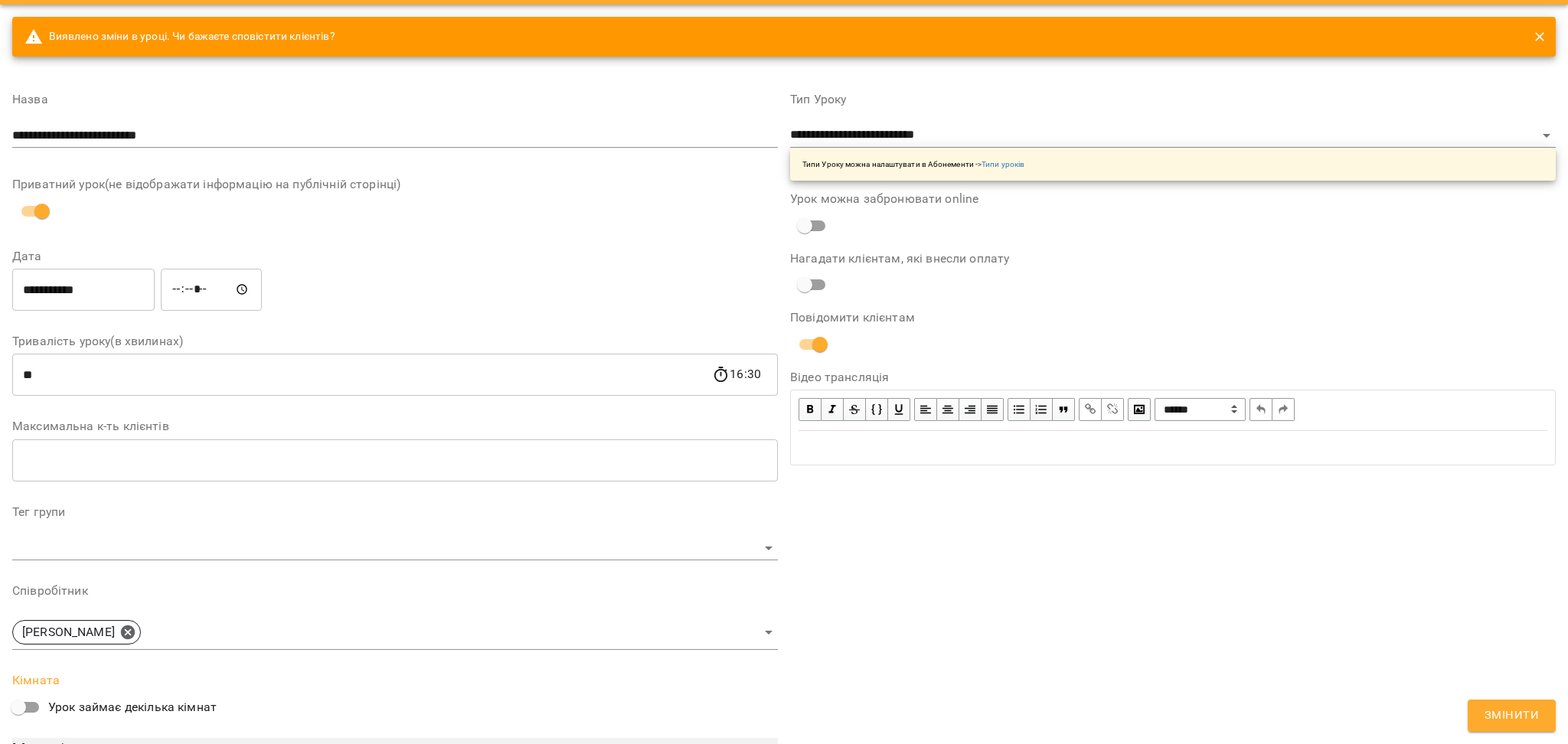
scroll to position [0, 0]
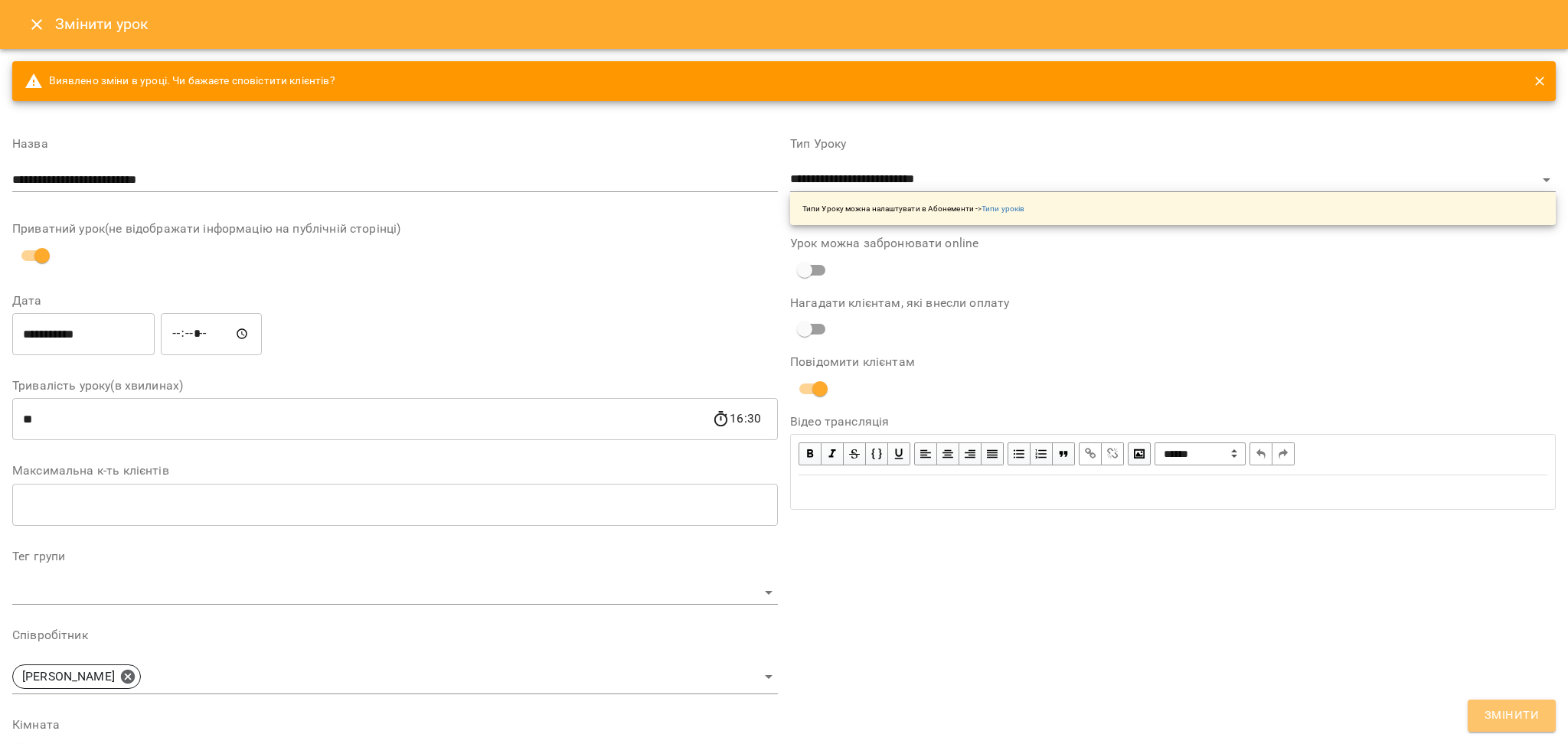
click at [1537, 699] on button "Змінити" at bounding box center [1511, 716] width 88 height 33
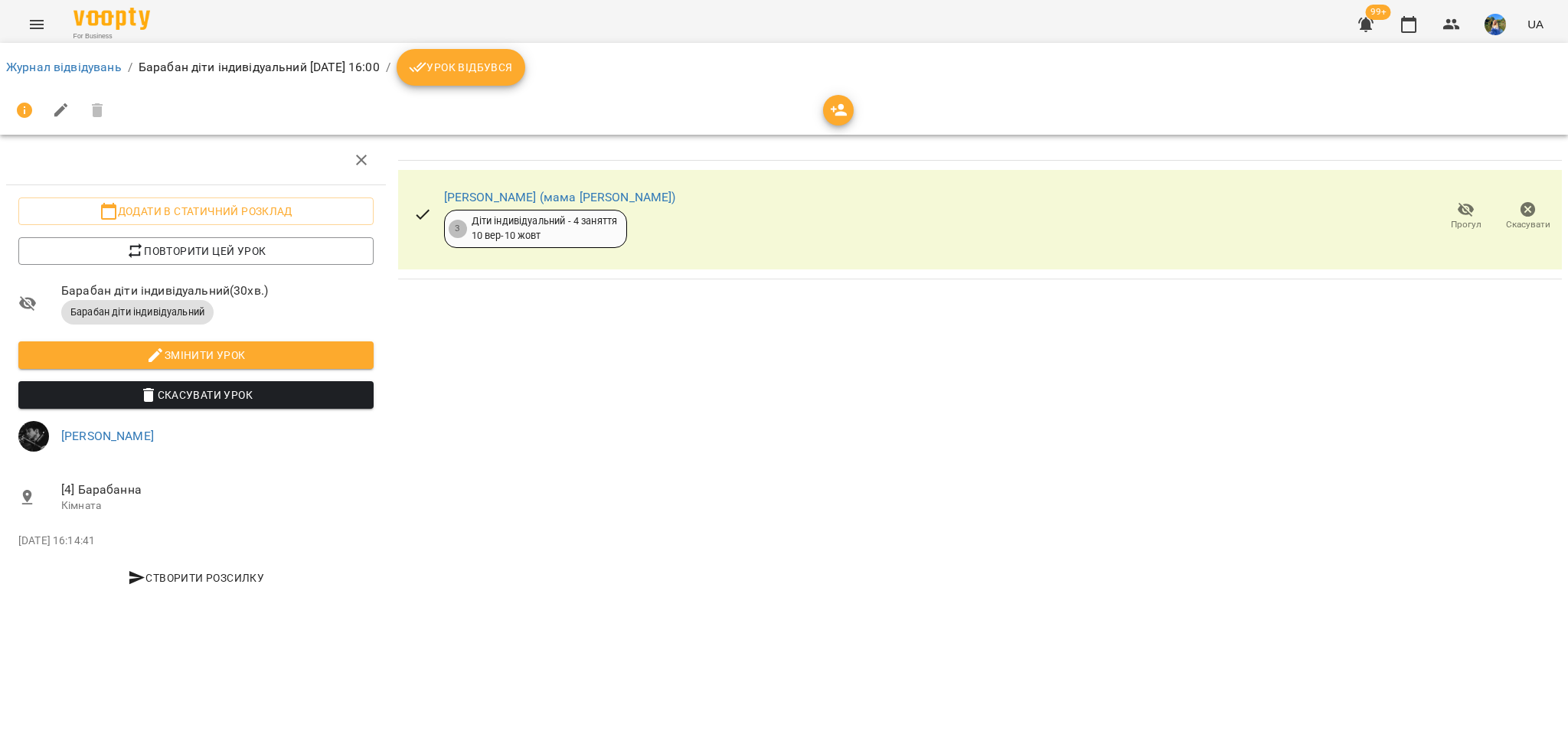
click at [26, 35] on button "Menu" at bounding box center [36, 24] width 37 height 37
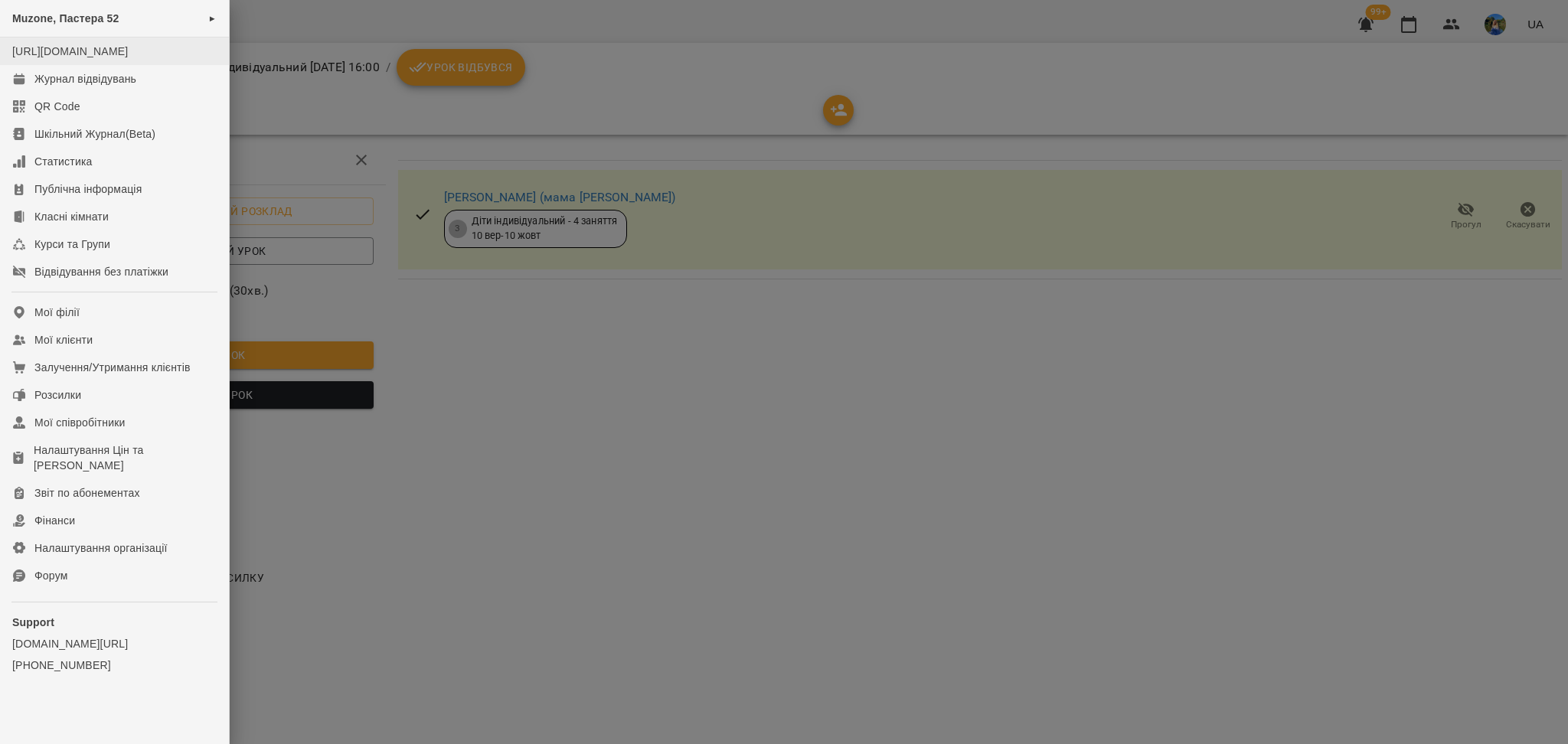
click at [151, 65] on li "[URL][DOMAIN_NAME]" at bounding box center [114, 51] width 229 height 27
click at [148, 86] on link "Журнал відвідувань" at bounding box center [114, 79] width 229 height 27
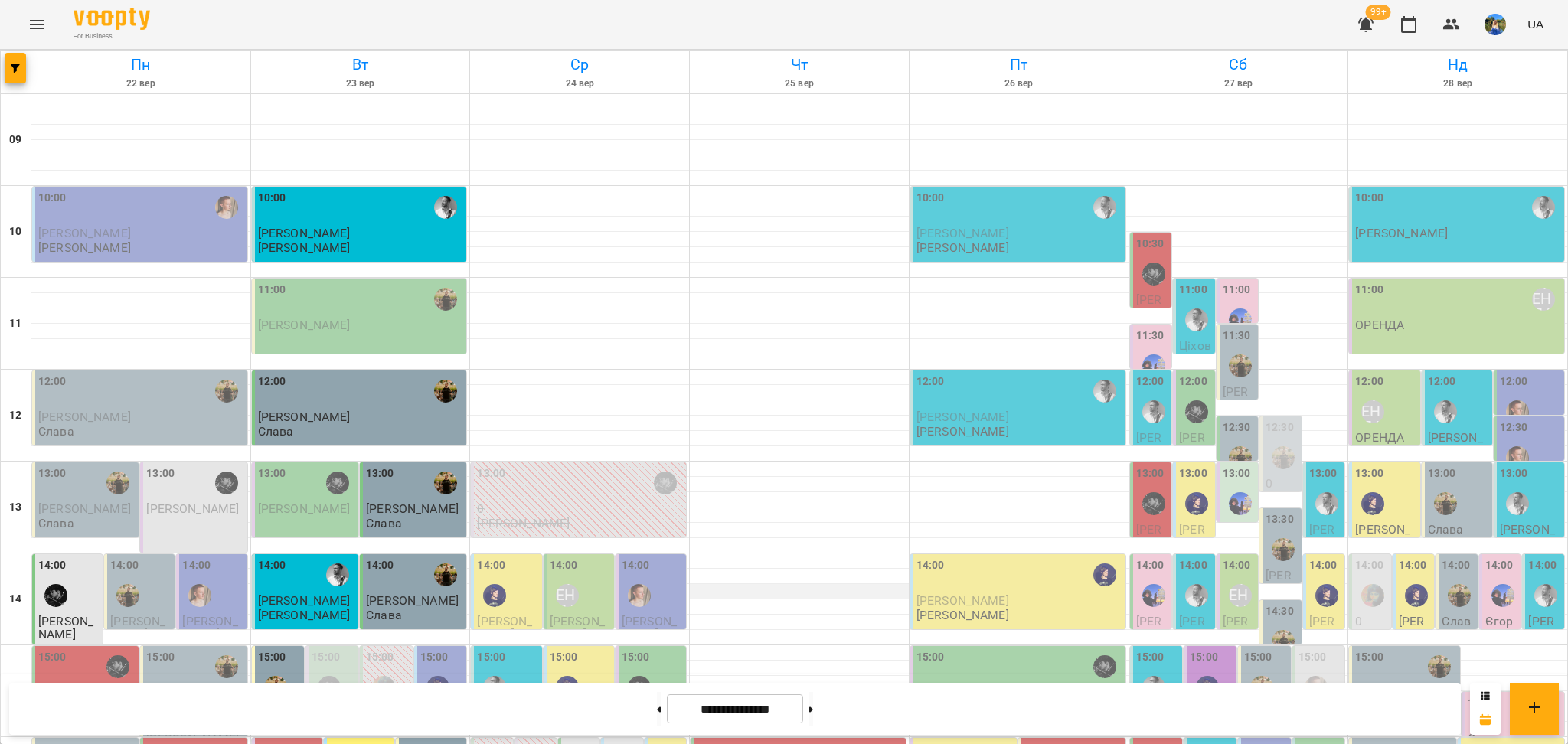
scroll to position [408, 0]
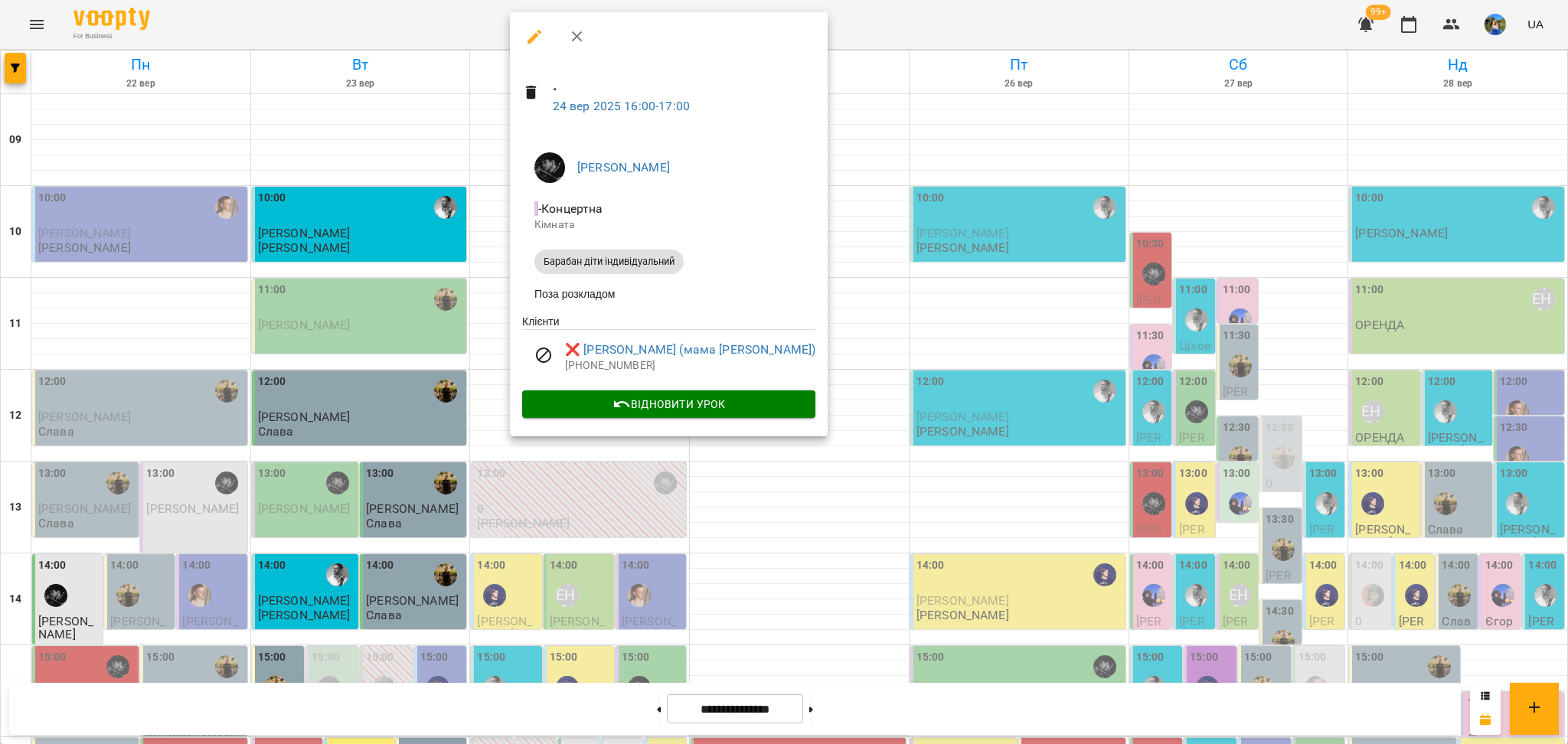
click at [814, 326] on div at bounding box center [784, 372] width 1568 height 744
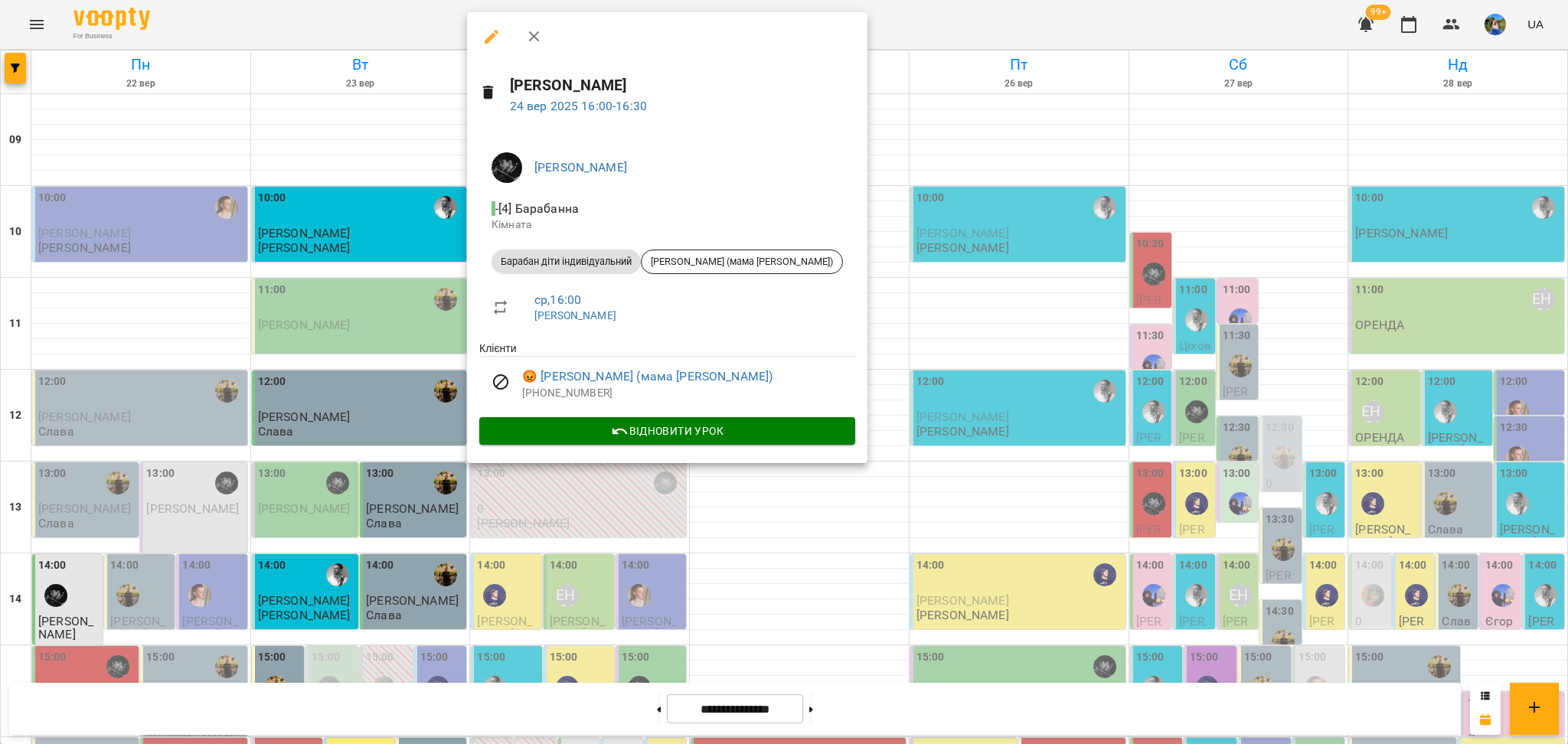
click at [701, 491] on div at bounding box center [784, 372] width 1568 height 744
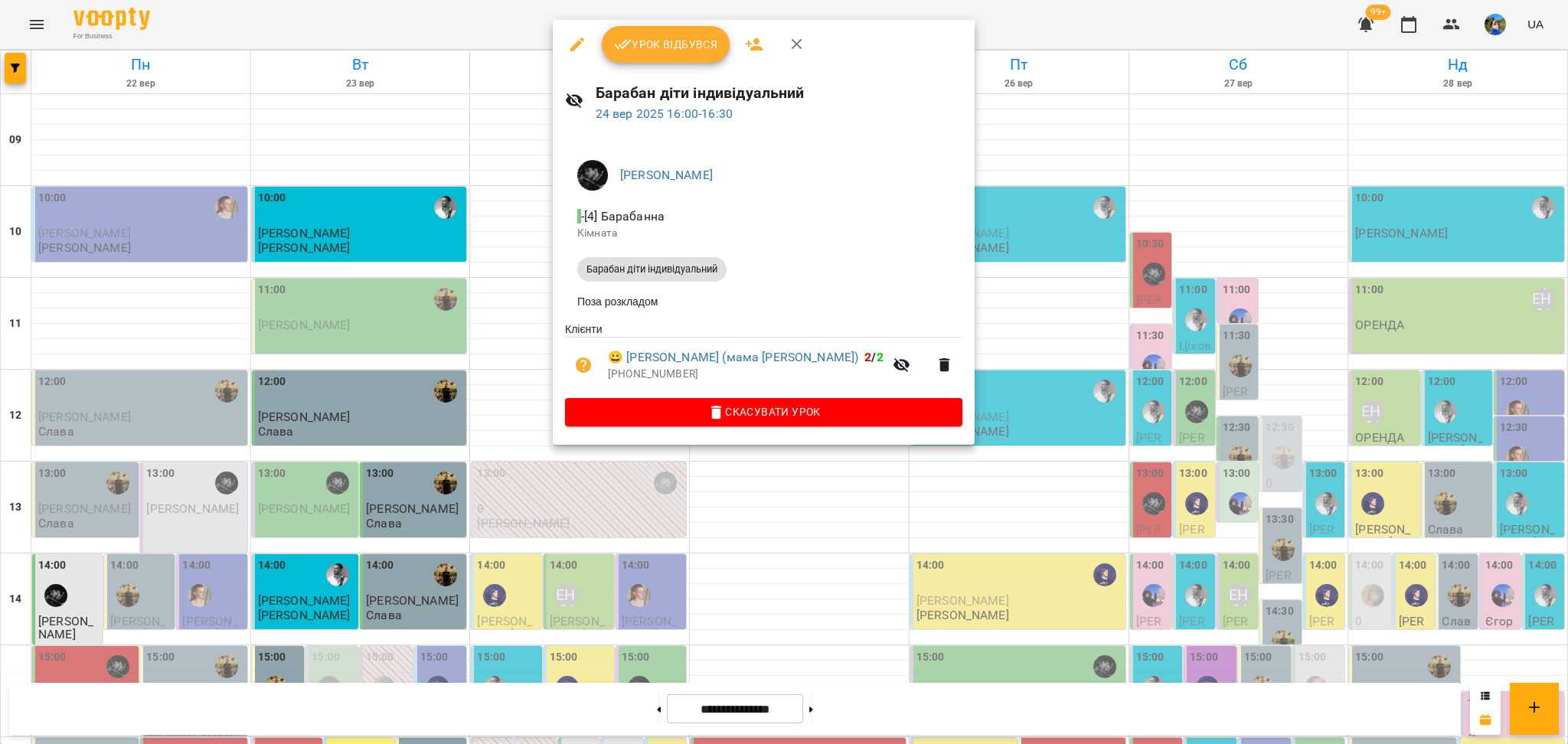
click at [512, 392] on div at bounding box center [784, 372] width 1568 height 744
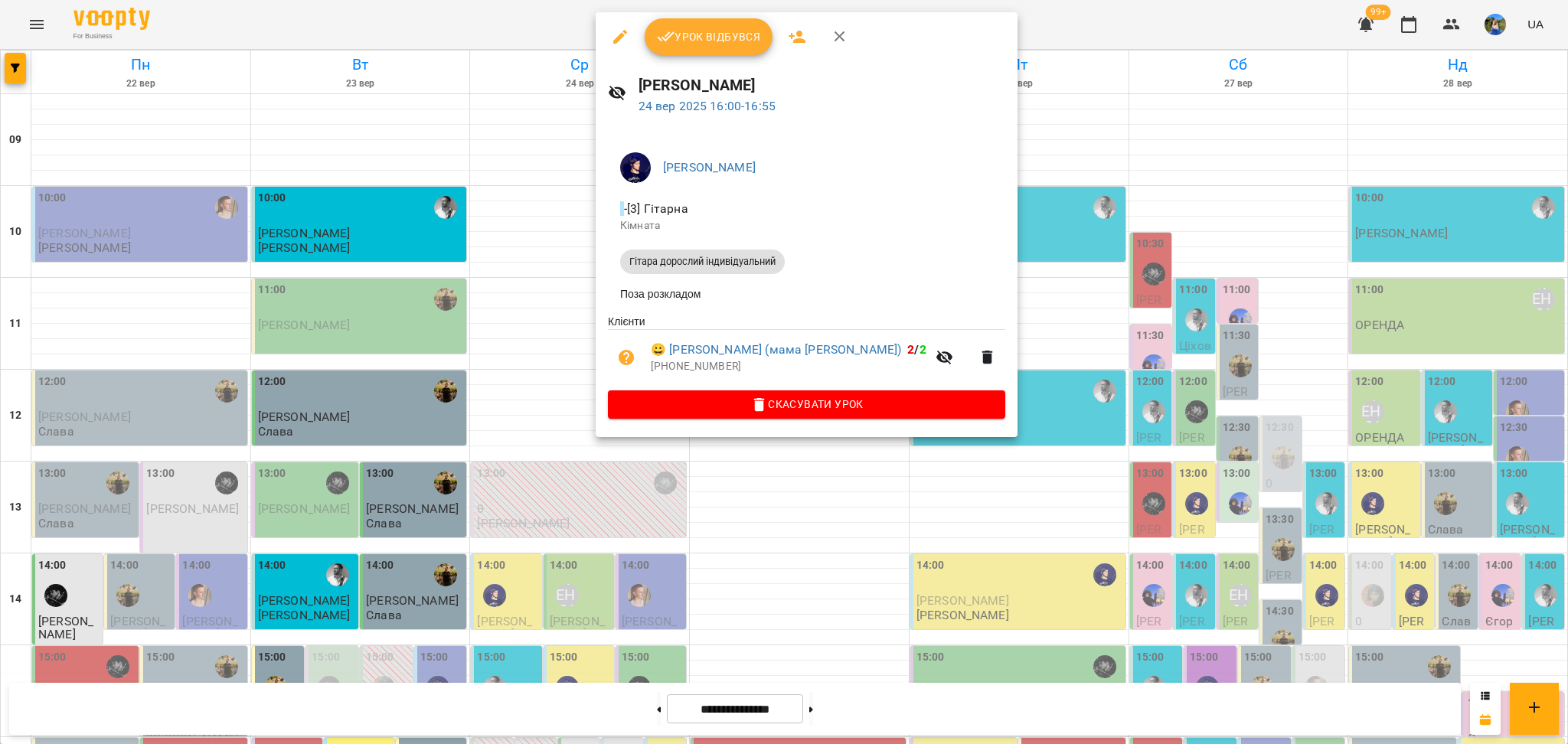
click at [569, 379] on div at bounding box center [784, 372] width 1568 height 744
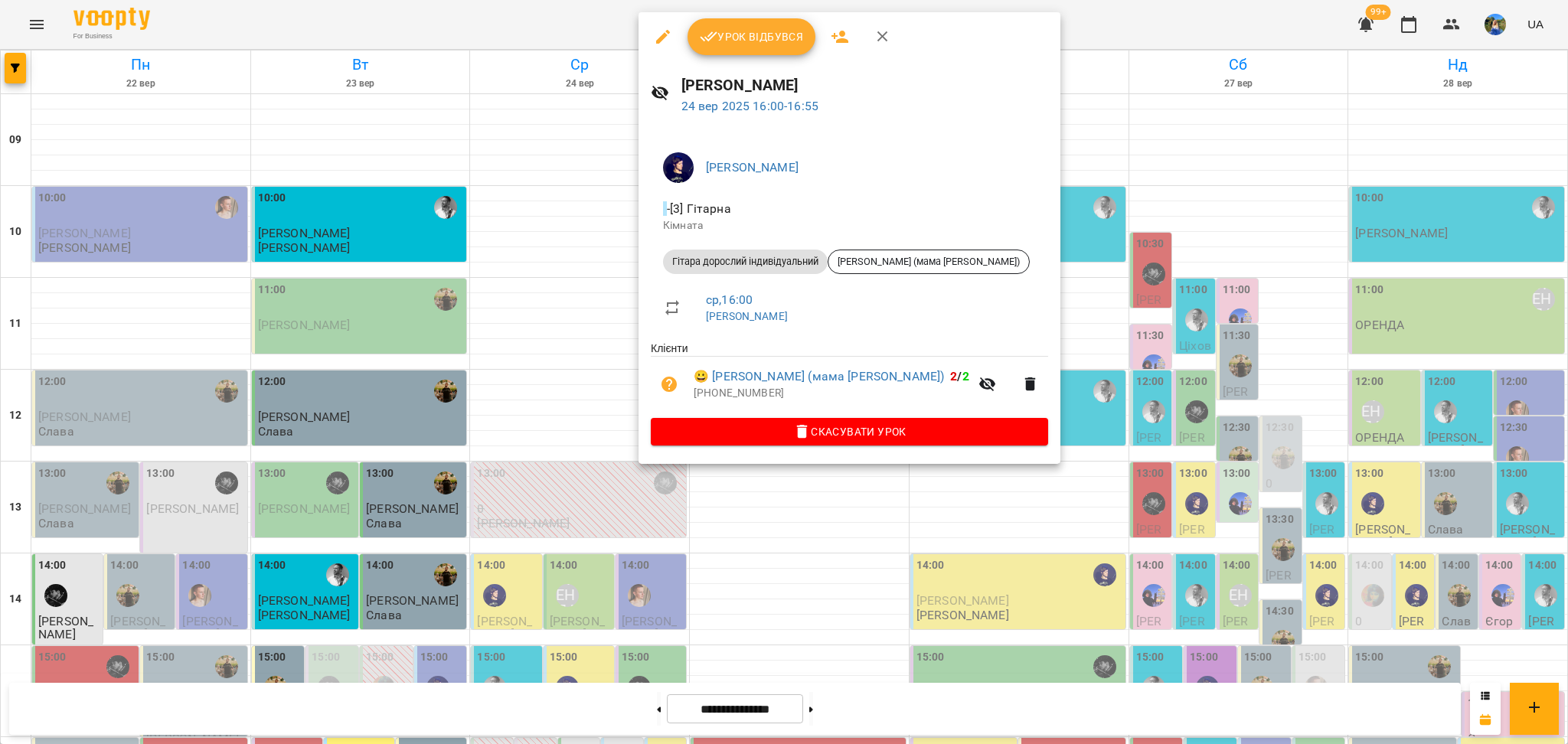
click at [575, 384] on div at bounding box center [784, 372] width 1568 height 744
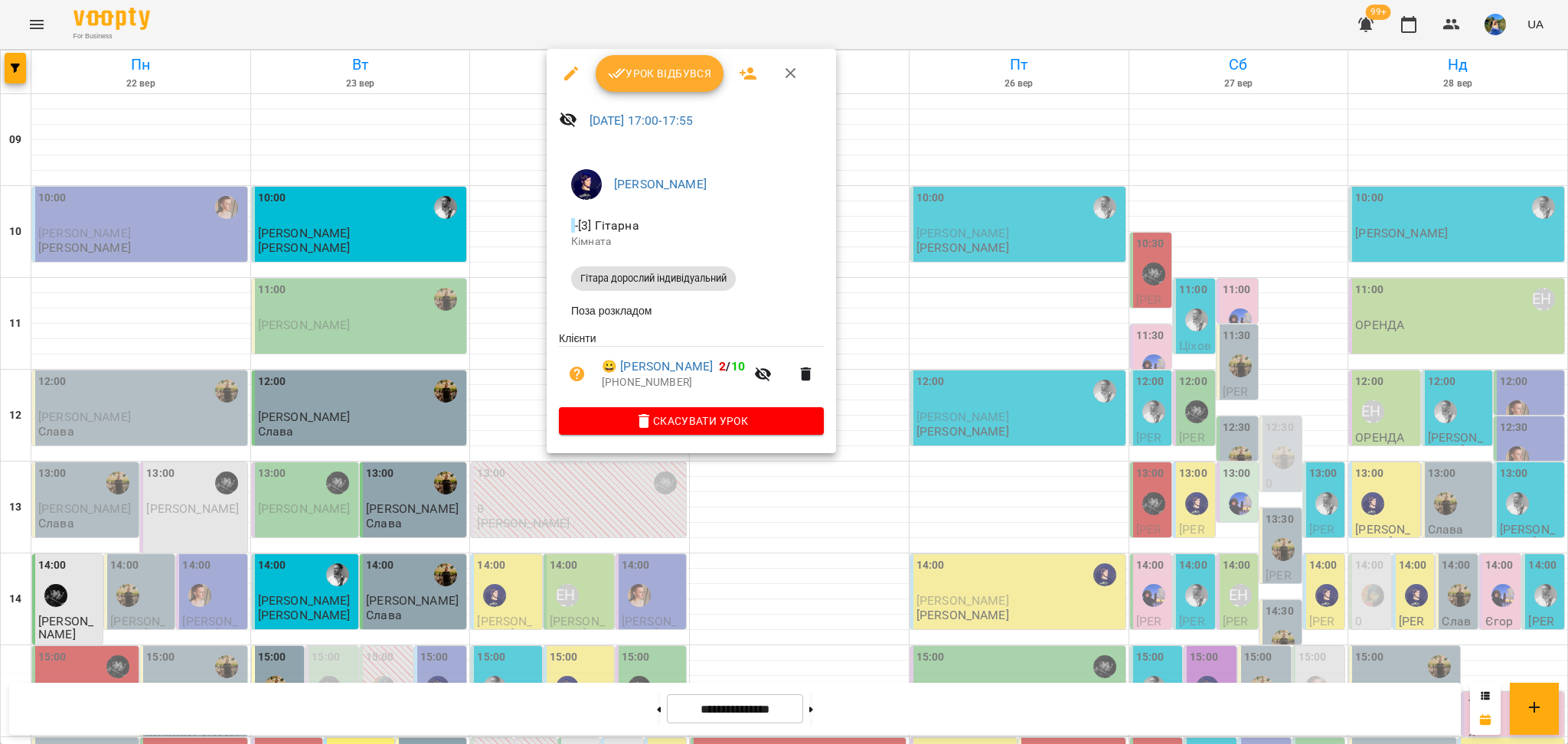
click at [726, 534] on div at bounding box center [784, 372] width 1568 height 744
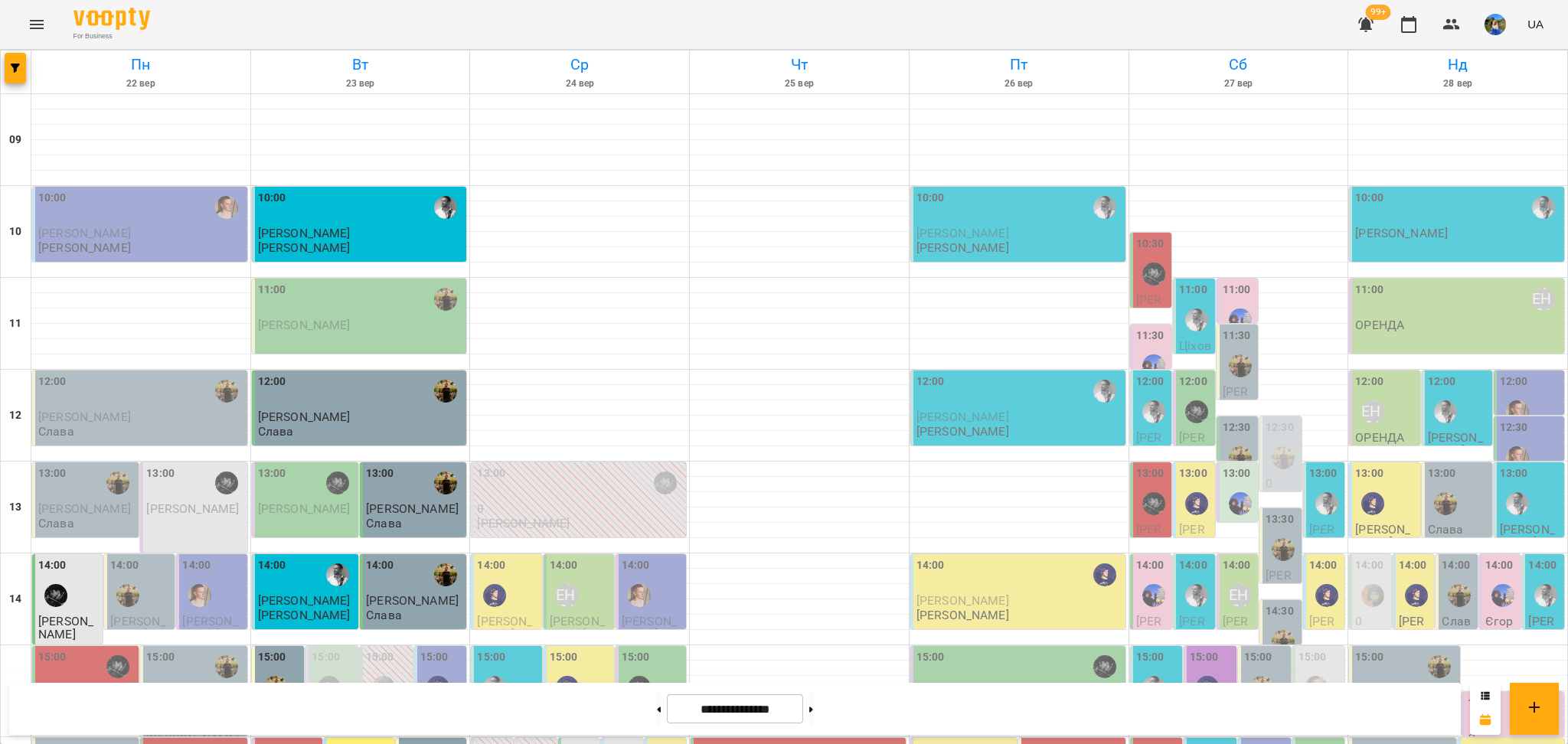
click at [657, 649] on div "15:00" at bounding box center [653, 676] width 62 height 56
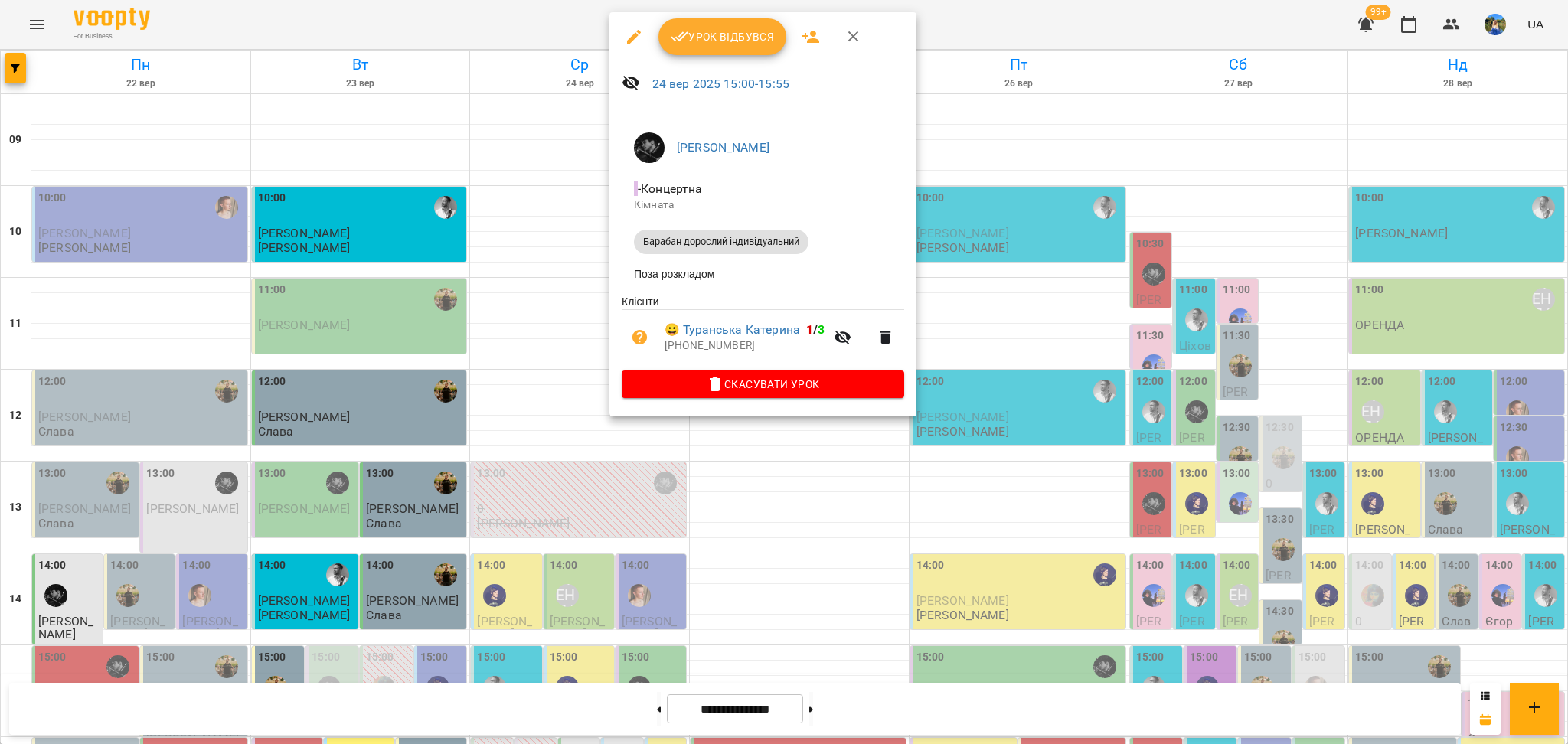
click at [564, 269] on div at bounding box center [784, 372] width 1568 height 744
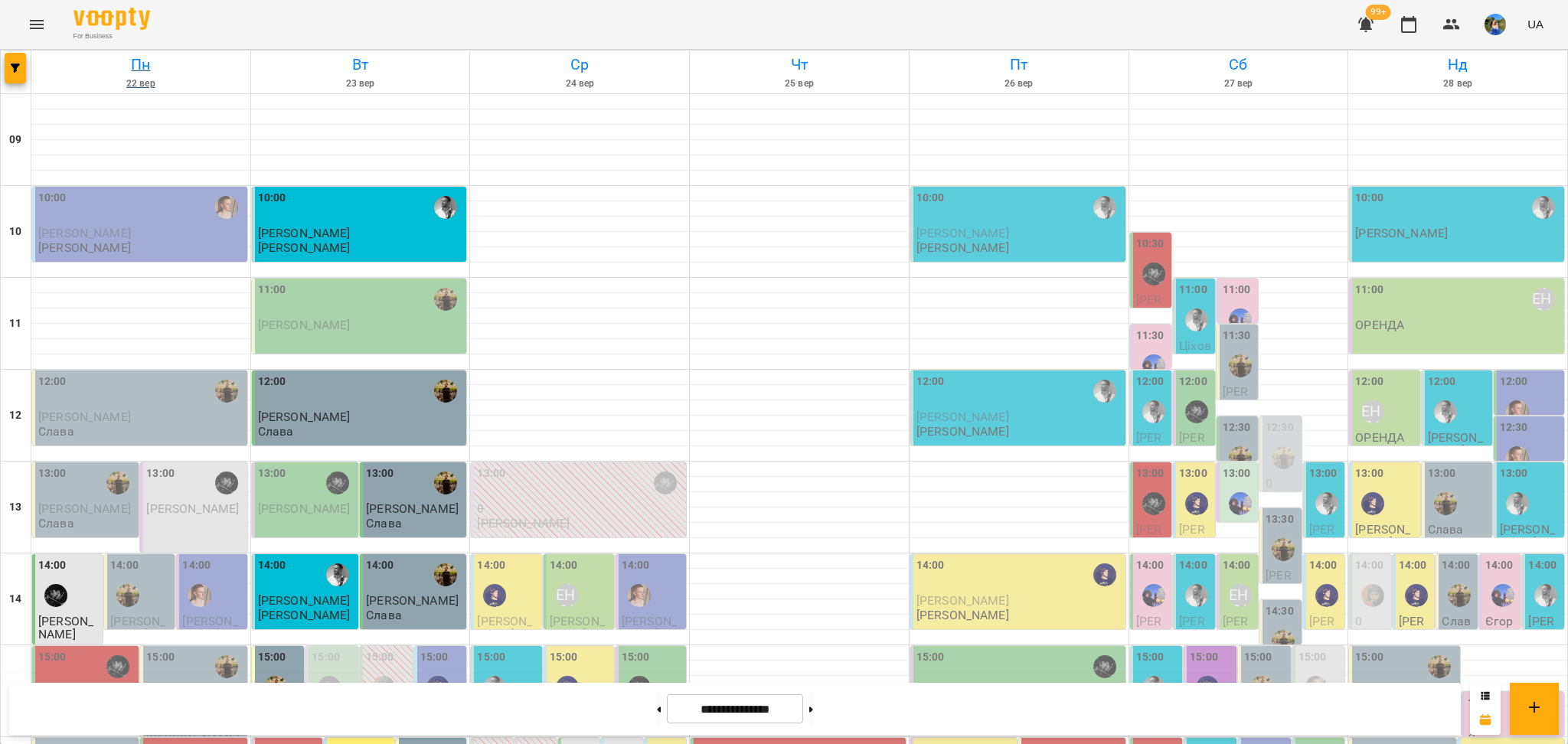
click at [38, 76] on h6 "22 вер" at bounding box center [140, 83] width 214 height 15
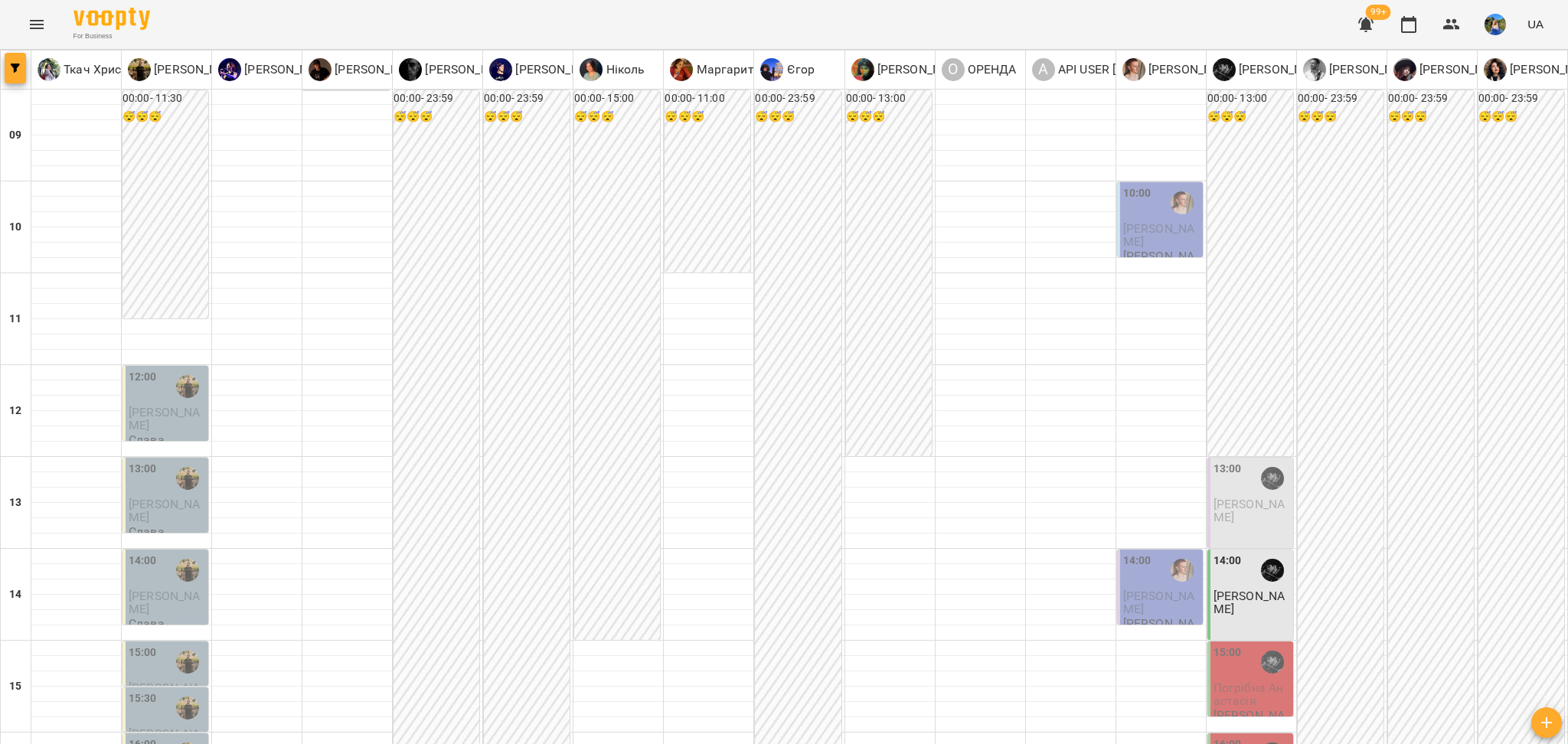
click at [17, 72] on icon "button" at bounding box center [15, 68] width 9 height 9
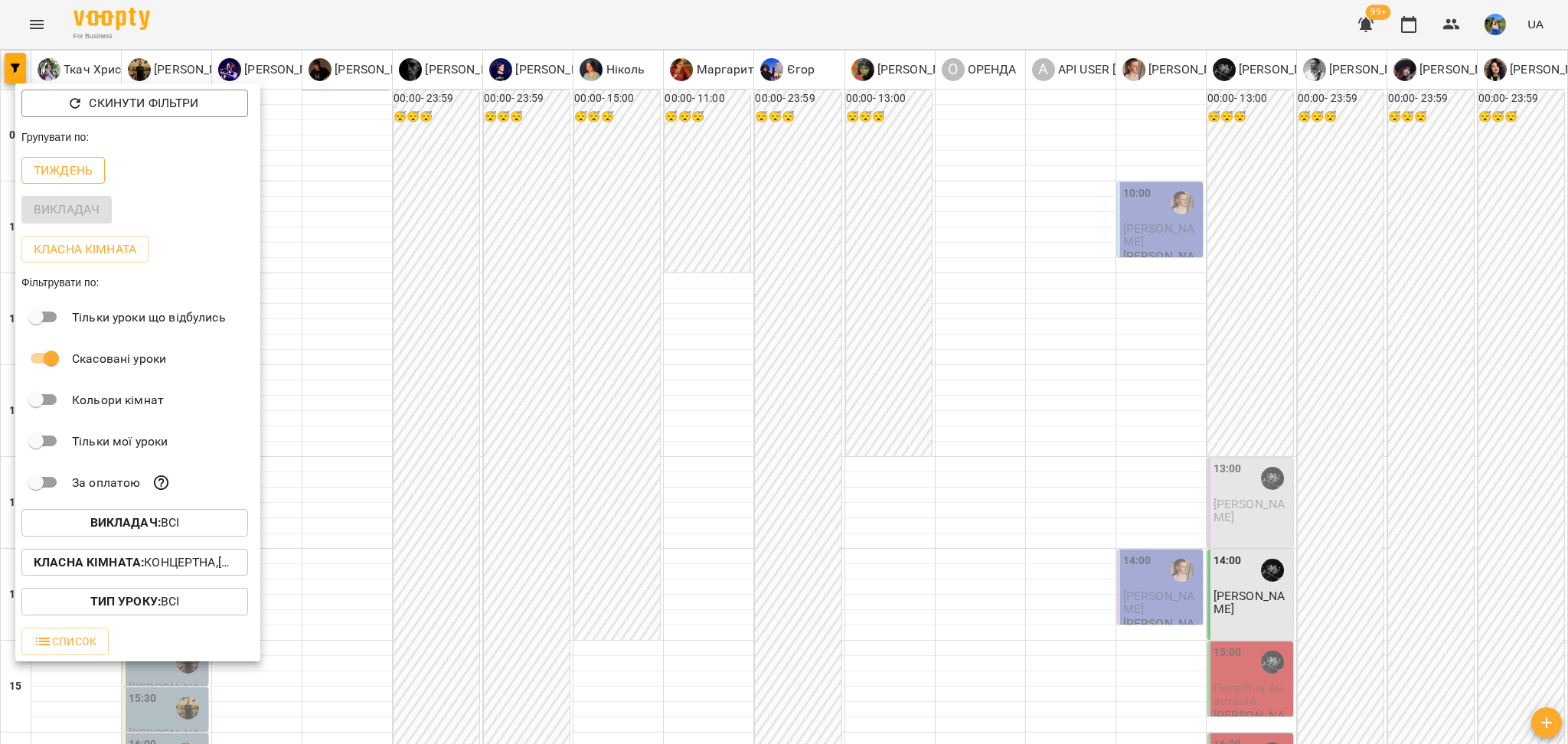
click at [76, 166] on p "Тиждень" at bounding box center [63, 170] width 59 height 18
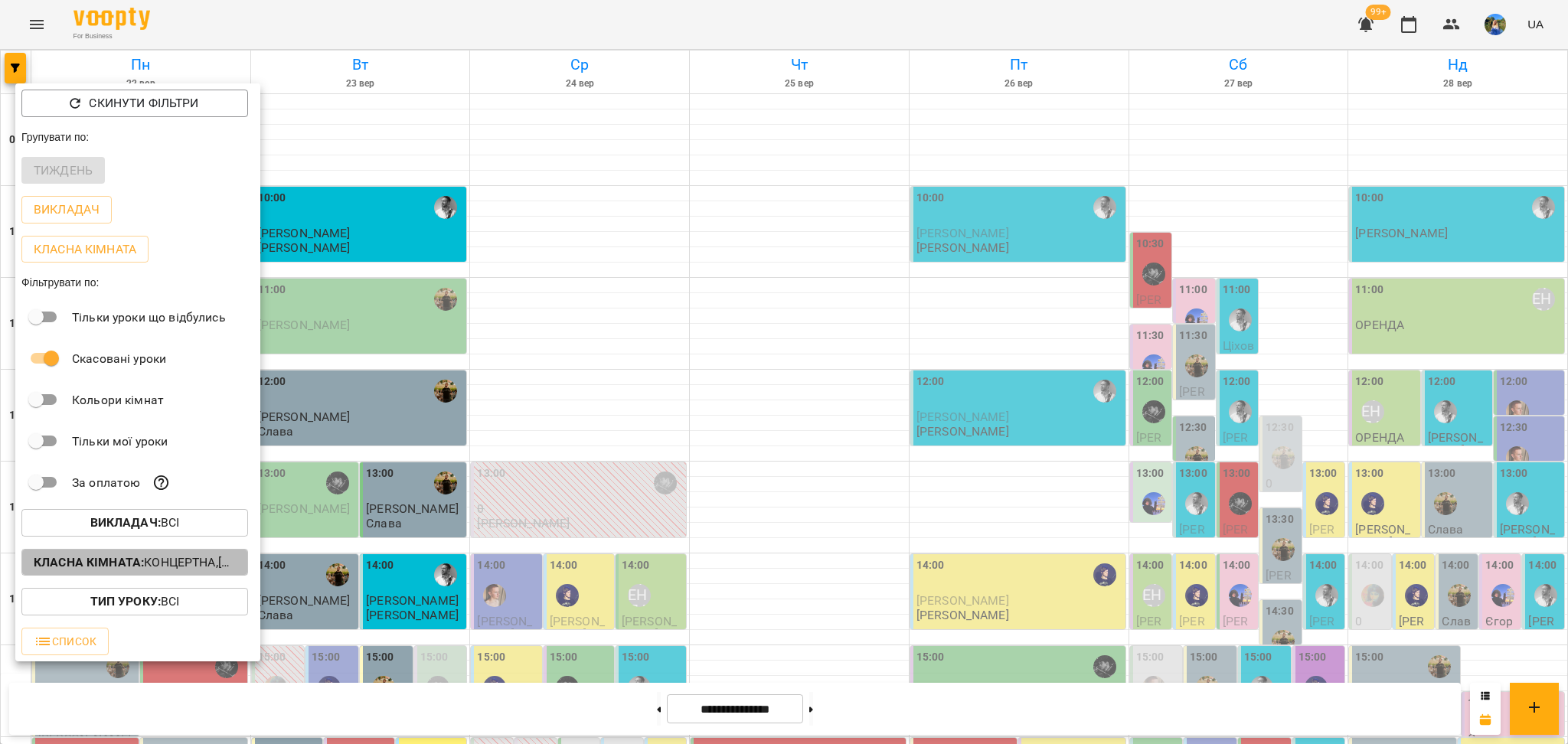
click at [179, 569] on p "Класна кімната : Концертна,[3] Гітарна,[4] Барабанна,[5] Kids Гітарна,[6] Kids …" at bounding box center [134, 562] width 202 height 18
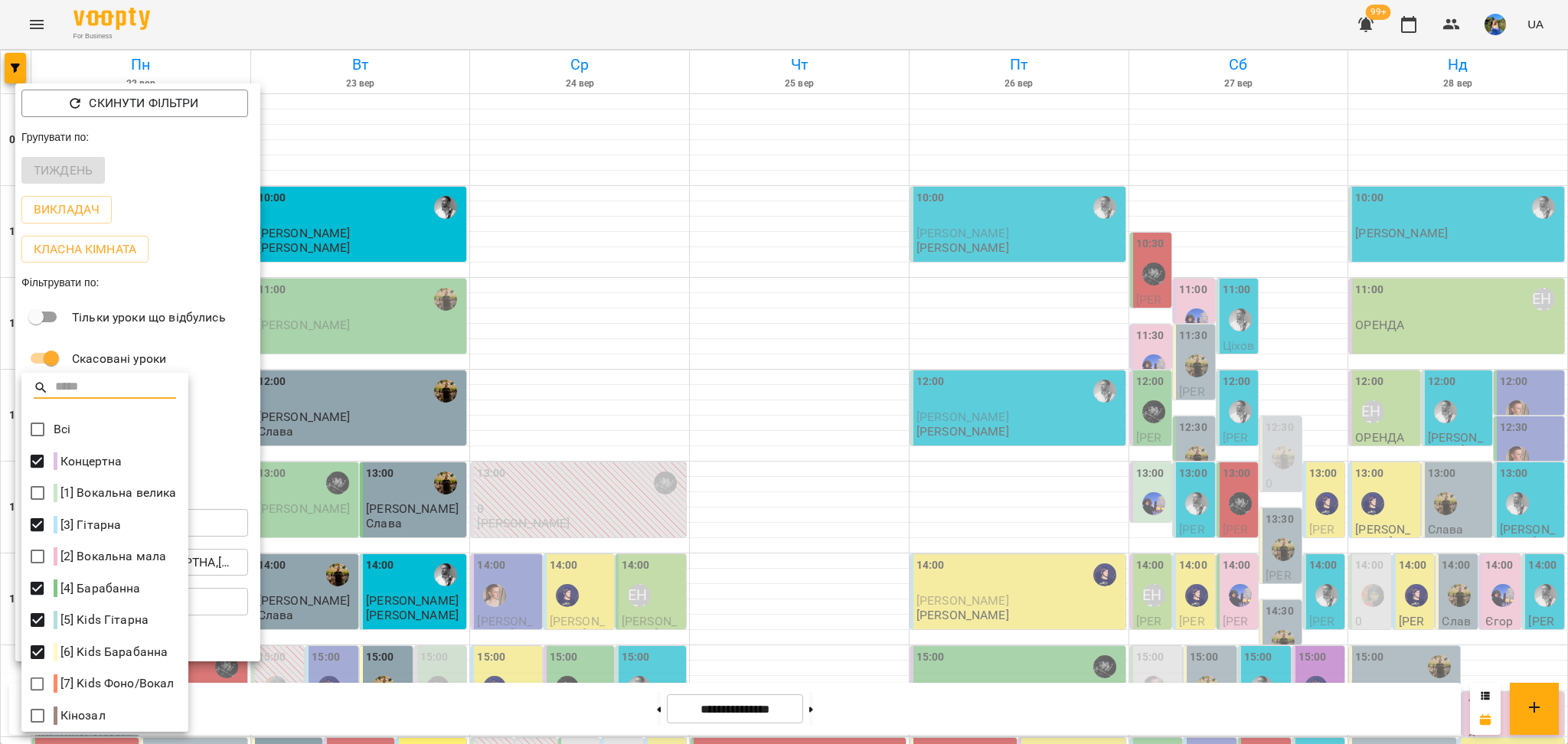
click at [16, 402] on div at bounding box center [784, 372] width 1568 height 744
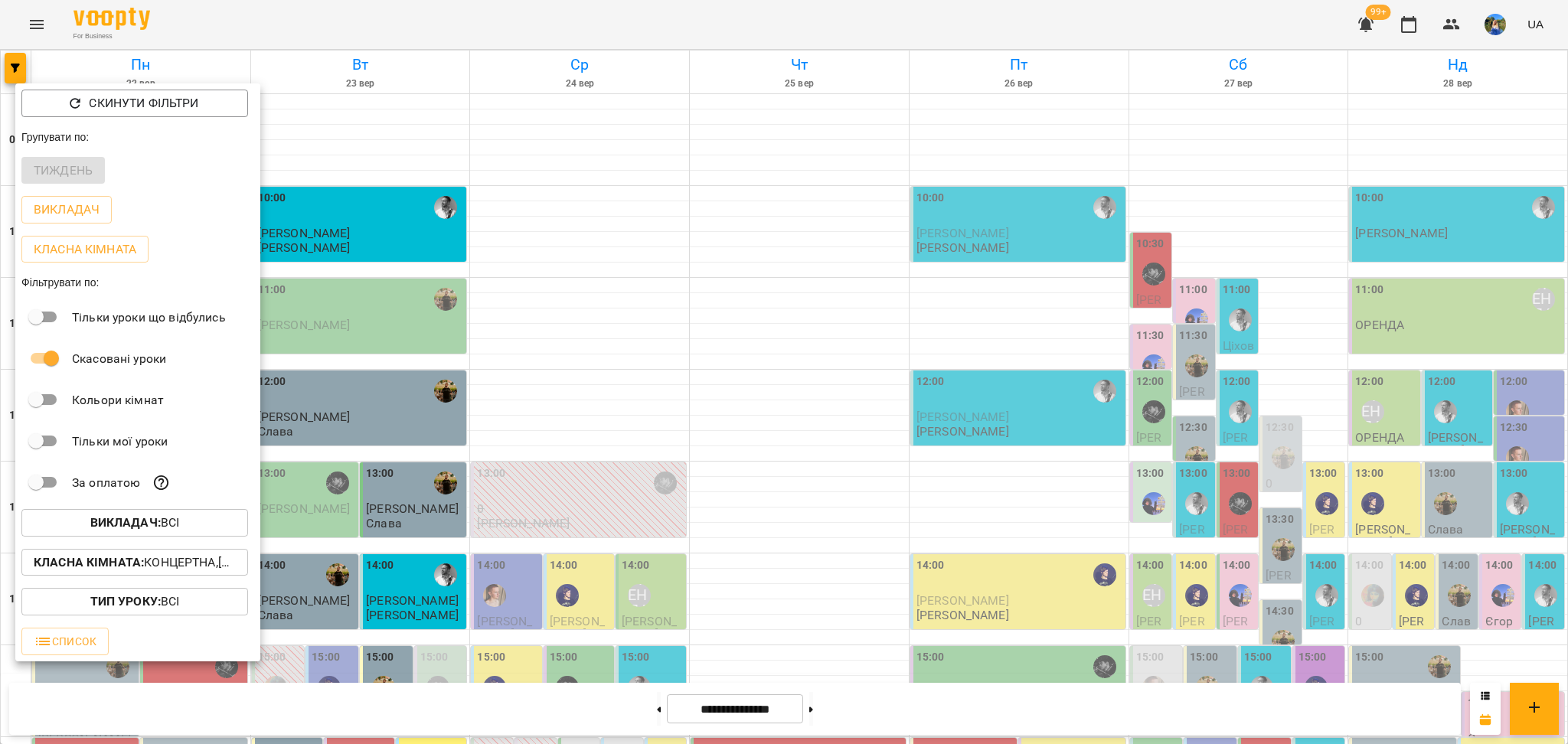
click at [171, 537] on button "Викладач : Всі" at bounding box center [134, 523] width 227 height 27
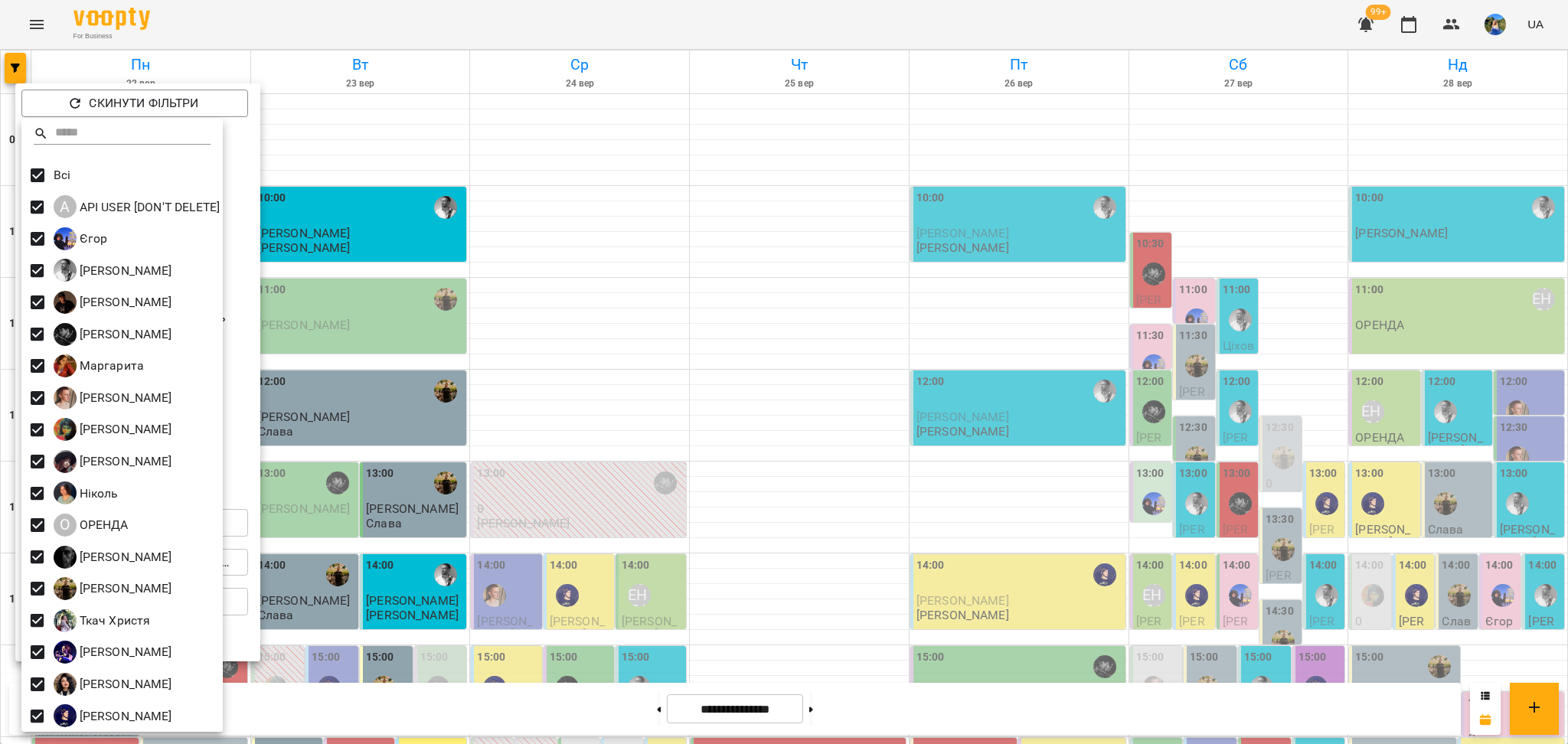
click at [205, 515] on div "О ОРЕНДА" at bounding box center [122, 526] width 201 height 33
click at [249, 534] on div at bounding box center [784, 372] width 1568 height 744
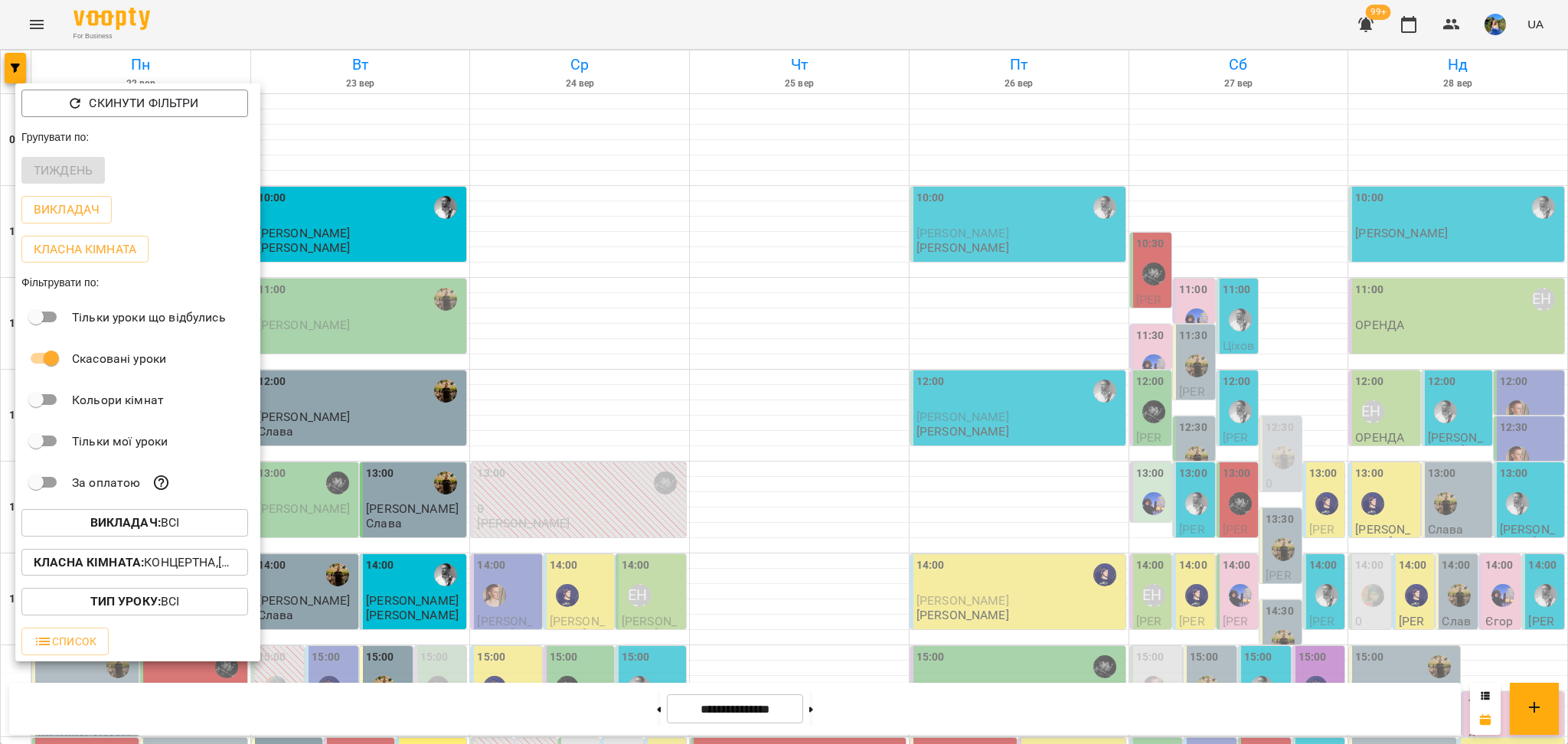
click at [242, 556] on div "Всі A API USER [DON'T DELETE] [PERSON_NAME] [PERSON_NAME] [PERSON_NAME] [PERSON…" at bounding box center [784, 372] width 1568 height 744
click at [236, 560] on button "Класна кімната : Концертна,[3] Гітарна,[4] Барабанна,[5] Kids Гітарна,[6] Kids …" at bounding box center [134, 562] width 227 height 27
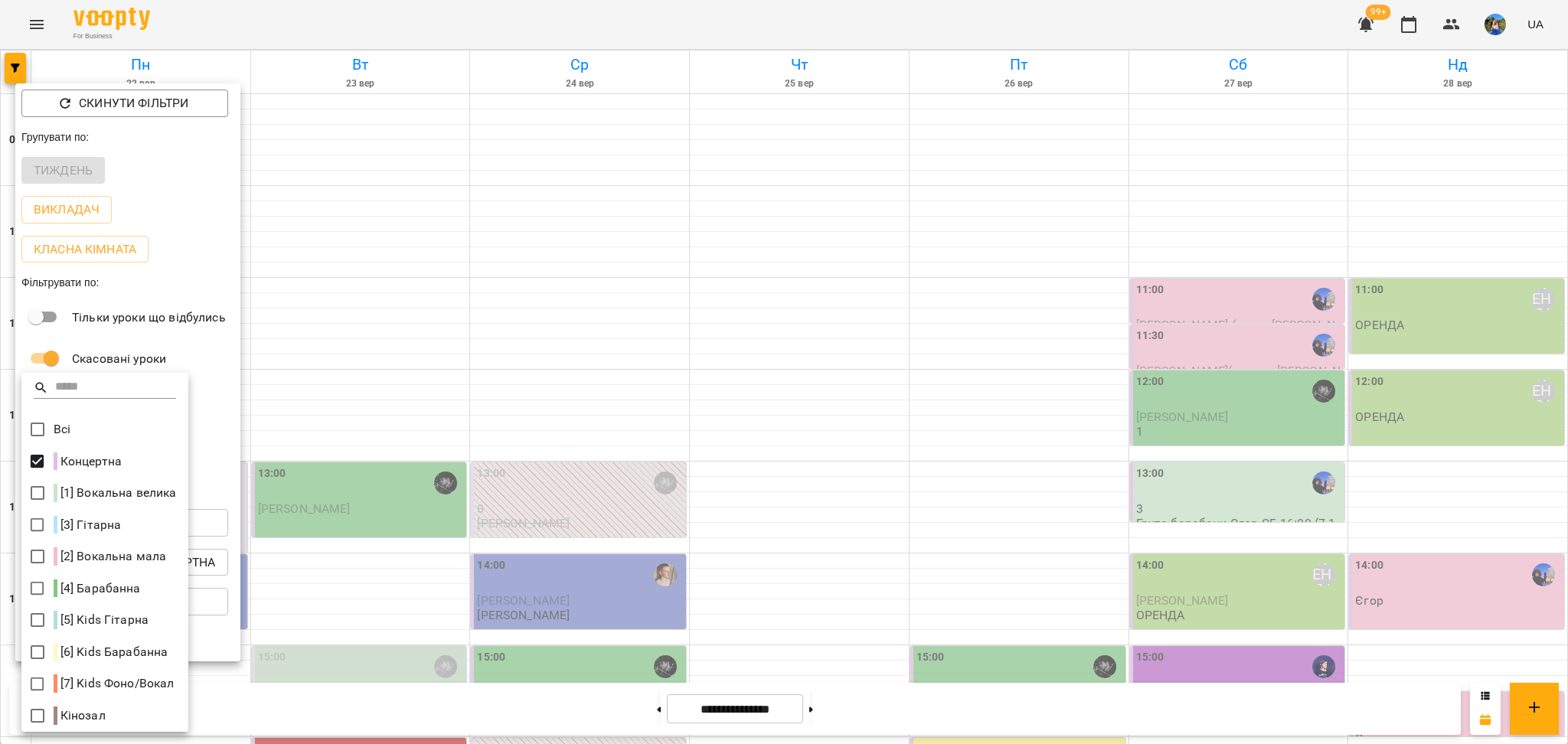
click at [640, 378] on div at bounding box center [784, 372] width 1568 height 744
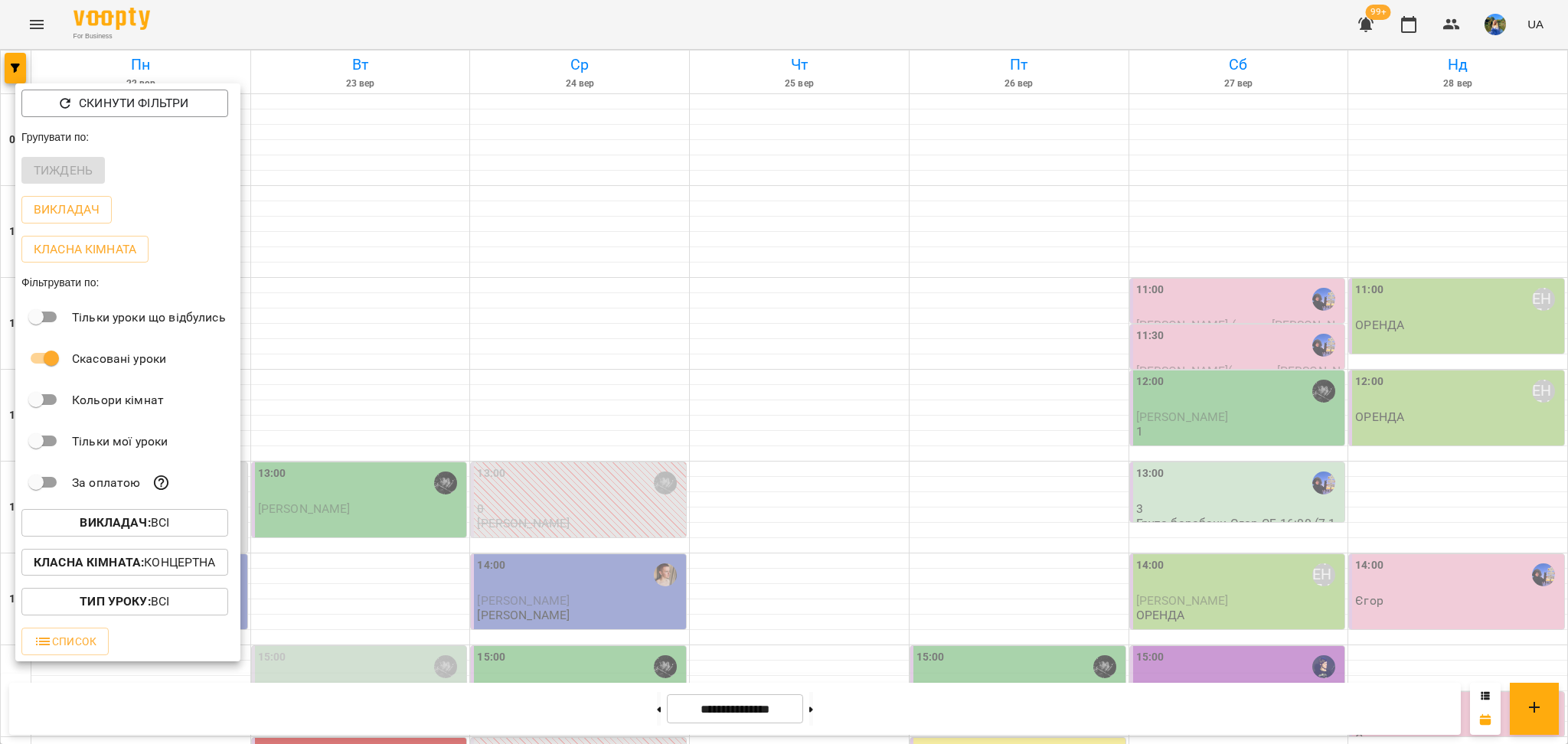
click at [640, 378] on div at bounding box center [784, 372] width 1568 height 744
